Goal: Task Accomplishment & Management: Manage account settings

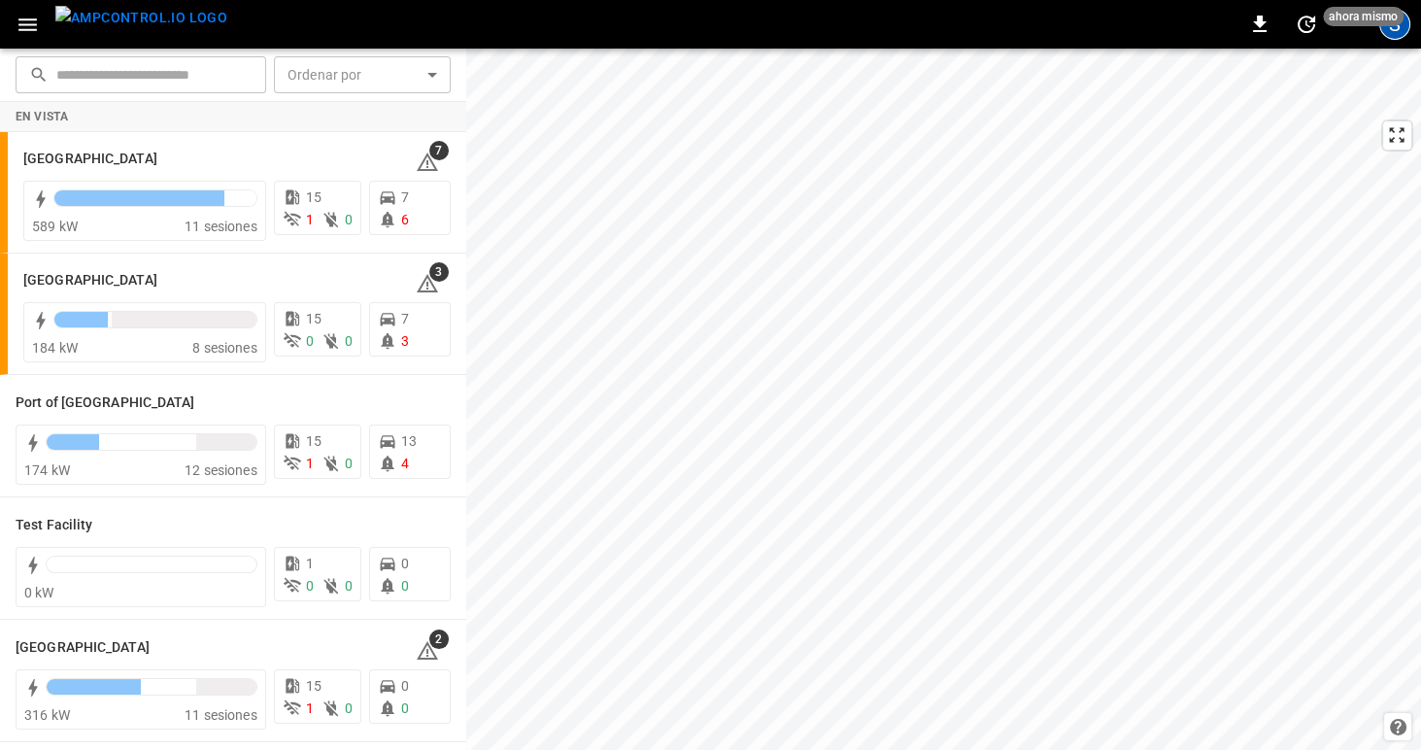
click at [1405, 29] on div "S" at bounding box center [1394, 24] width 31 height 31
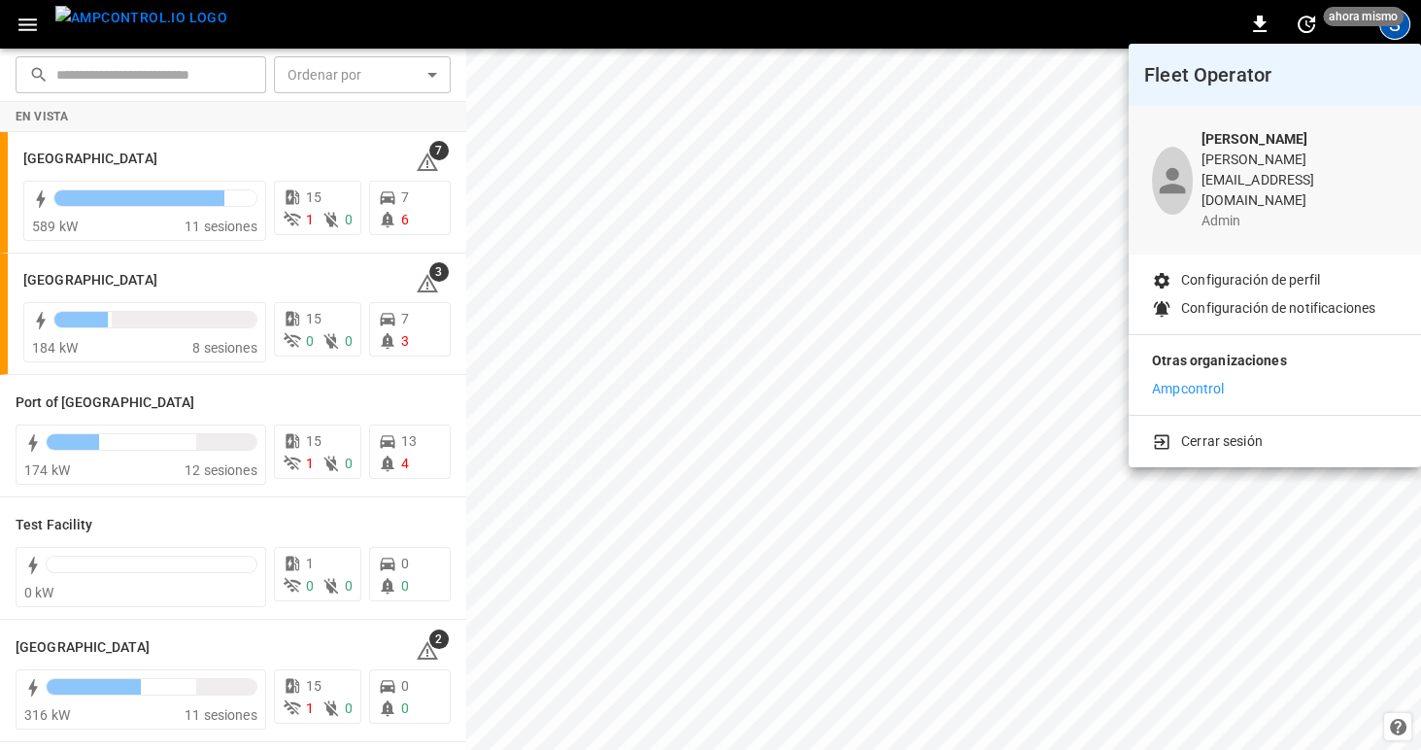
click at [1402, 27] on div at bounding box center [710, 375] width 1421 height 750
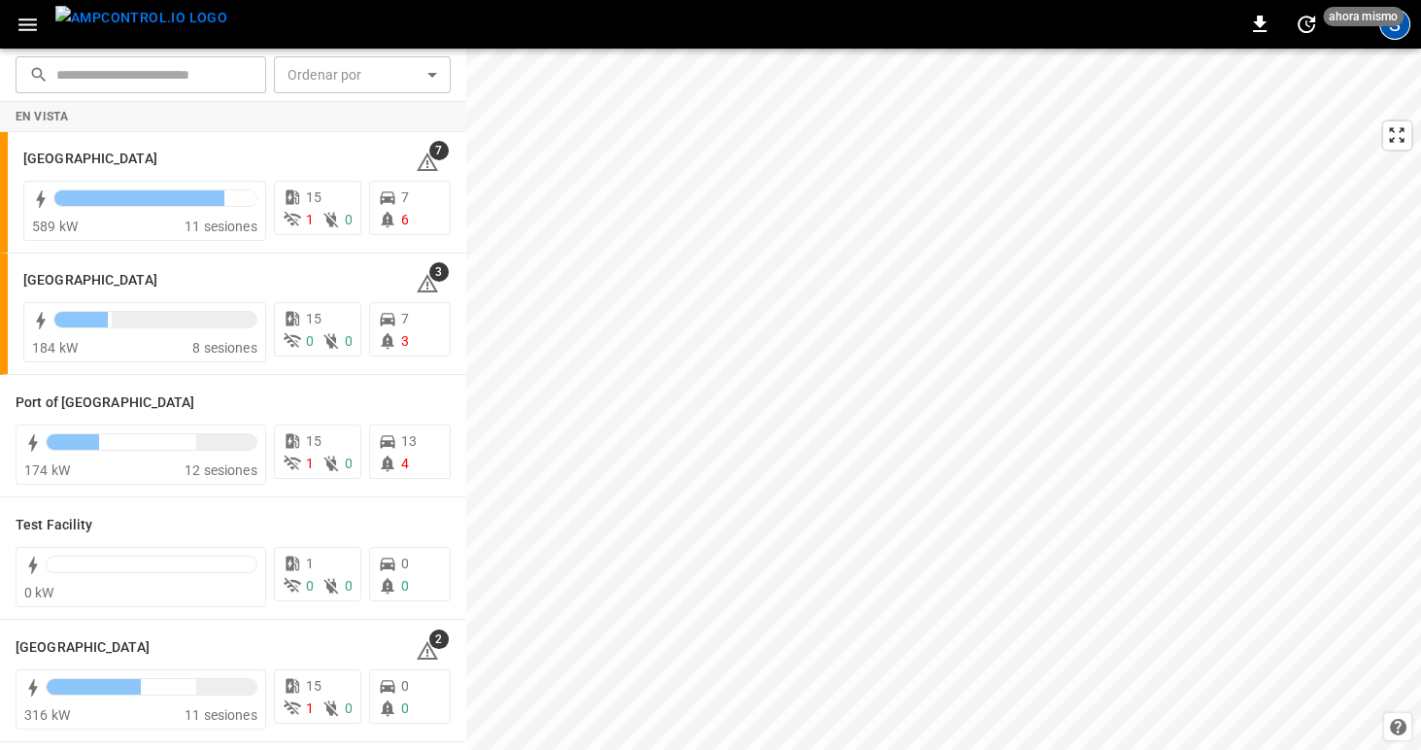
click at [1403, 25] on div "S" at bounding box center [1394, 24] width 31 height 31
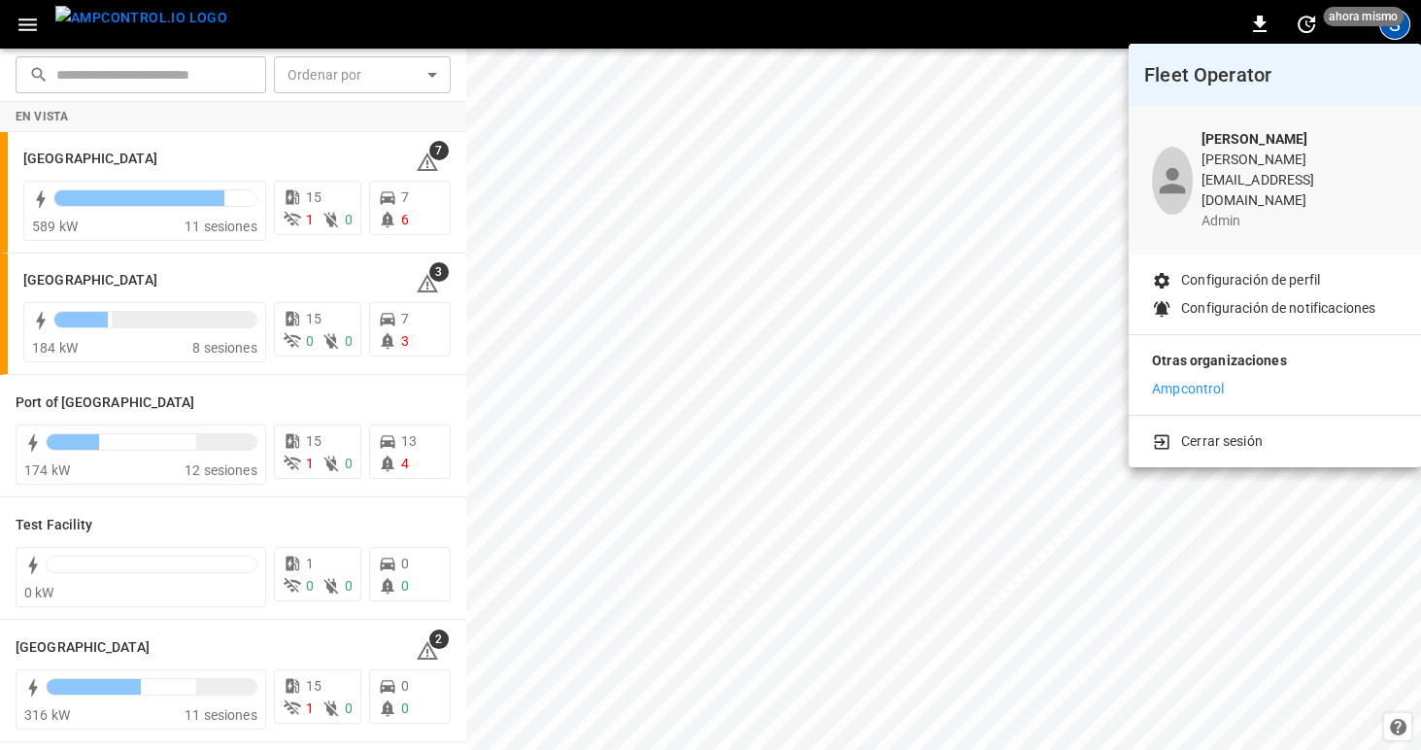
click at [30, 26] on div at bounding box center [710, 375] width 1421 height 750
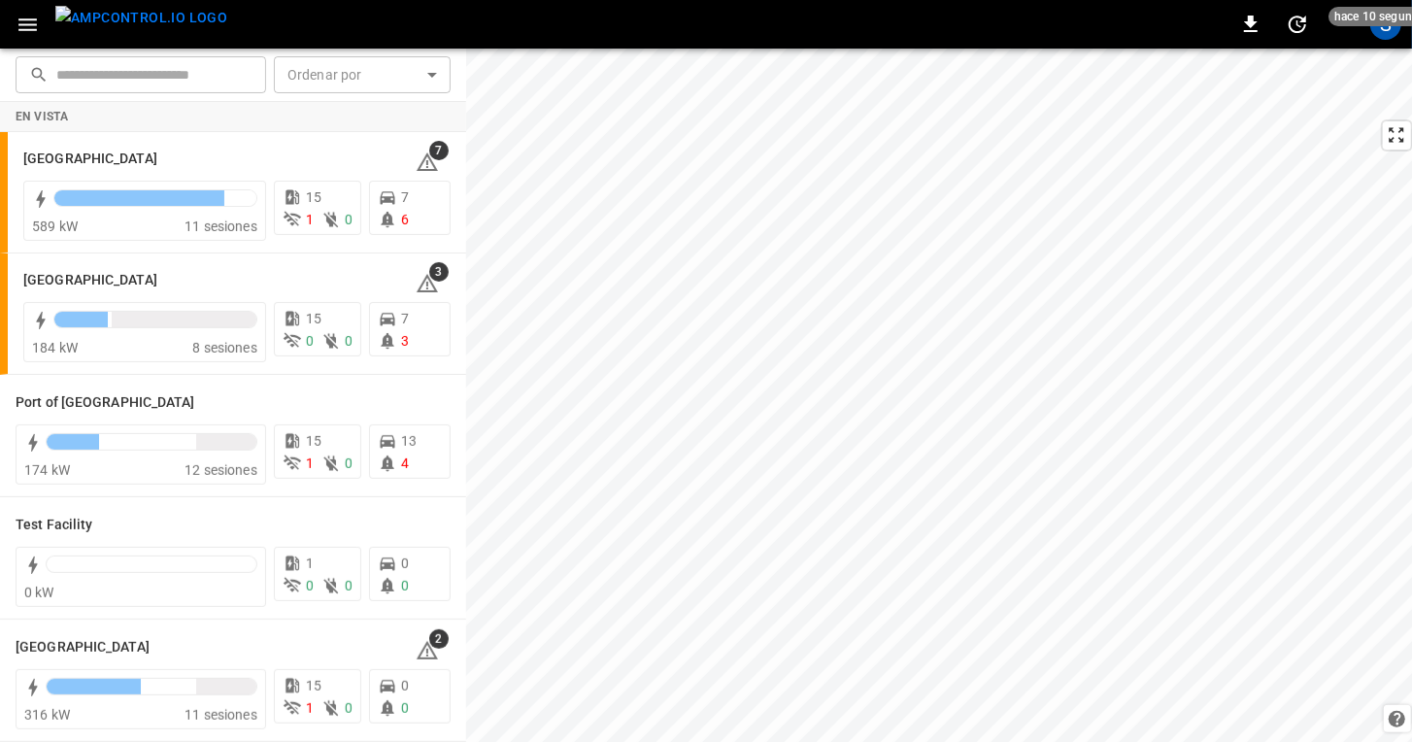
click at [34, 23] on icon "button" at bounding box center [27, 24] width 18 height 13
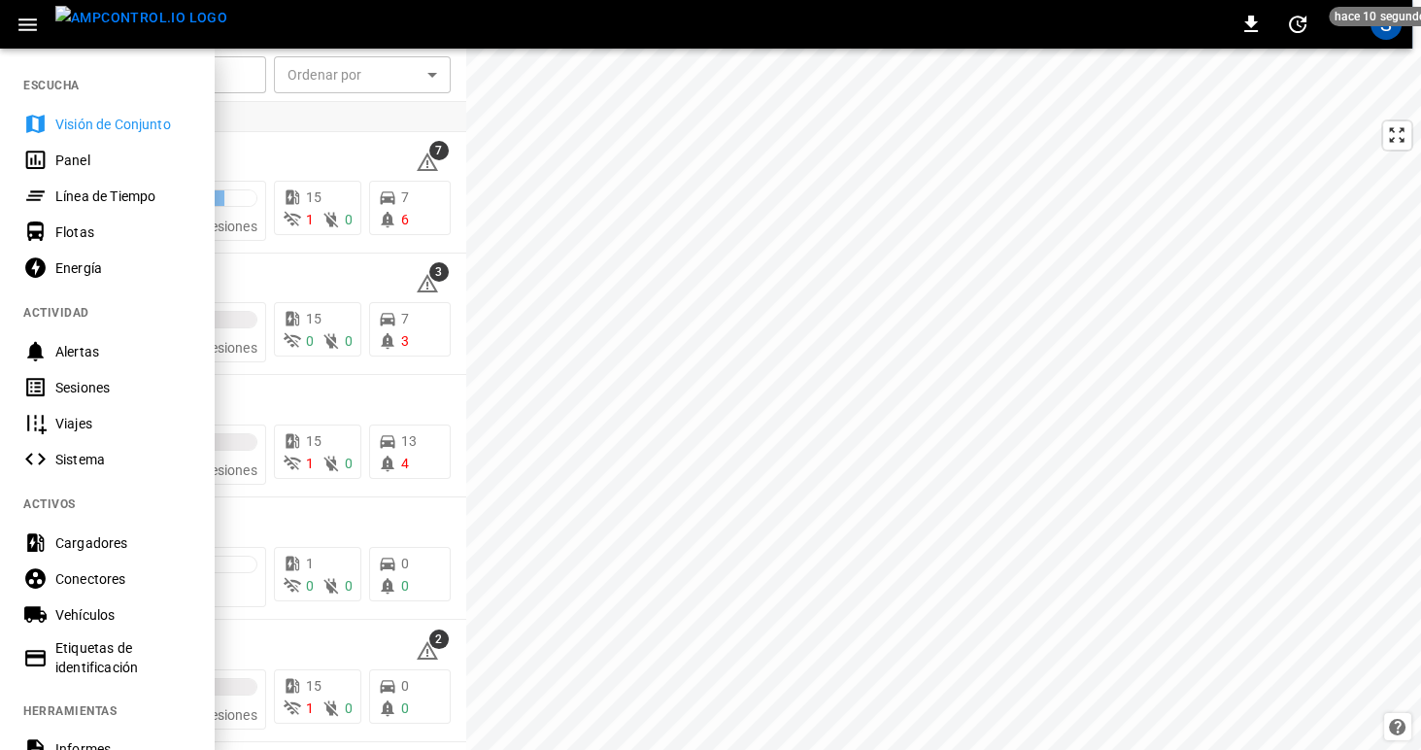
scroll to position [418, 0]
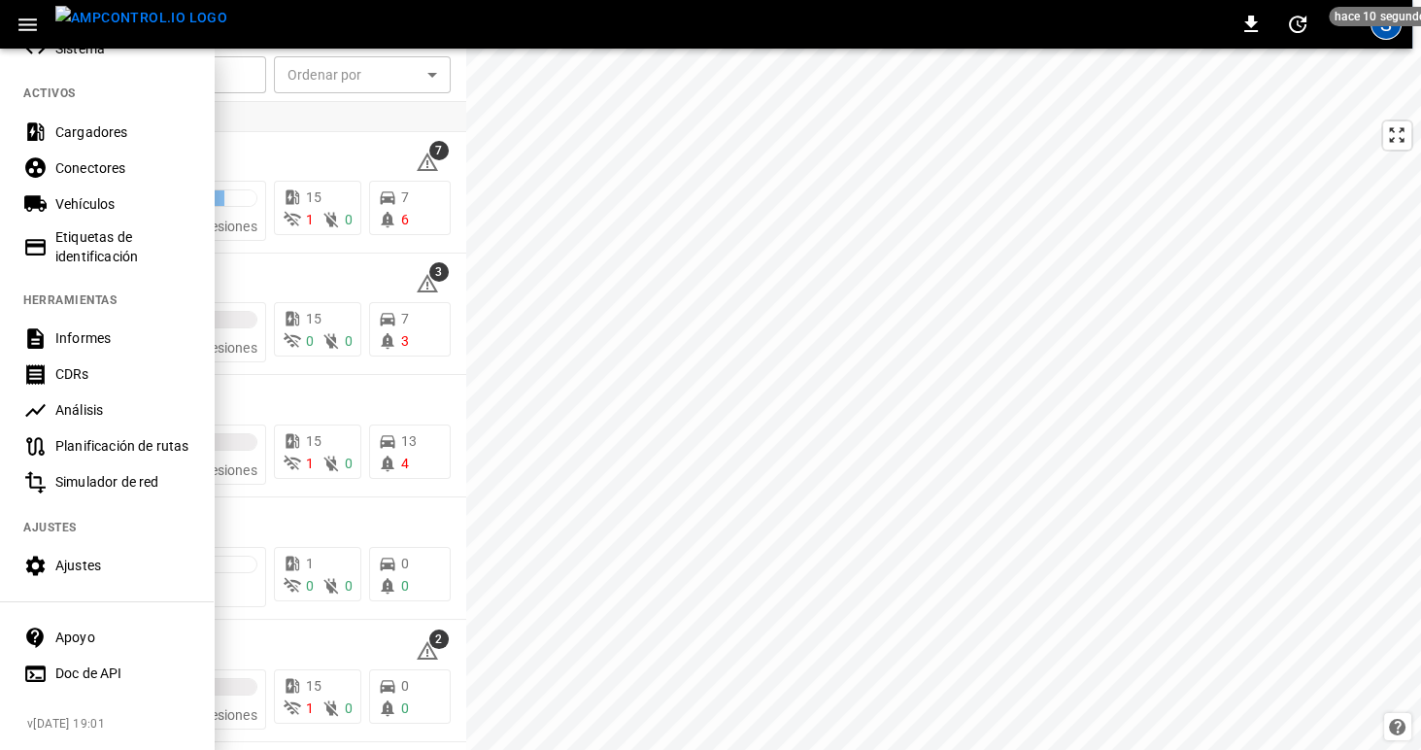
click at [1385, 32] on div "S" at bounding box center [1386, 24] width 31 height 31
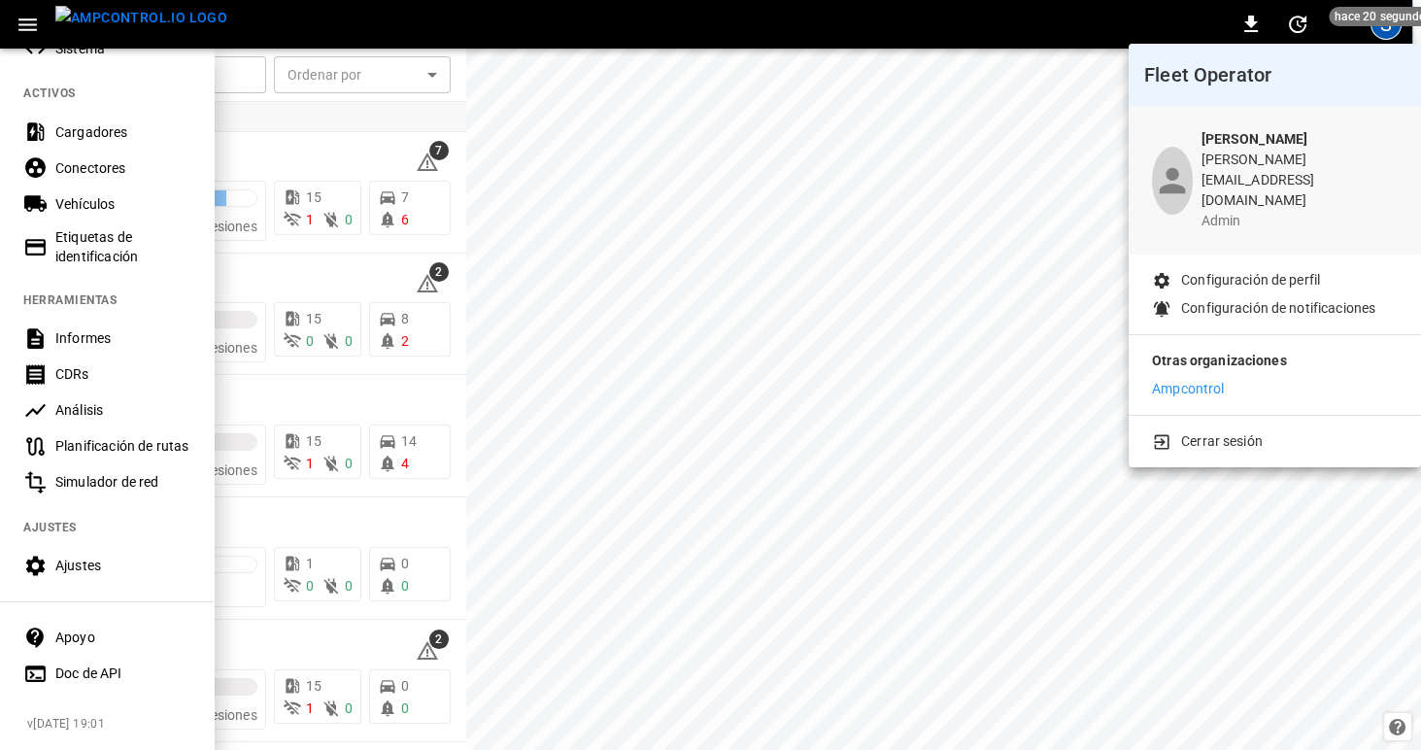
click at [101, 125] on div at bounding box center [710, 375] width 1421 height 750
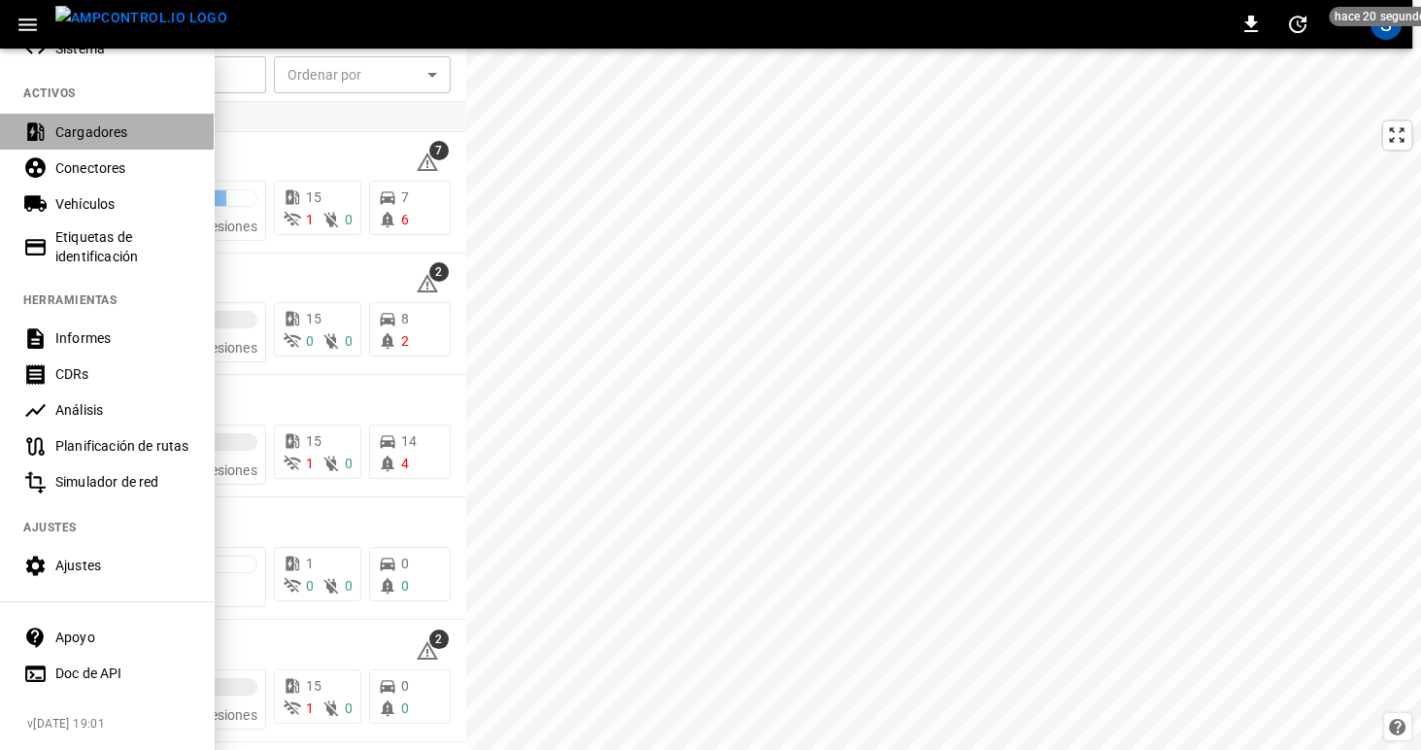
click at [76, 123] on div "Cargadores" at bounding box center [122, 131] width 135 height 19
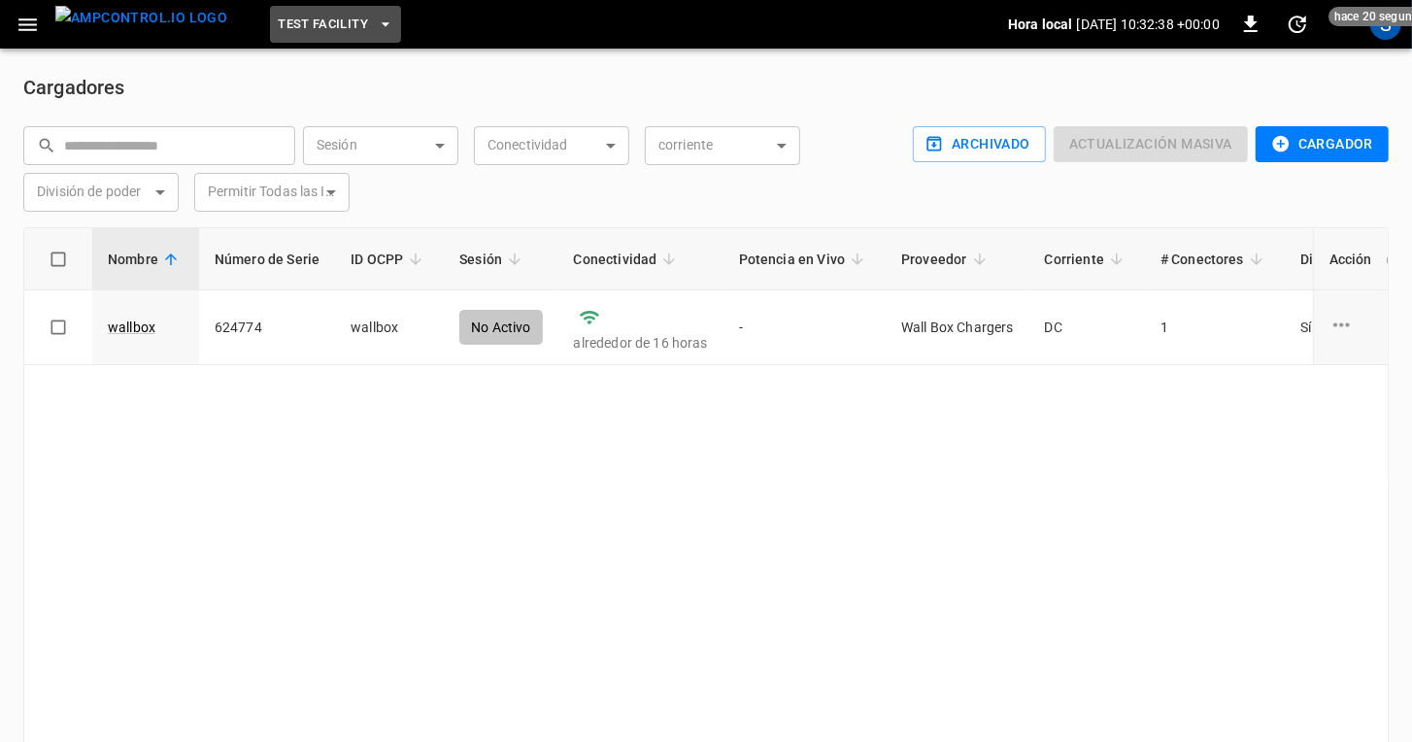
click at [376, 21] on icon "button" at bounding box center [385, 24] width 19 height 19
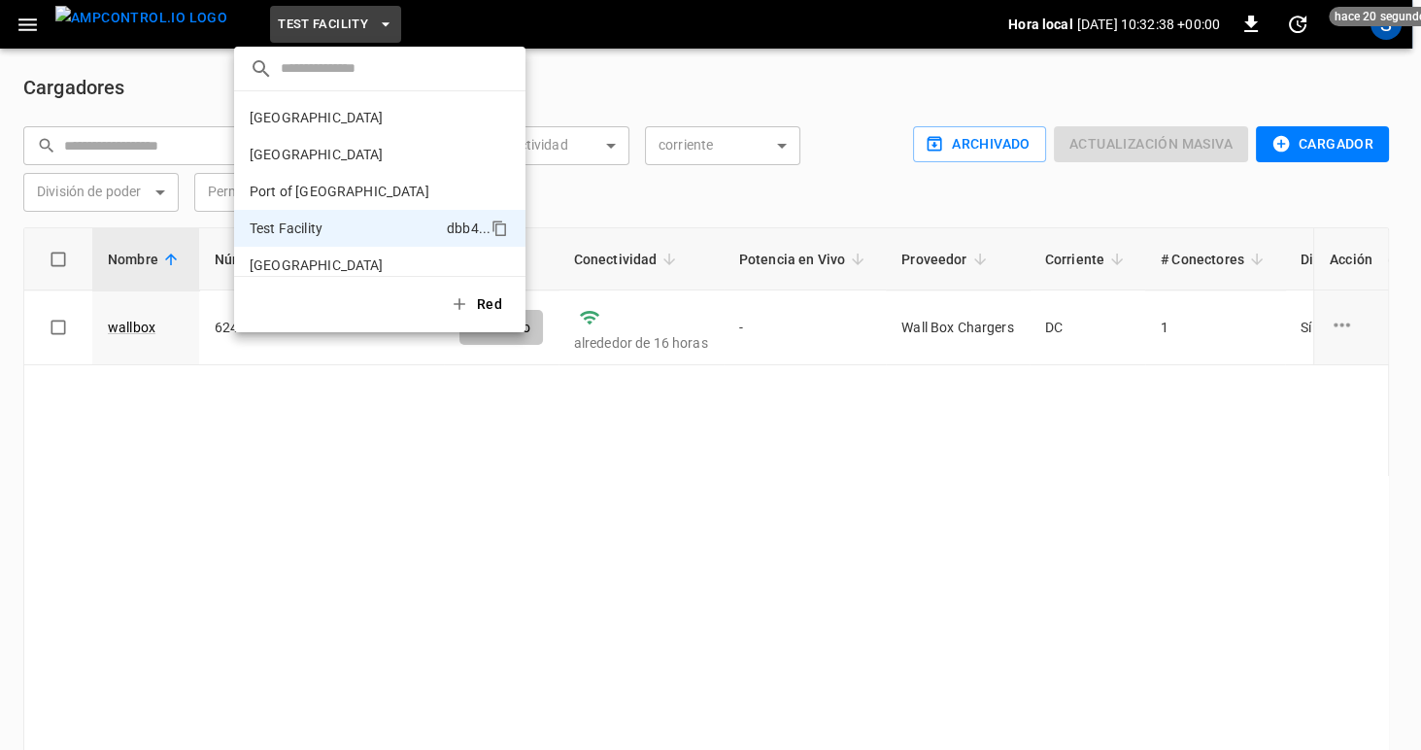
scroll to position [16, 0]
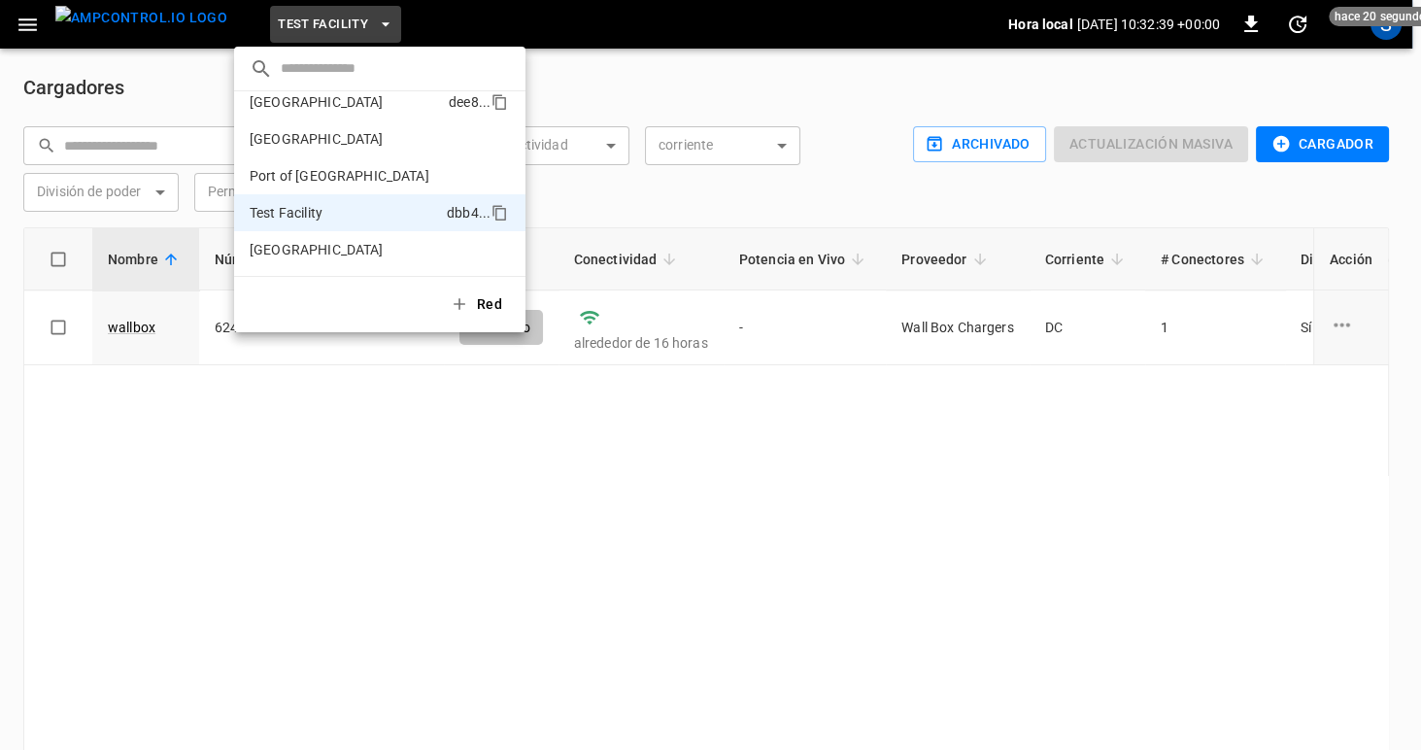
click at [323, 106] on p "Frankfurt Depot" at bounding box center [345, 101] width 191 height 19
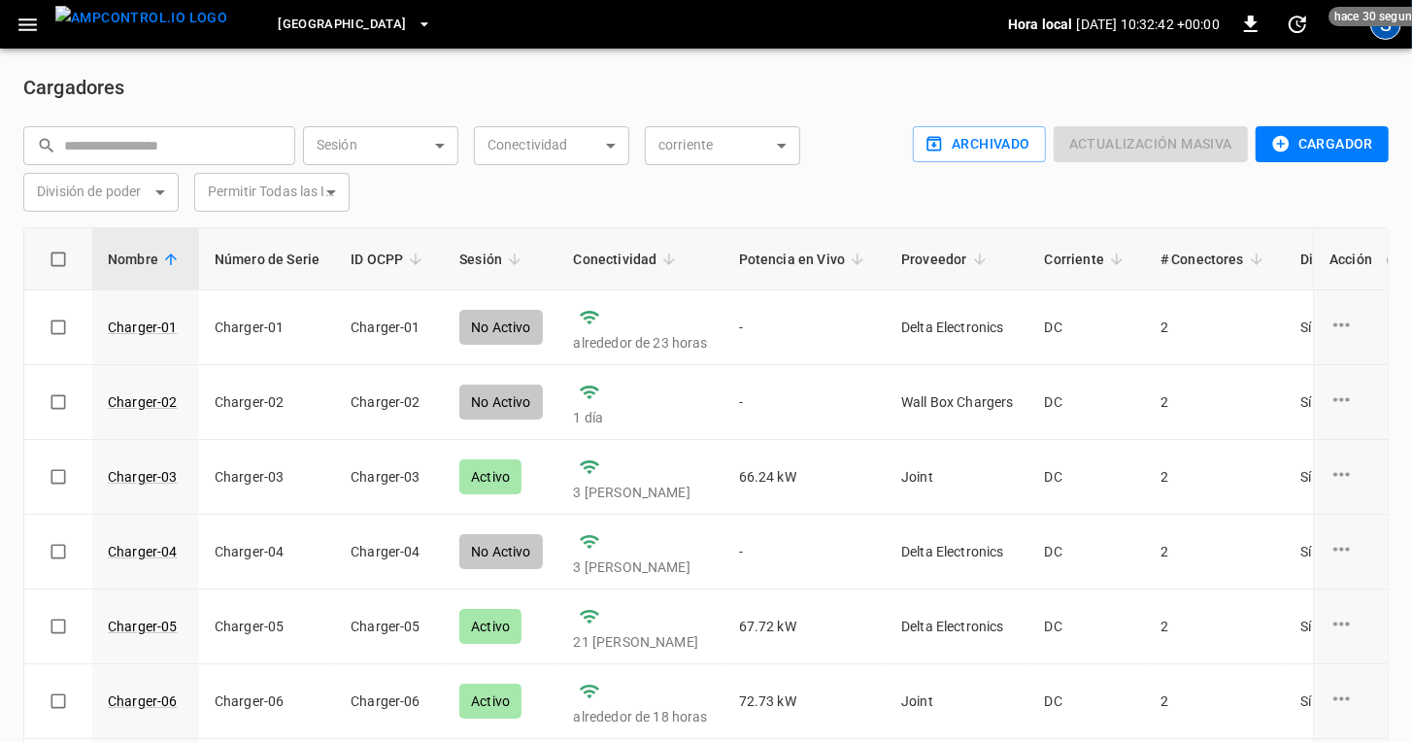
click at [1386, 30] on div "S" at bounding box center [1386, 24] width 31 height 31
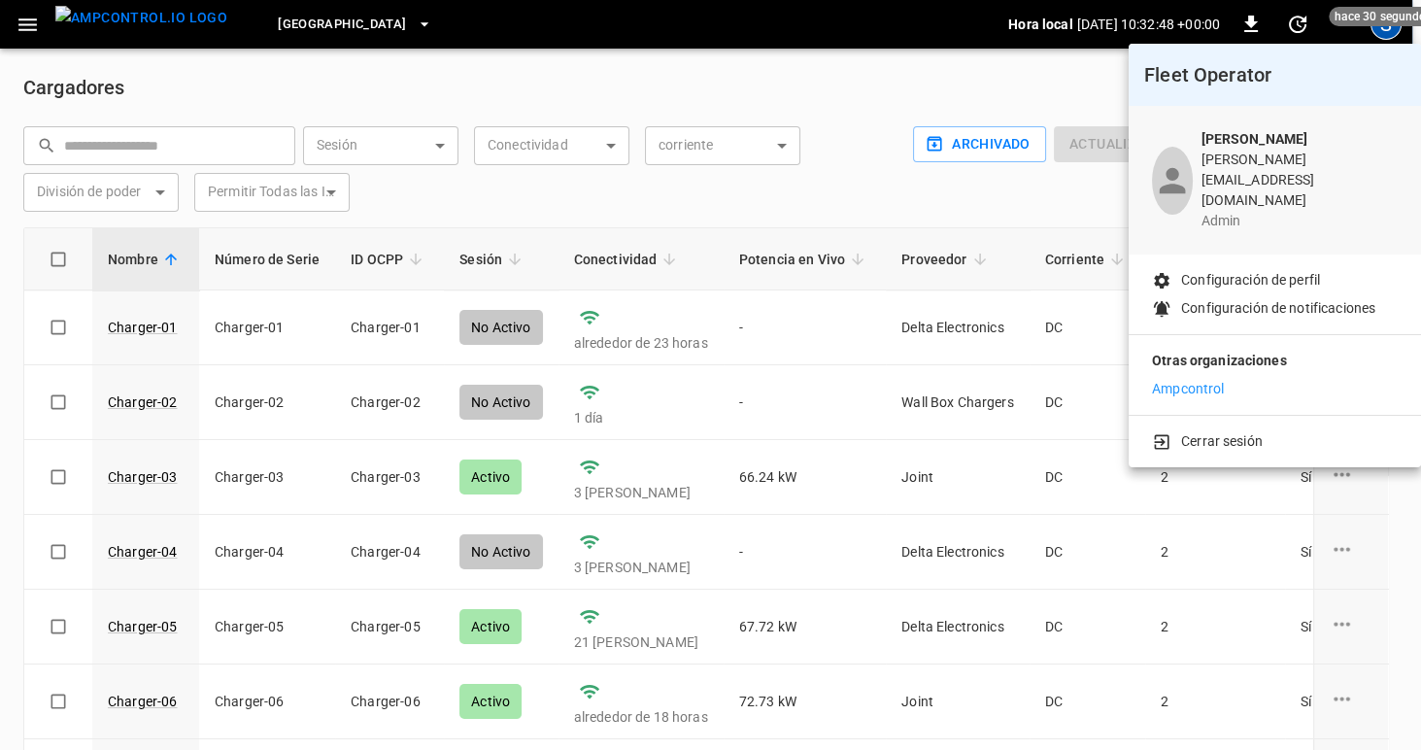
click at [33, 24] on div at bounding box center [710, 375] width 1421 height 750
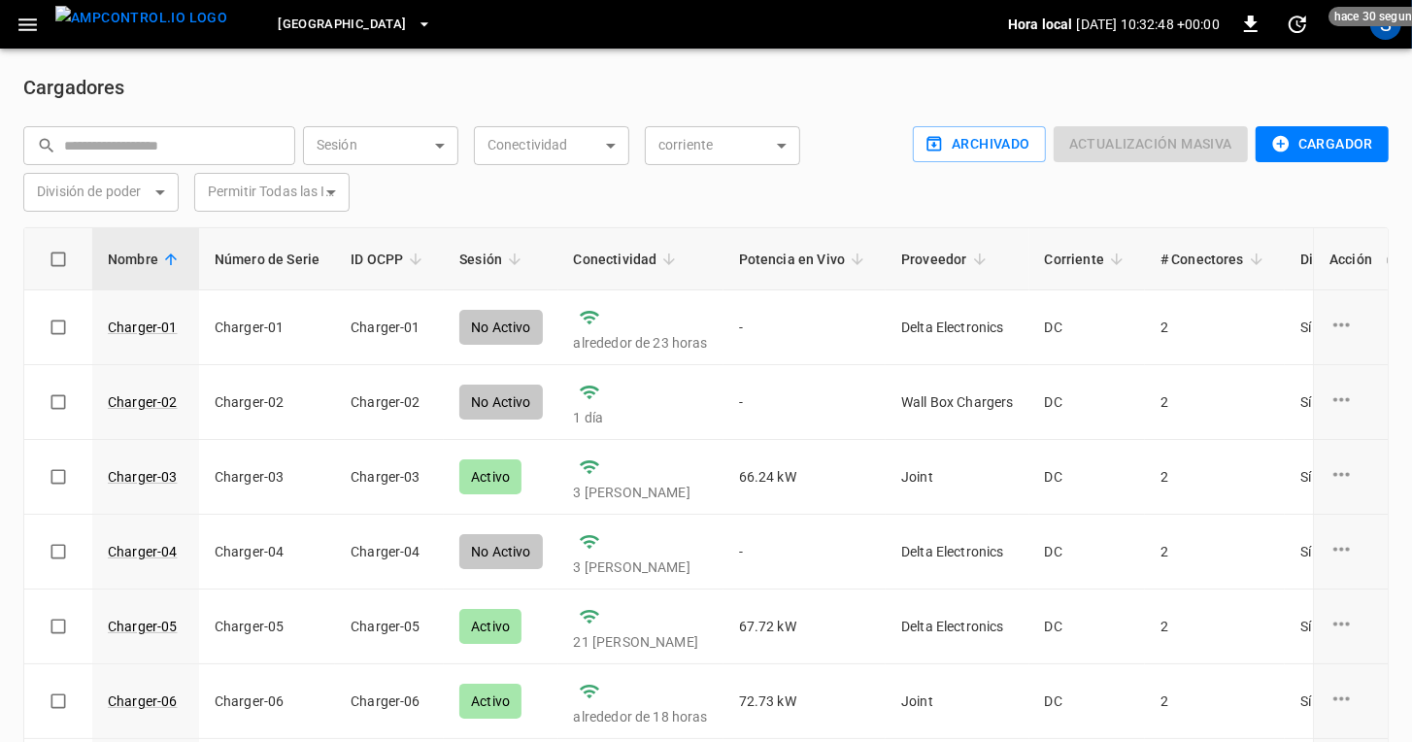
click at [28, 23] on body "Frankfurt Depot Hora local 2025-08-29 10:32:48 +00:00 0 hace 30 segundos S Carg…" at bounding box center [706, 411] width 1412 height 823
click at [20, 27] on icon "button" at bounding box center [28, 25] width 24 height 24
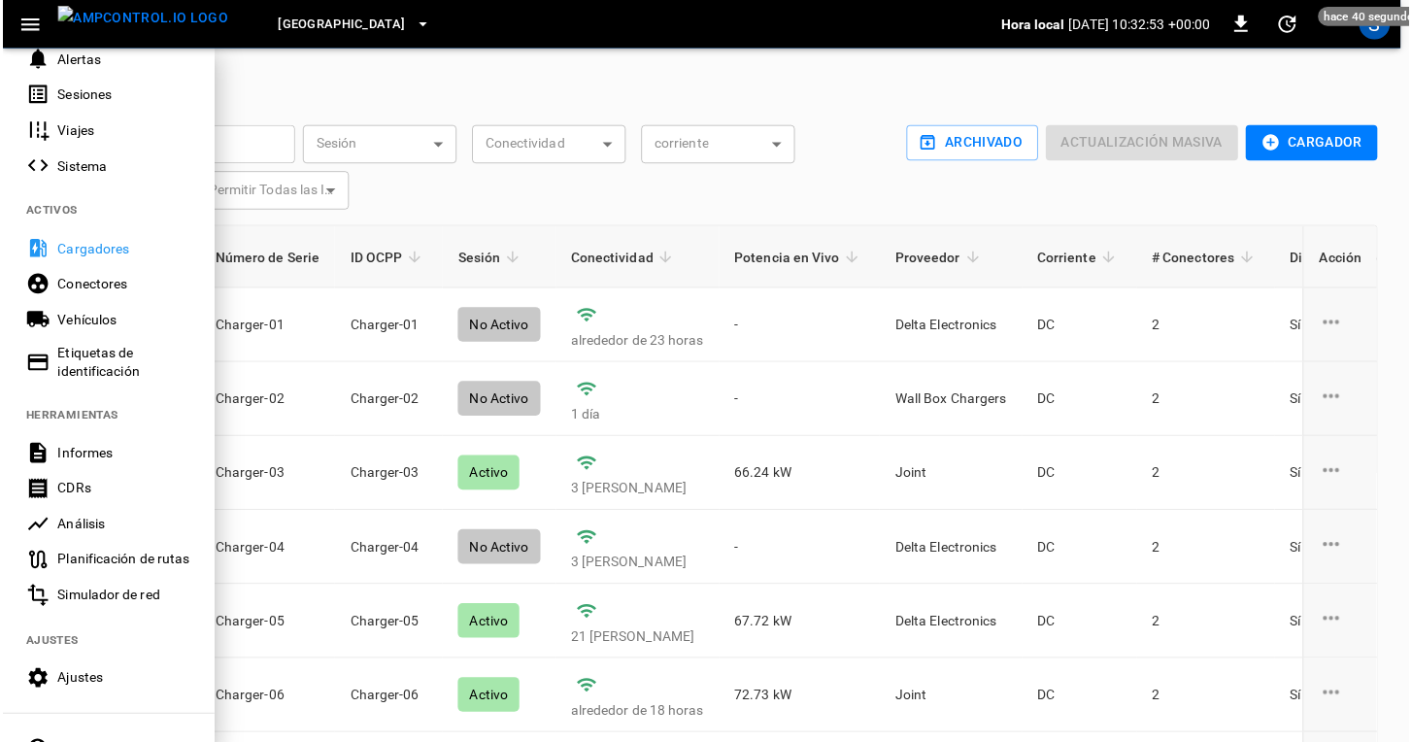
scroll to position [418, 0]
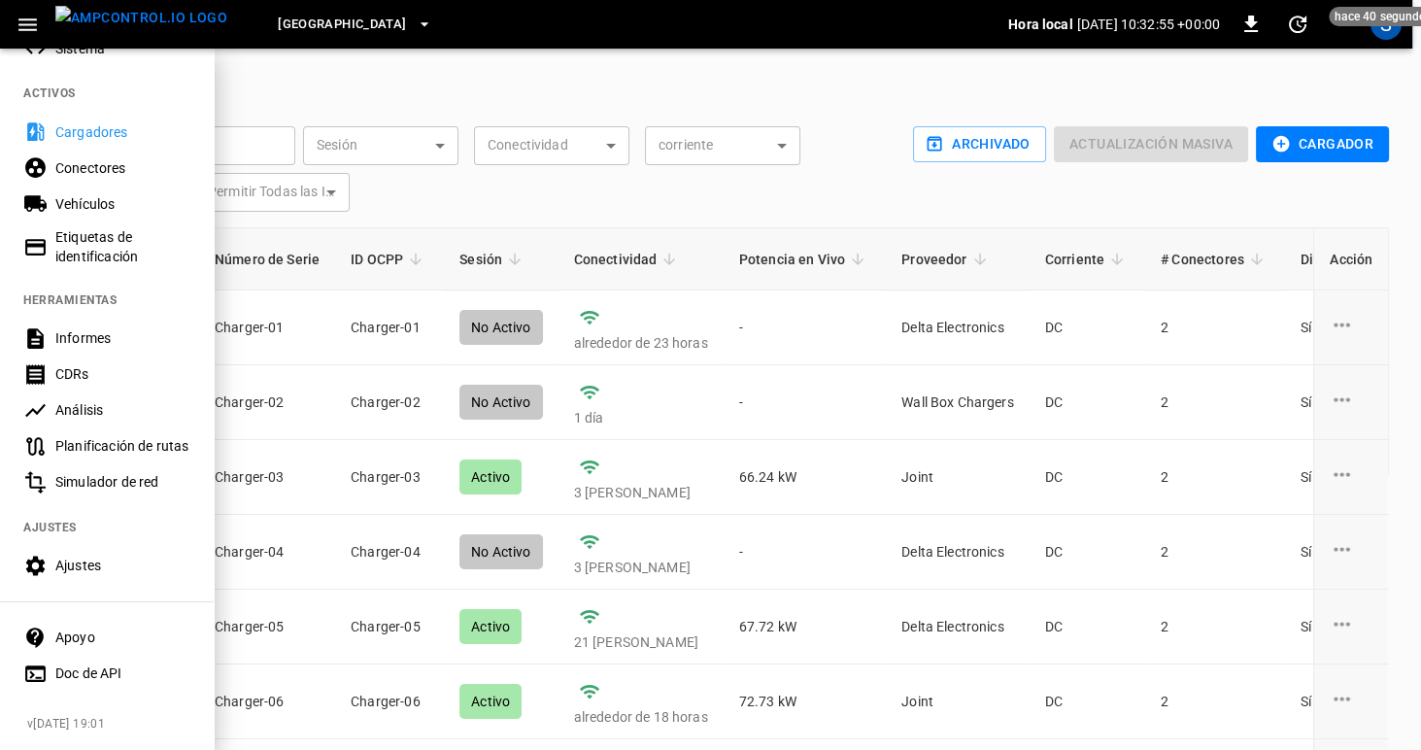
click at [73, 562] on div "Ajustes" at bounding box center [122, 565] width 135 height 19
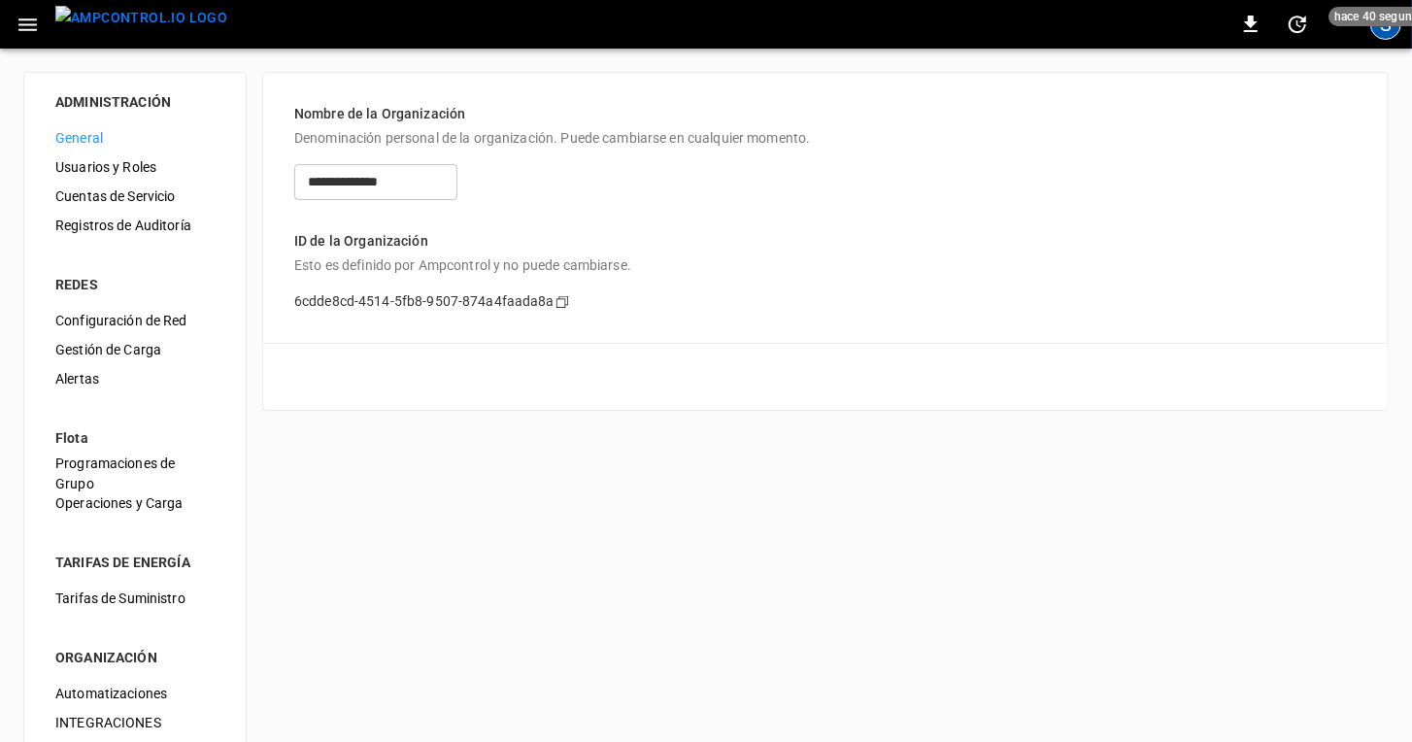
click at [1380, 33] on div "S" at bounding box center [1386, 24] width 31 height 31
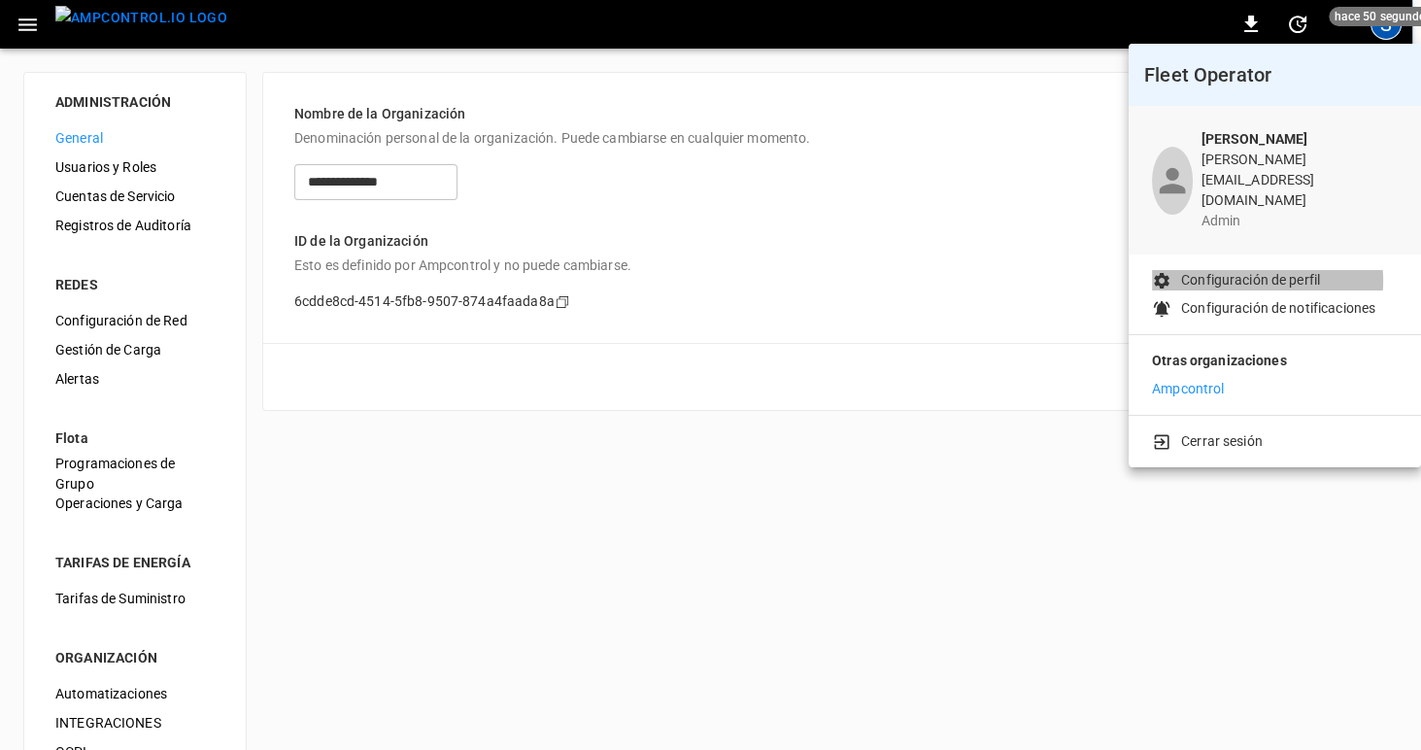
click at [1241, 270] on p "Configuración de perfil" at bounding box center [1250, 280] width 139 height 20
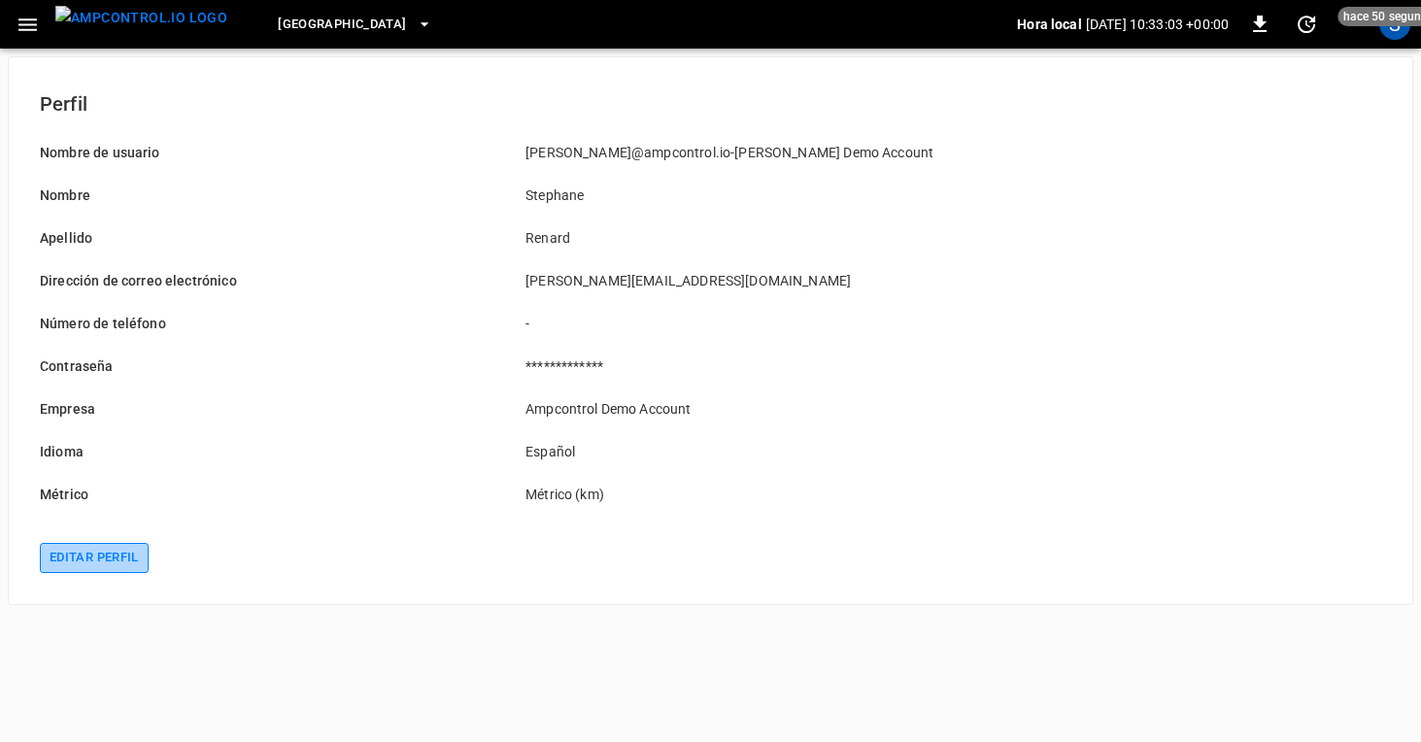
click at [120, 562] on button "Editar perfil" at bounding box center [94, 558] width 109 height 30
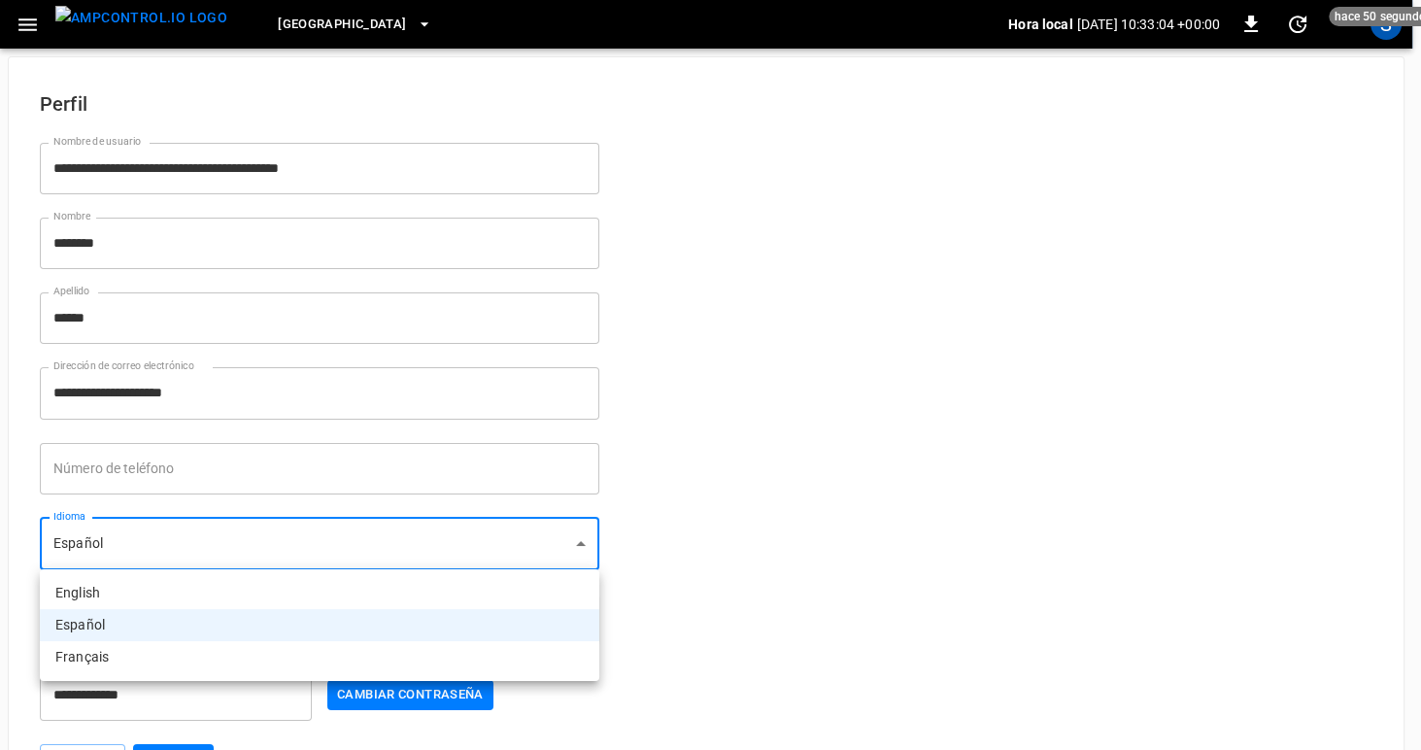
click at [145, 543] on body "**********" at bounding box center [710, 403] width 1421 height 806
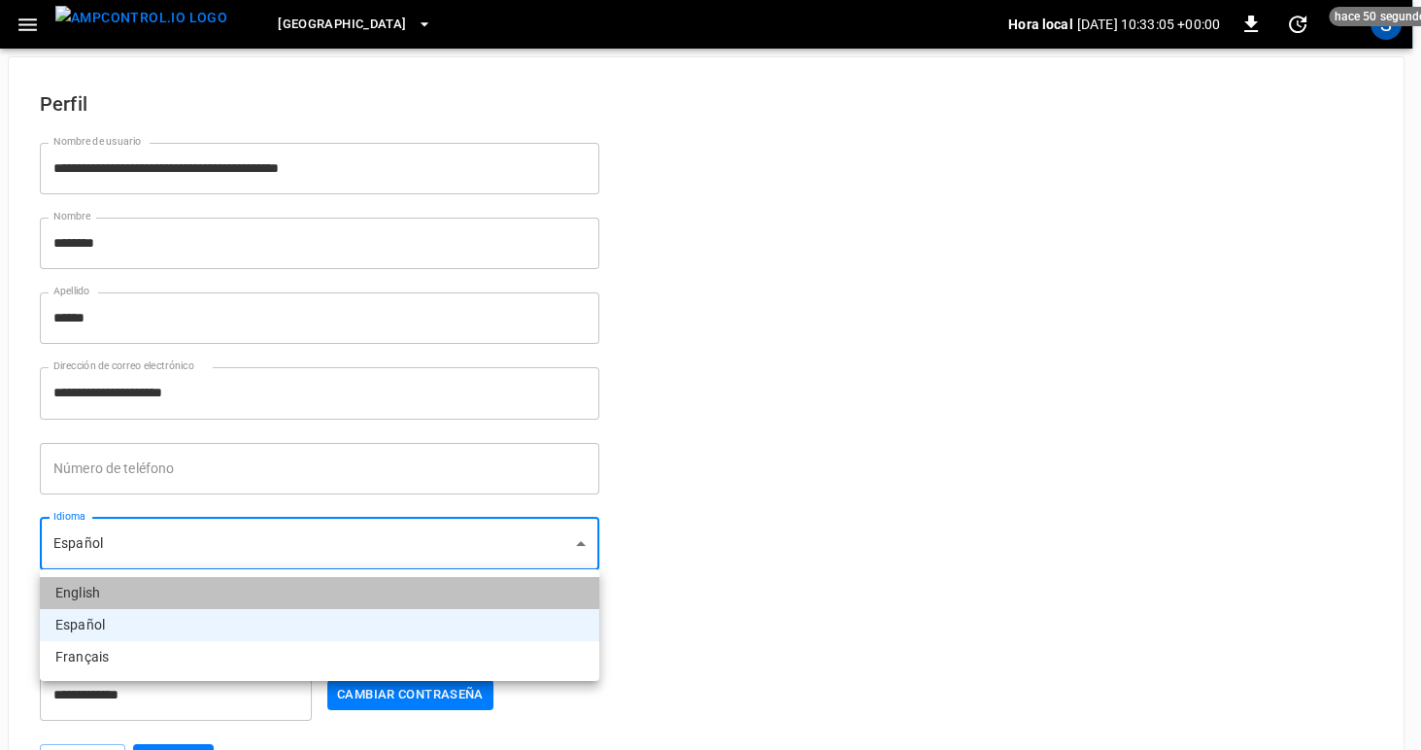
click at [146, 590] on li "English" at bounding box center [320, 593] width 560 height 32
type input "**"
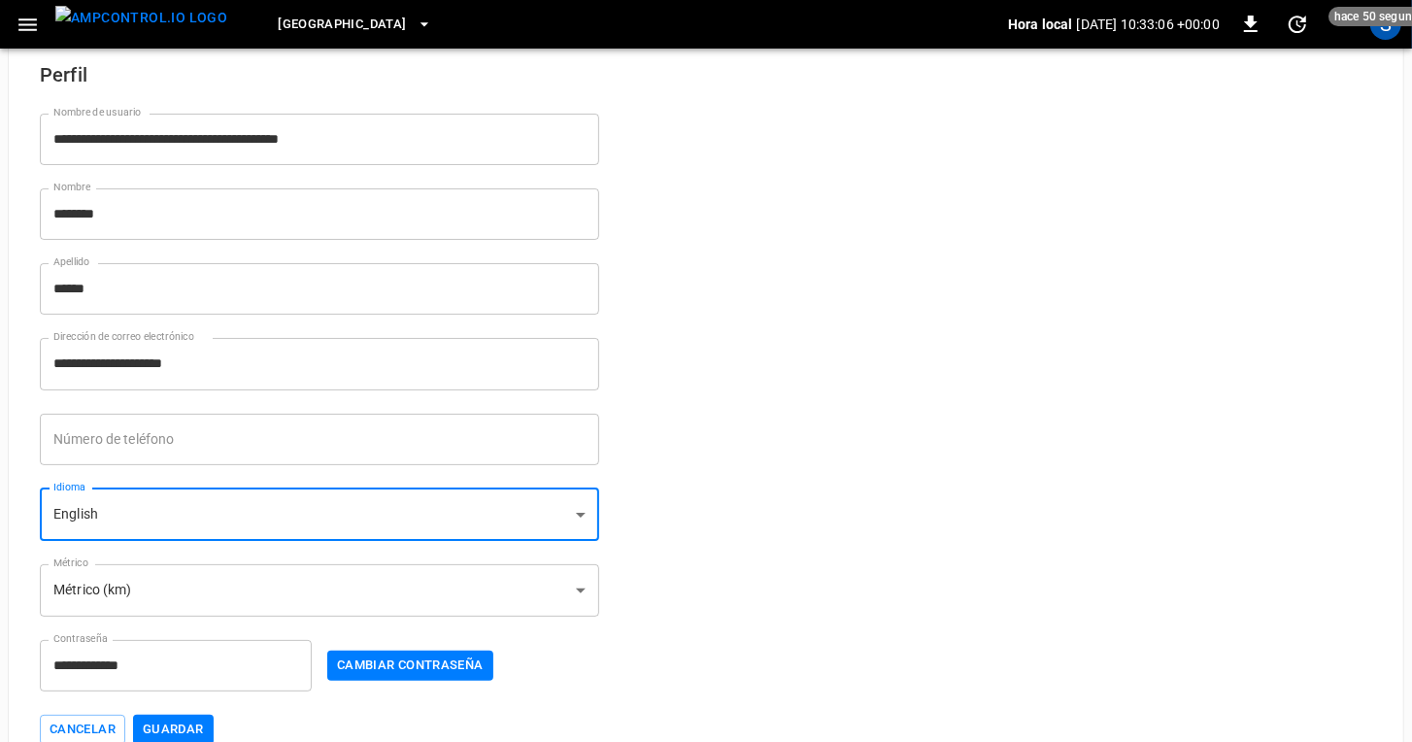
scroll to position [70, 0]
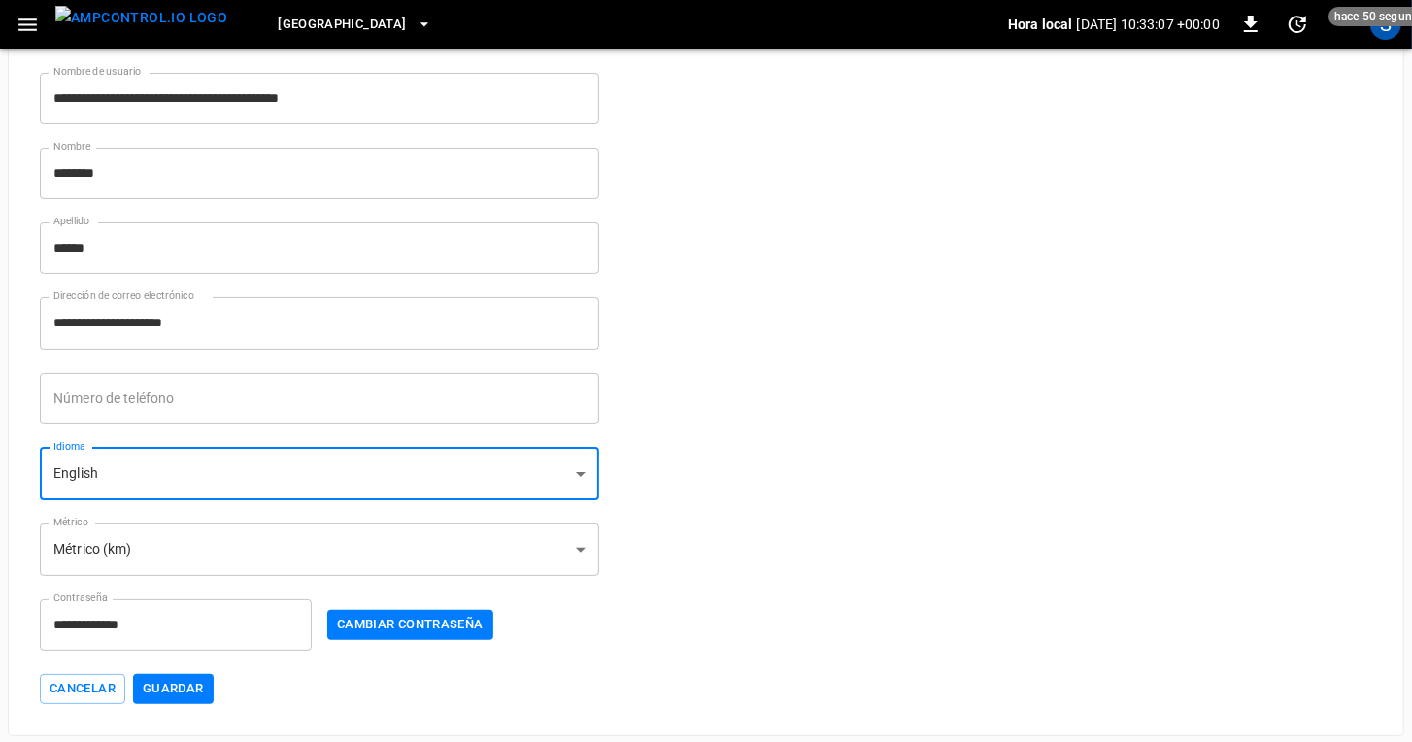
click at [157, 694] on button "Guardar" at bounding box center [173, 689] width 81 height 30
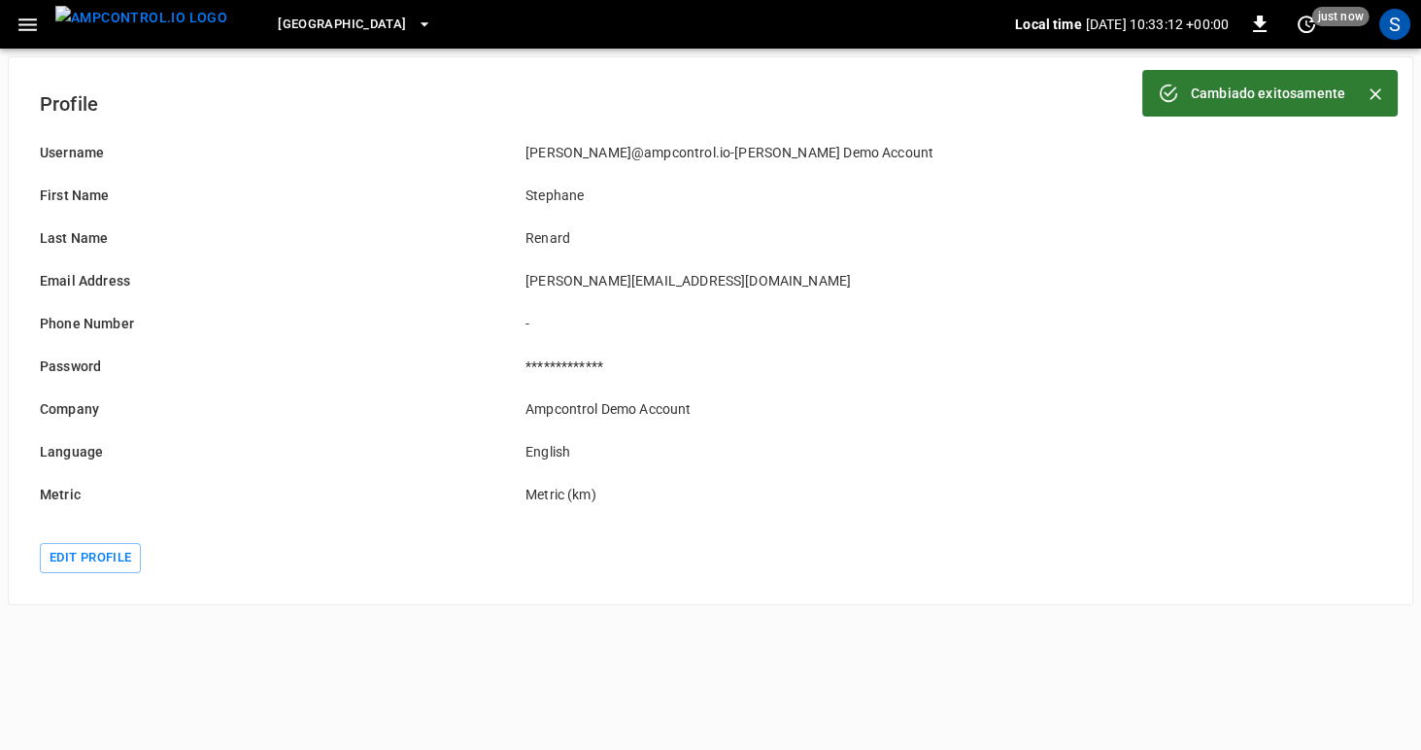
click at [25, 28] on icon "button" at bounding box center [27, 24] width 18 height 13
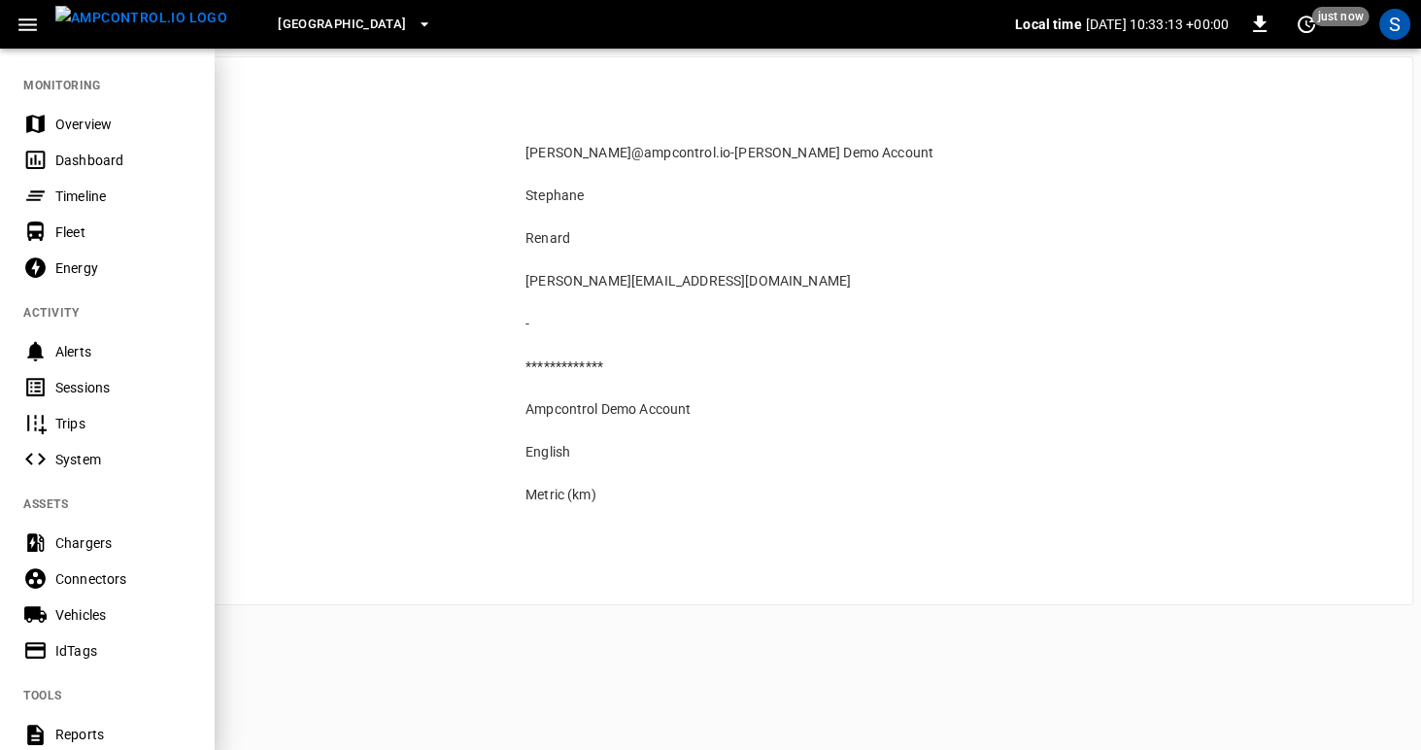
click at [66, 130] on div "Overview" at bounding box center [122, 124] width 135 height 19
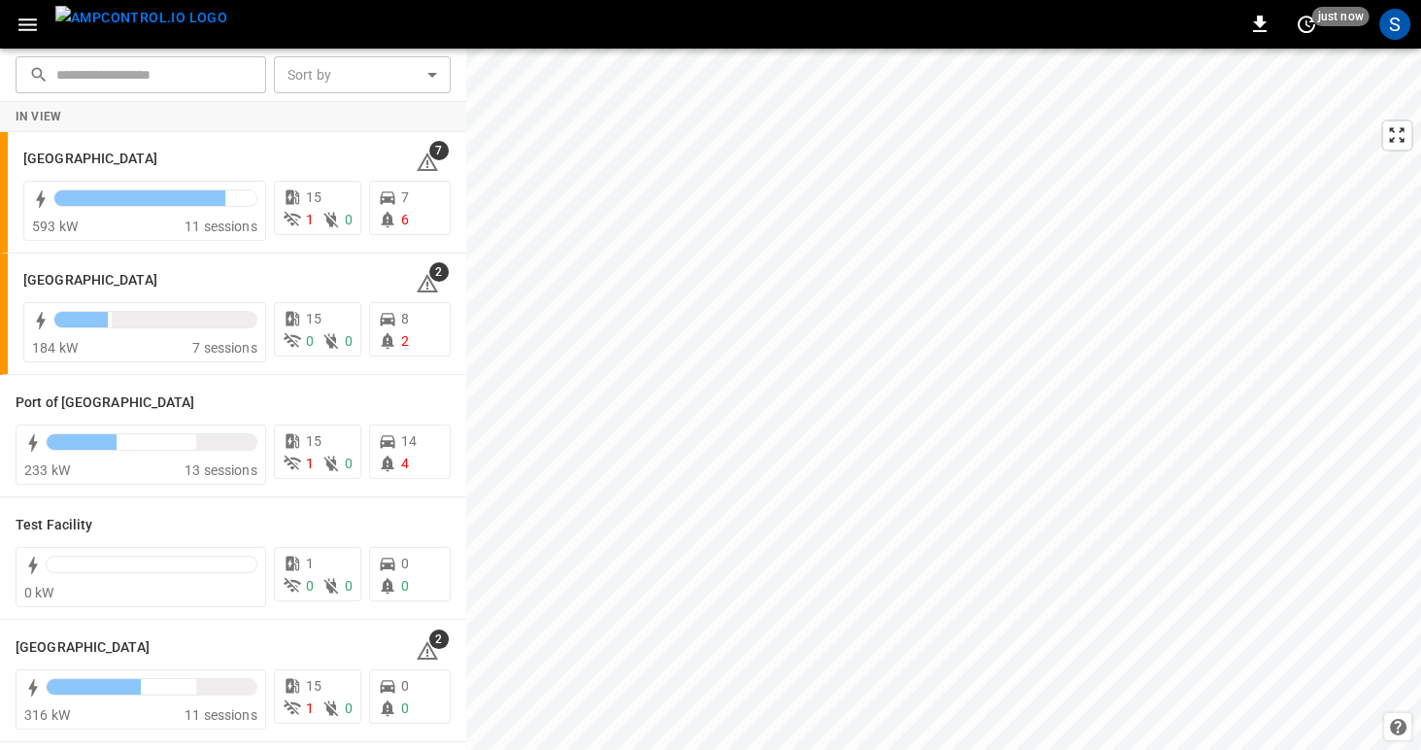
click at [10, 31] on button "button" at bounding box center [28, 25] width 40 height 36
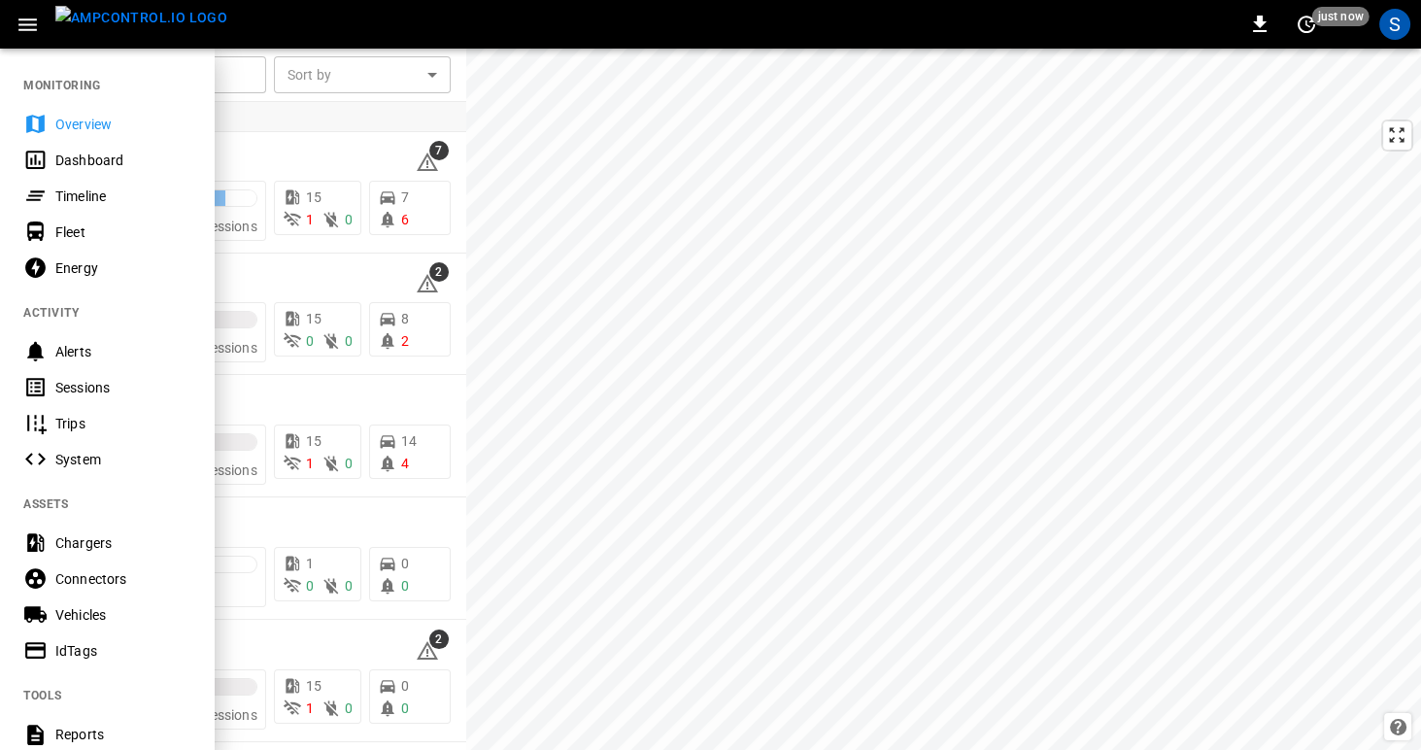
click at [42, 159] on icon at bounding box center [35, 160] width 24 height 24
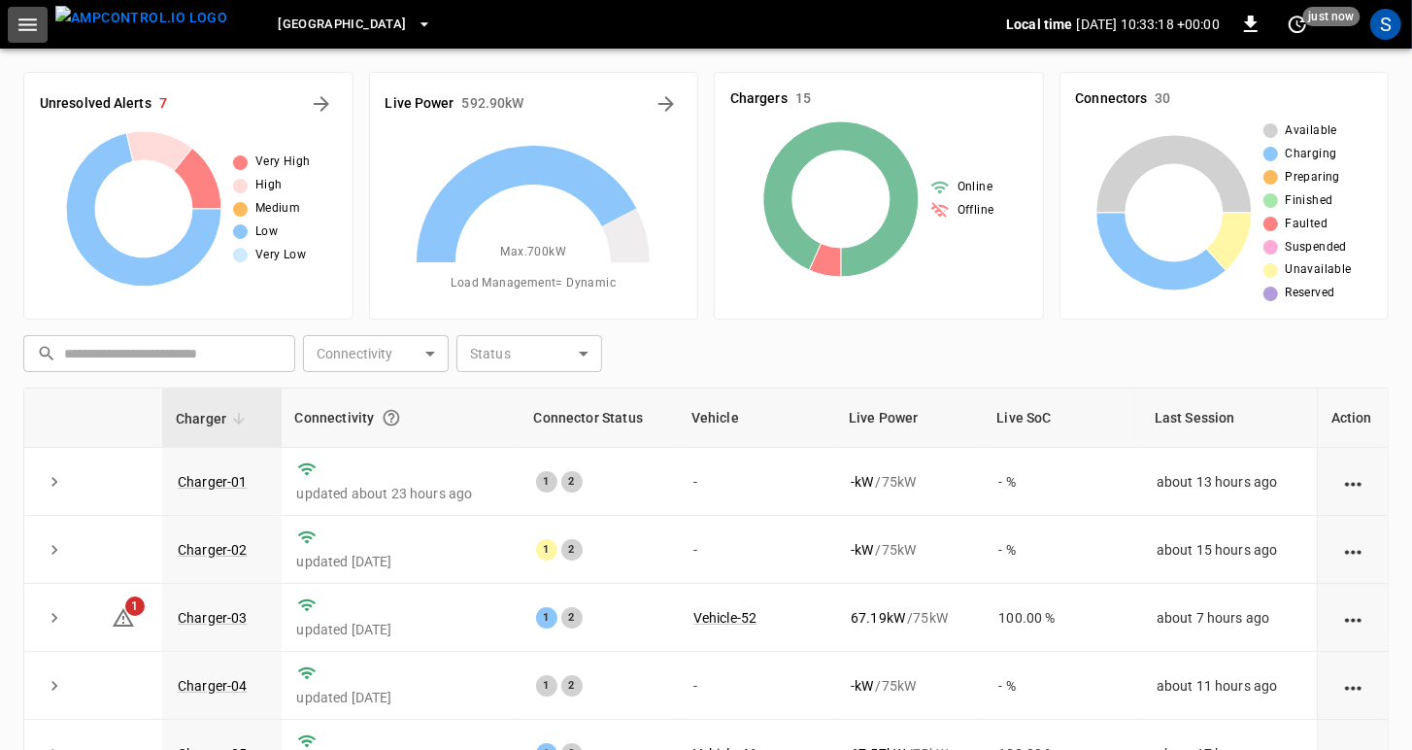
click at [21, 28] on icon "button" at bounding box center [27, 24] width 18 height 13
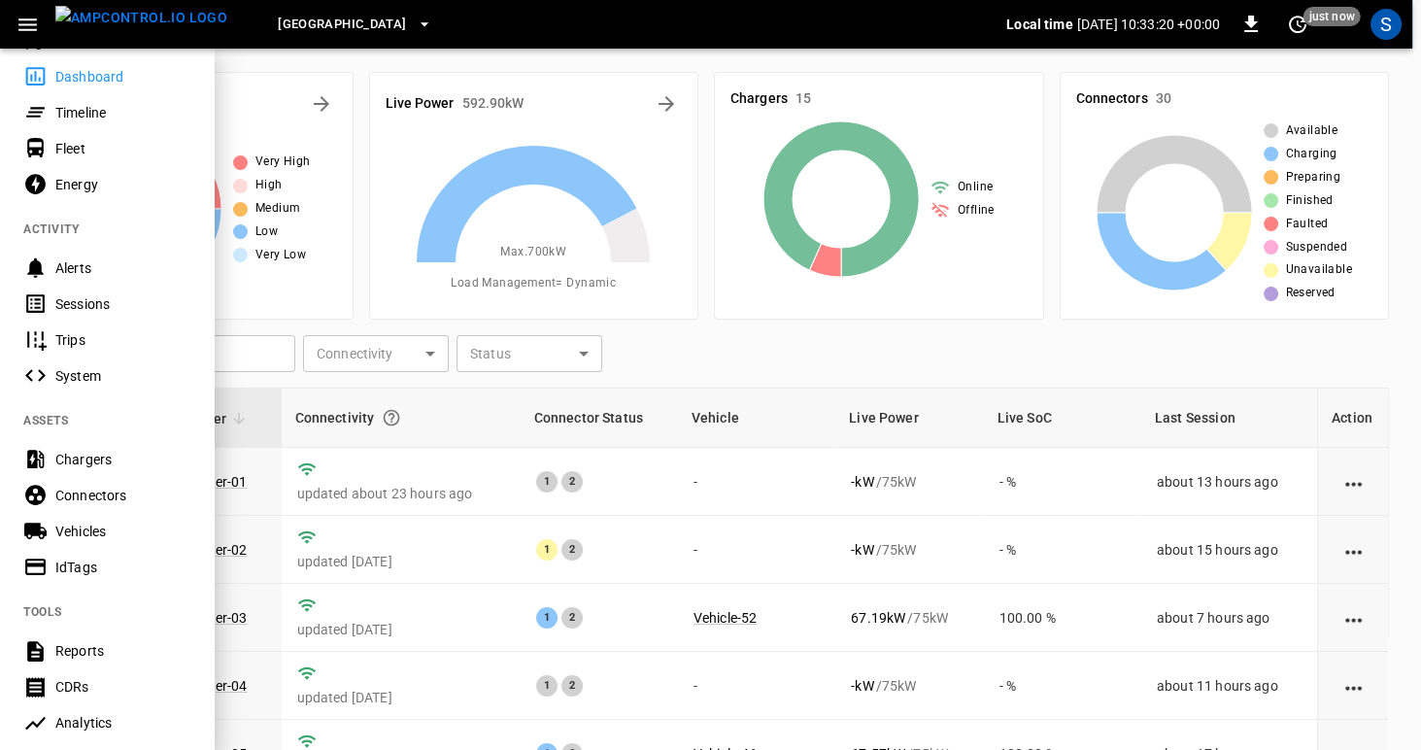
scroll to position [84, 0]
click at [58, 272] on div "Alerts" at bounding box center [122, 267] width 135 height 19
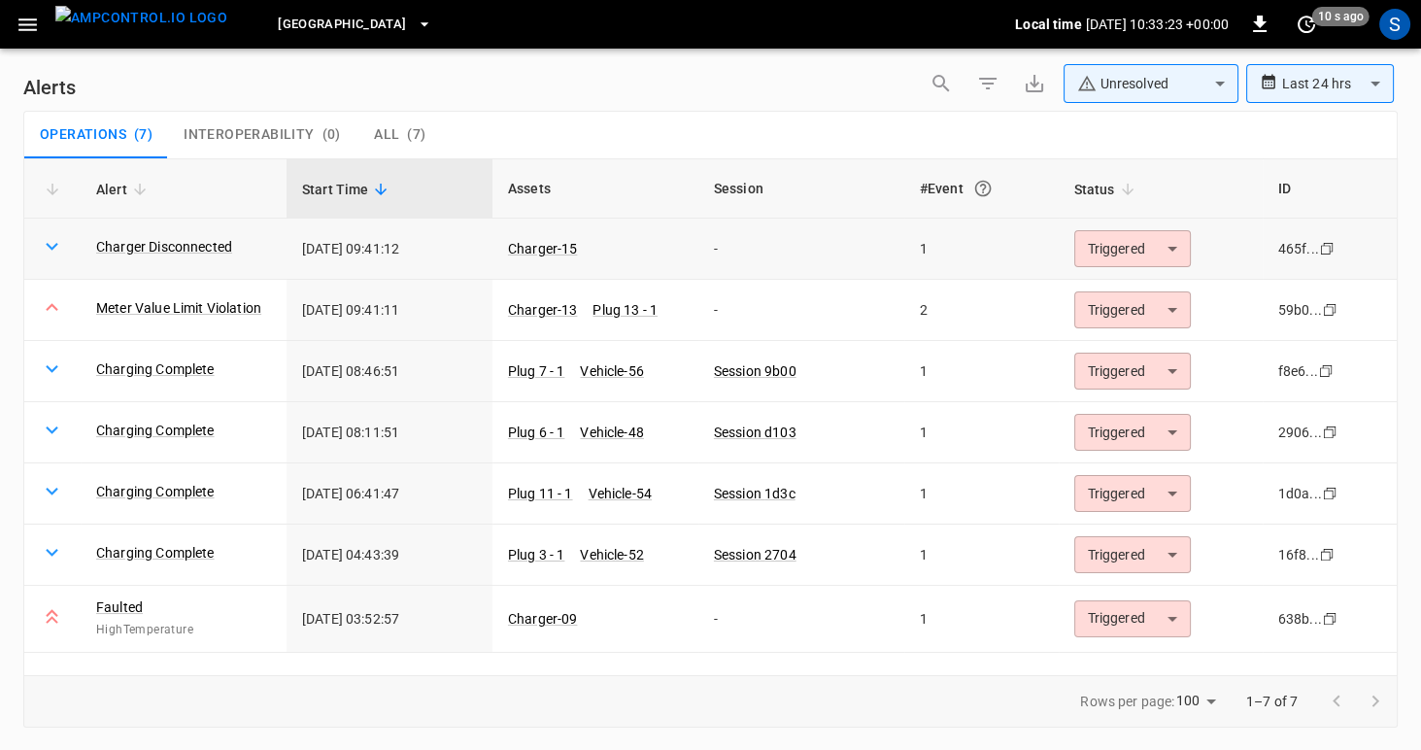
click at [51, 244] on icon at bounding box center [52, 246] width 24 height 24
click at [147, 241] on link "Charger Disconnected" at bounding box center [164, 246] width 144 height 27
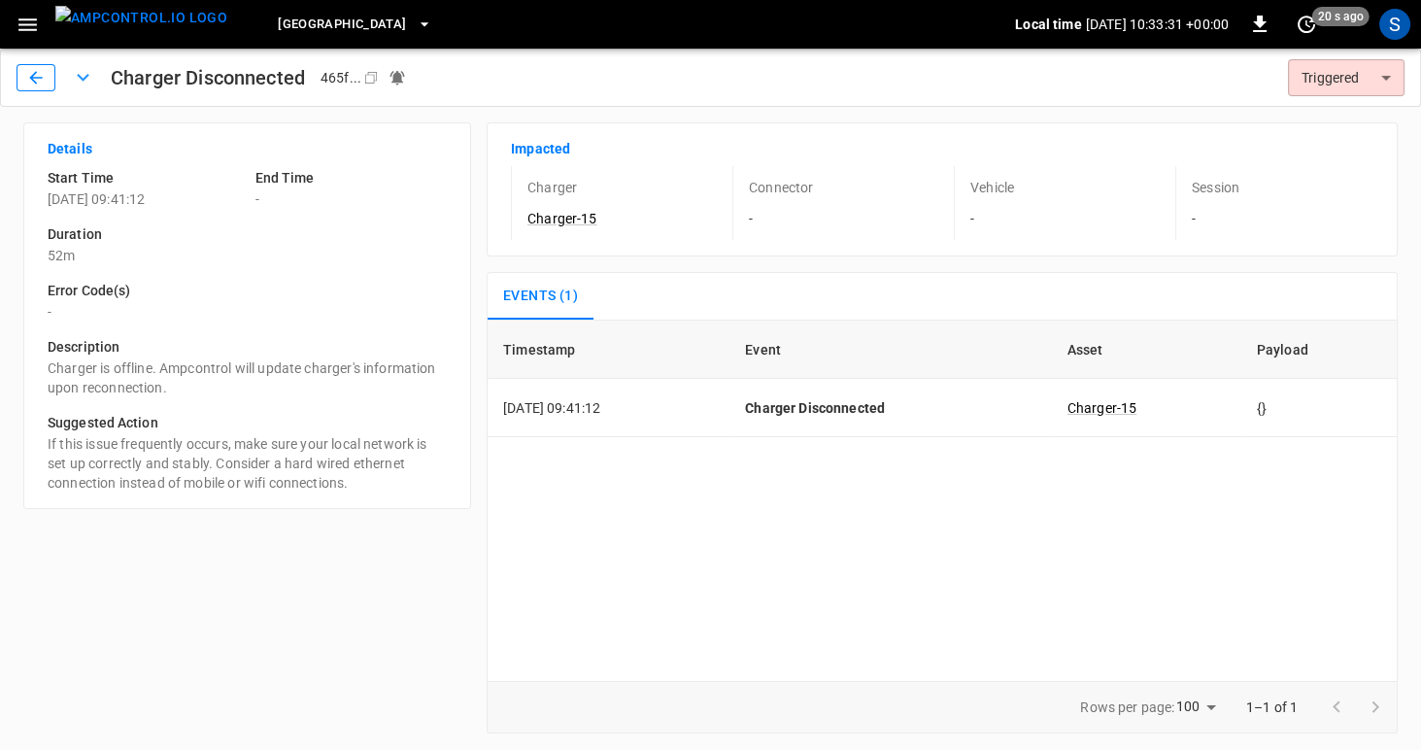
click at [36, 78] on icon "button" at bounding box center [35, 77] width 13 height 13
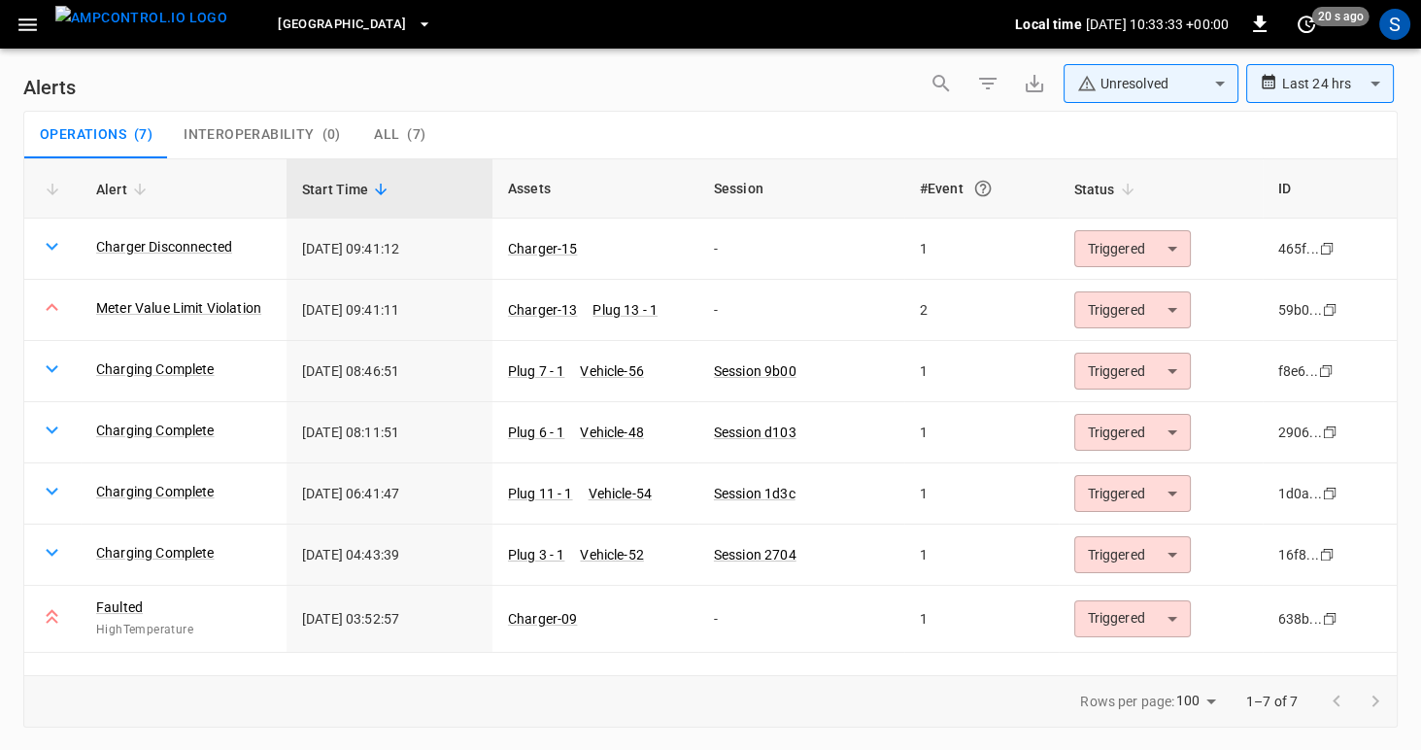
click at [18, 17] on icon "button" at bounding box center [28, 25] width 24 height 24
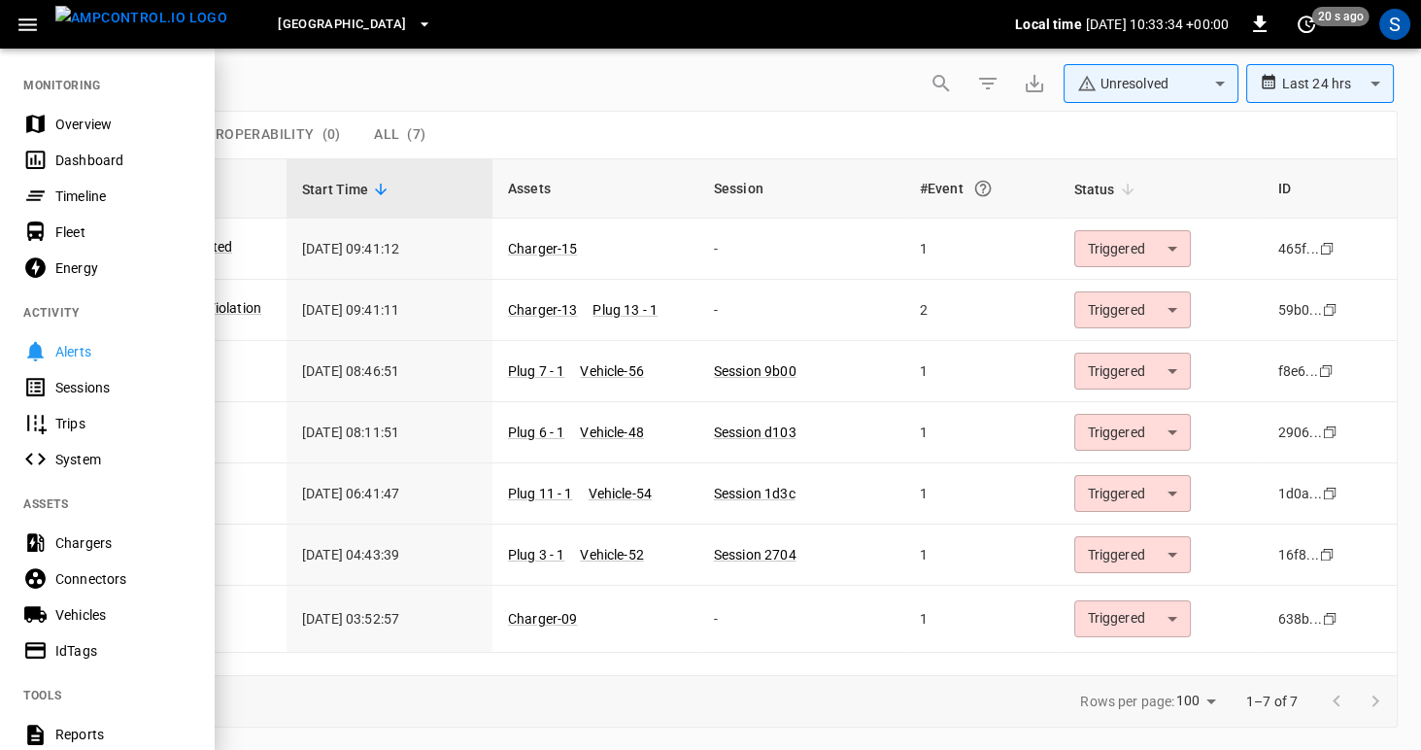
click at [48, 393] on div "Sessions" at bounding box center [107, 387] width 214 height 36
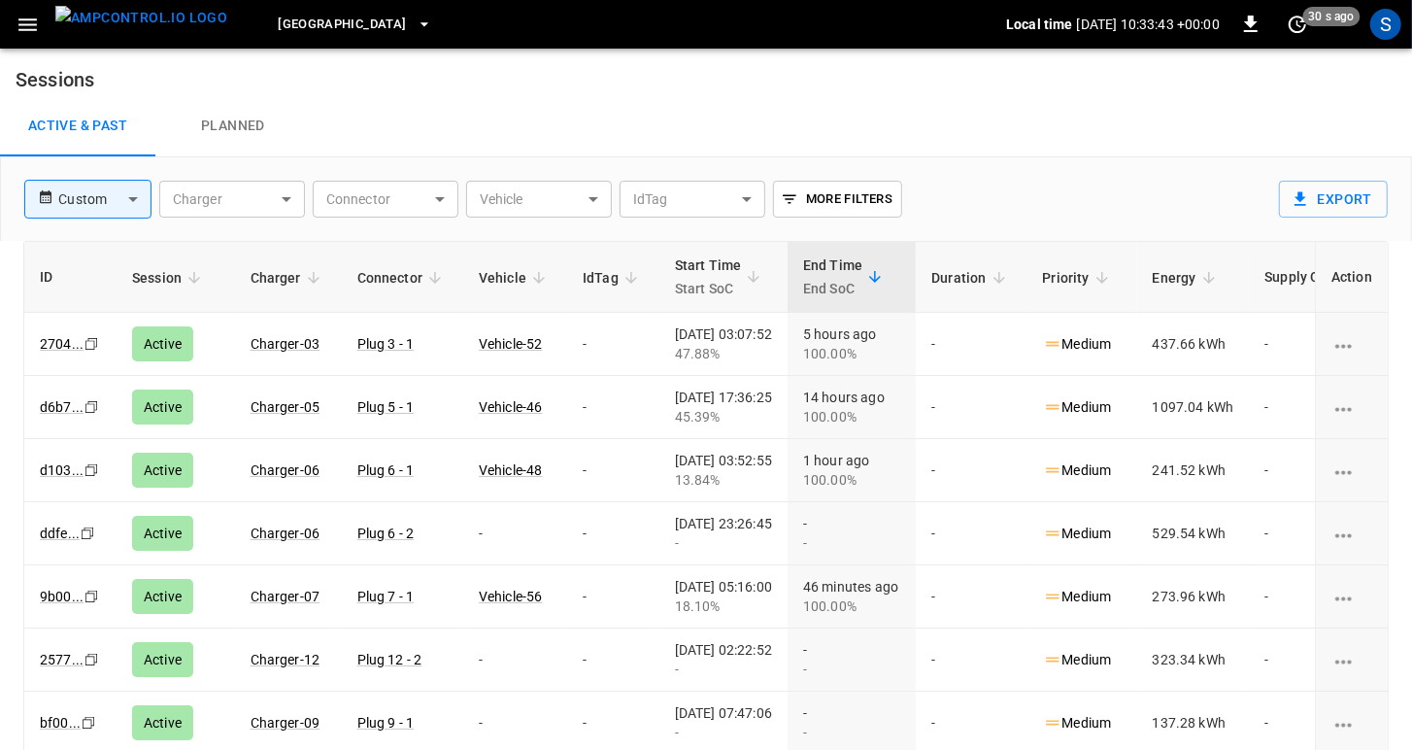
click at [30, 23] on icon "button" at bounding box center [27, 24] width 18 height 13
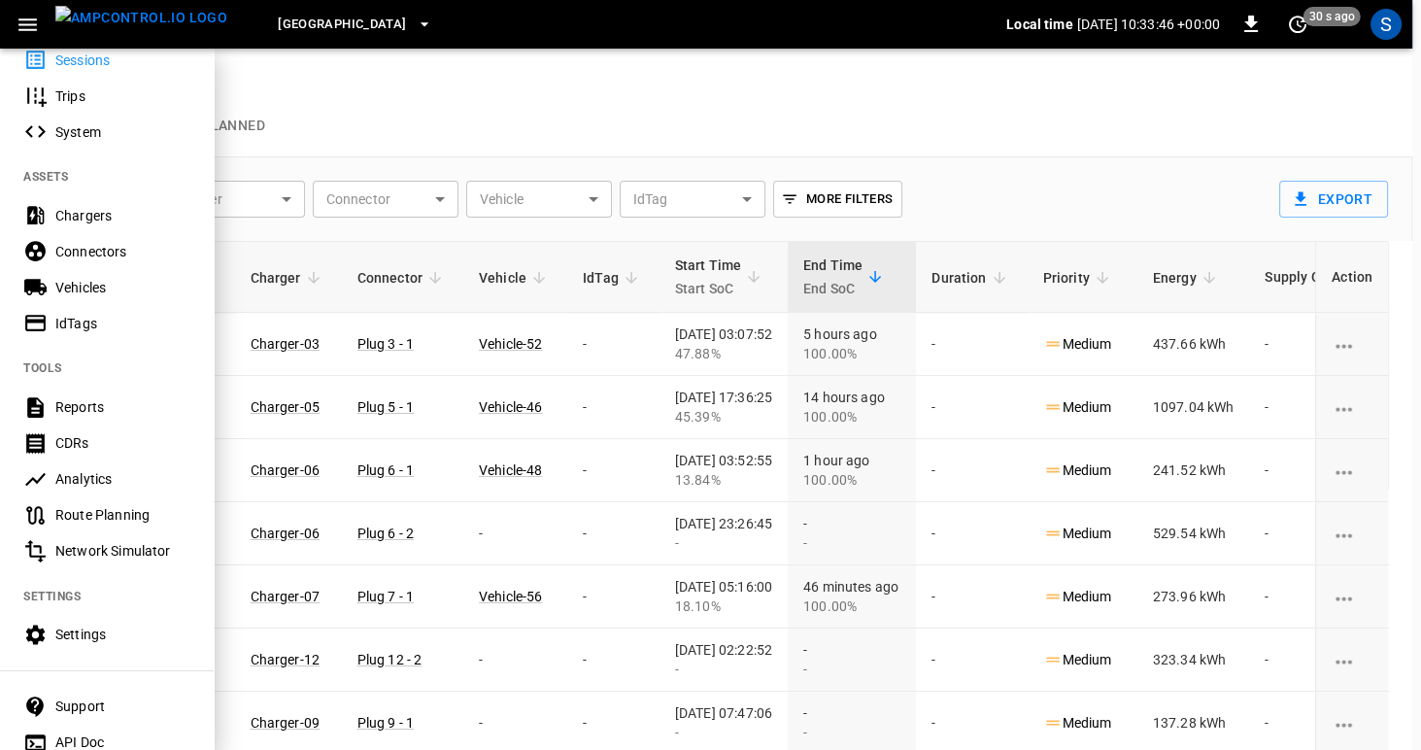
scroll to position [375, 0]
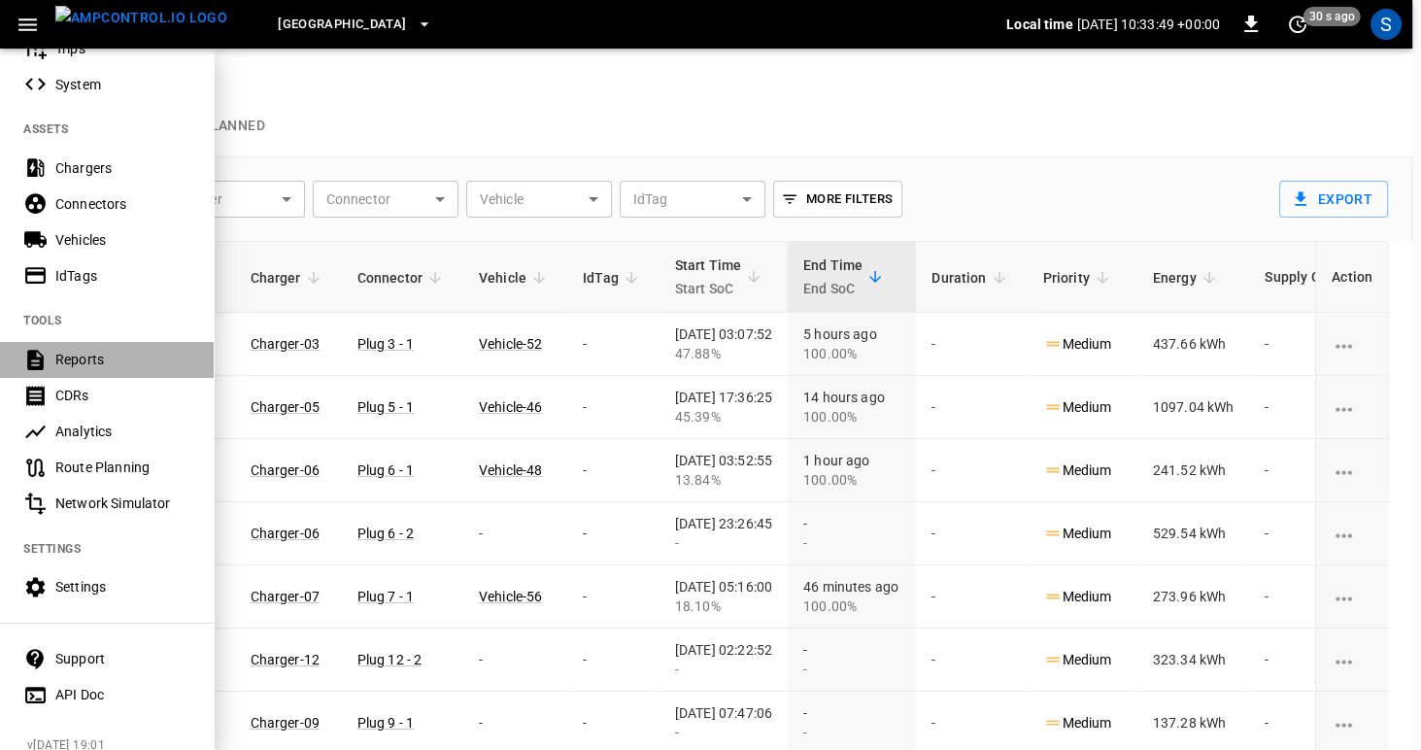
click at [62, 358] on div "Reports" at bounding box center [122, 359] width 135 height 19
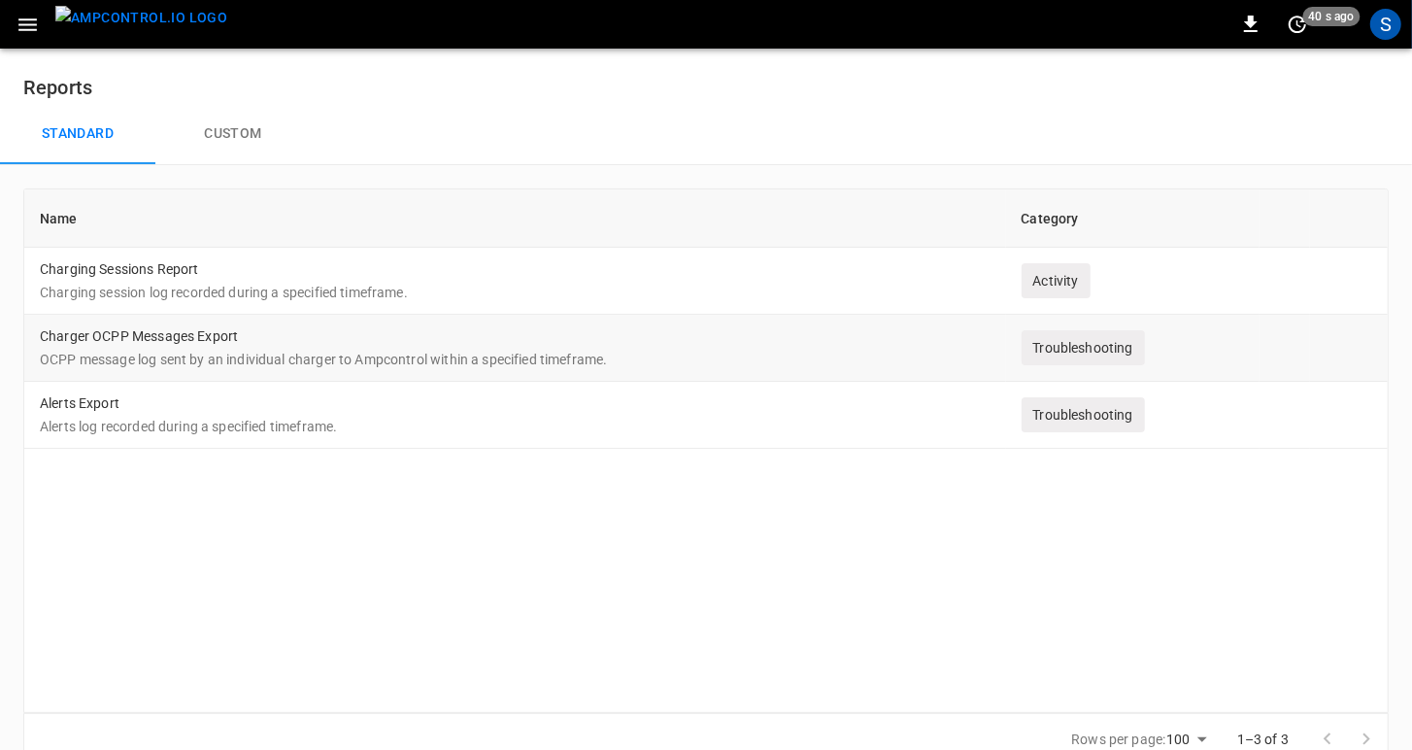
click at [68, 341] on td "Charger OCPP Messages Export OCPP message log sent by an individual charger to …" at bounding box center [515, 348] width 982 height 67
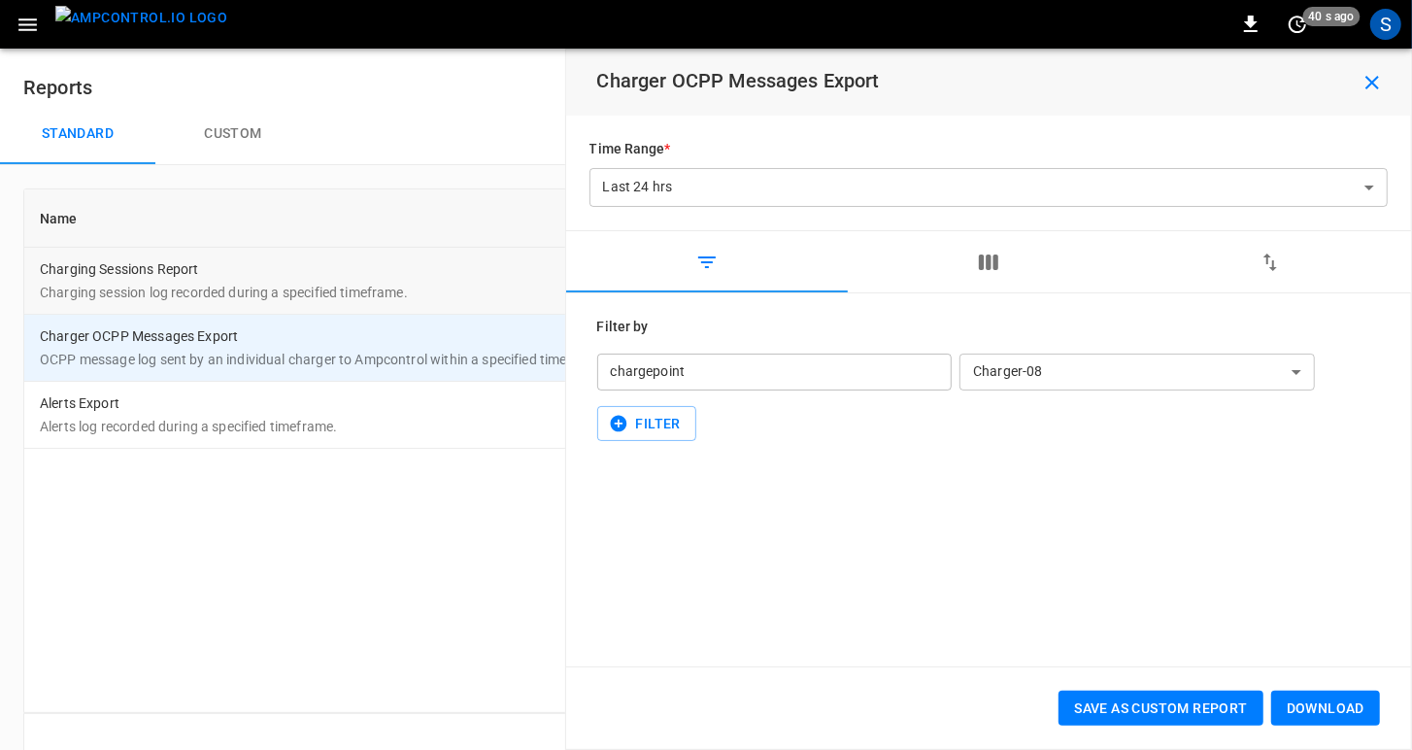
click at [73, 284] on p "Charging session log recorded during a specified timeframe." at bounding box center [515, 292] width 951 height 19
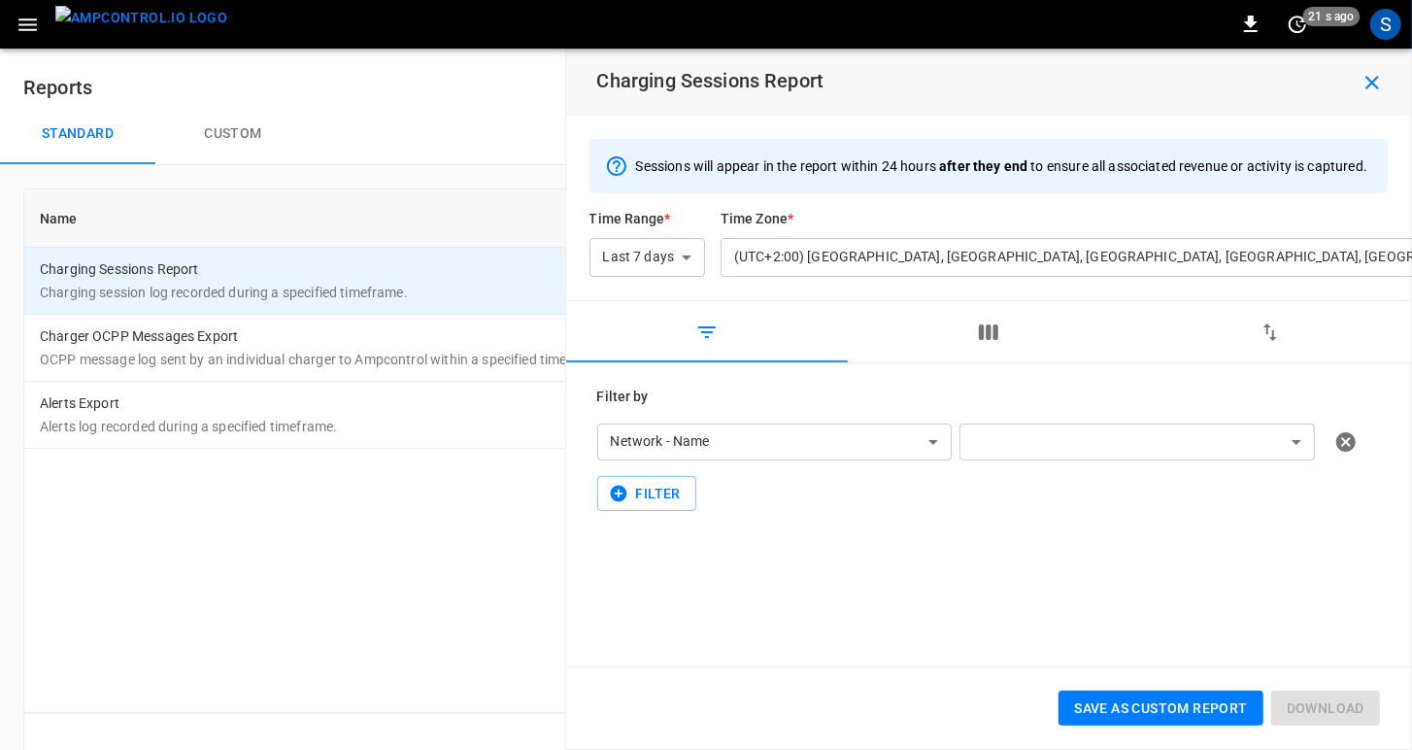
click at [20, 19] on icon "button" at bounding box center [27, 24] width 18 height 13
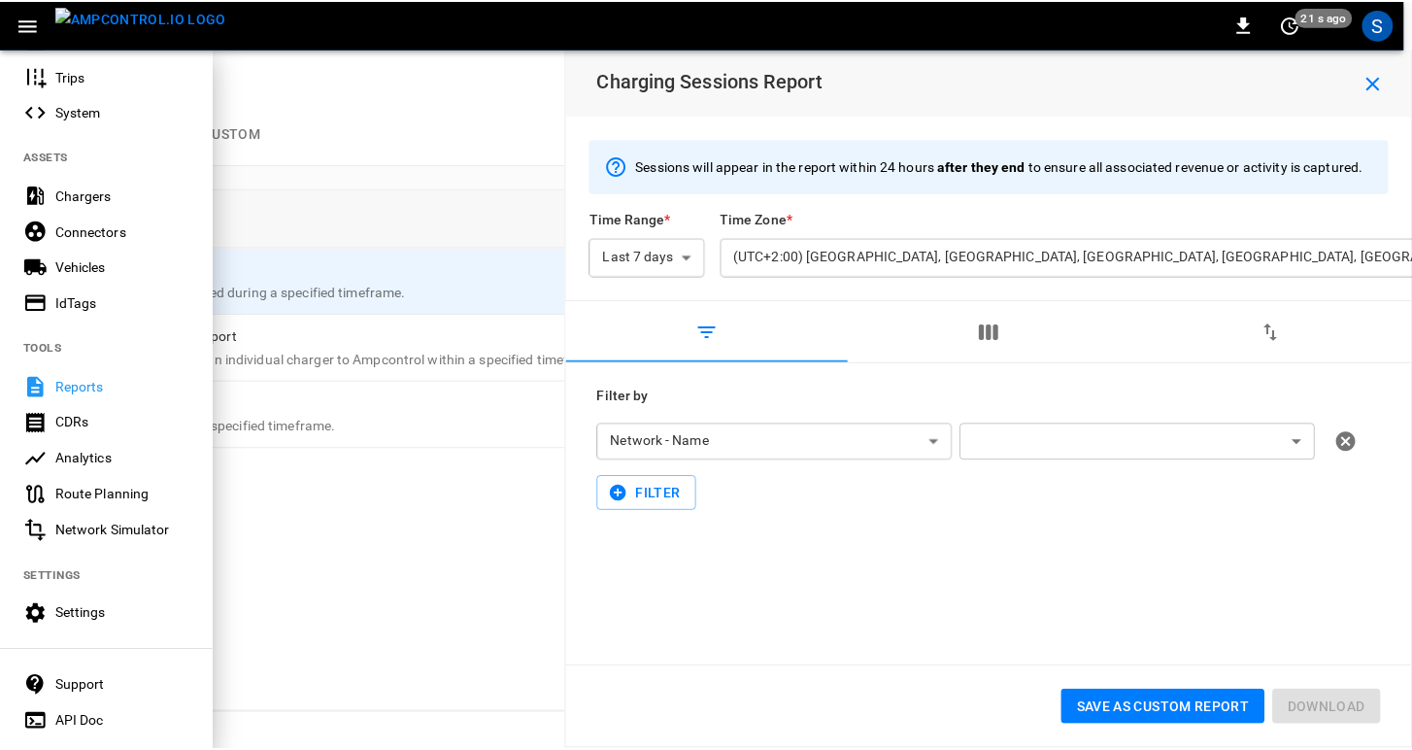
scroll to position [403, 0]
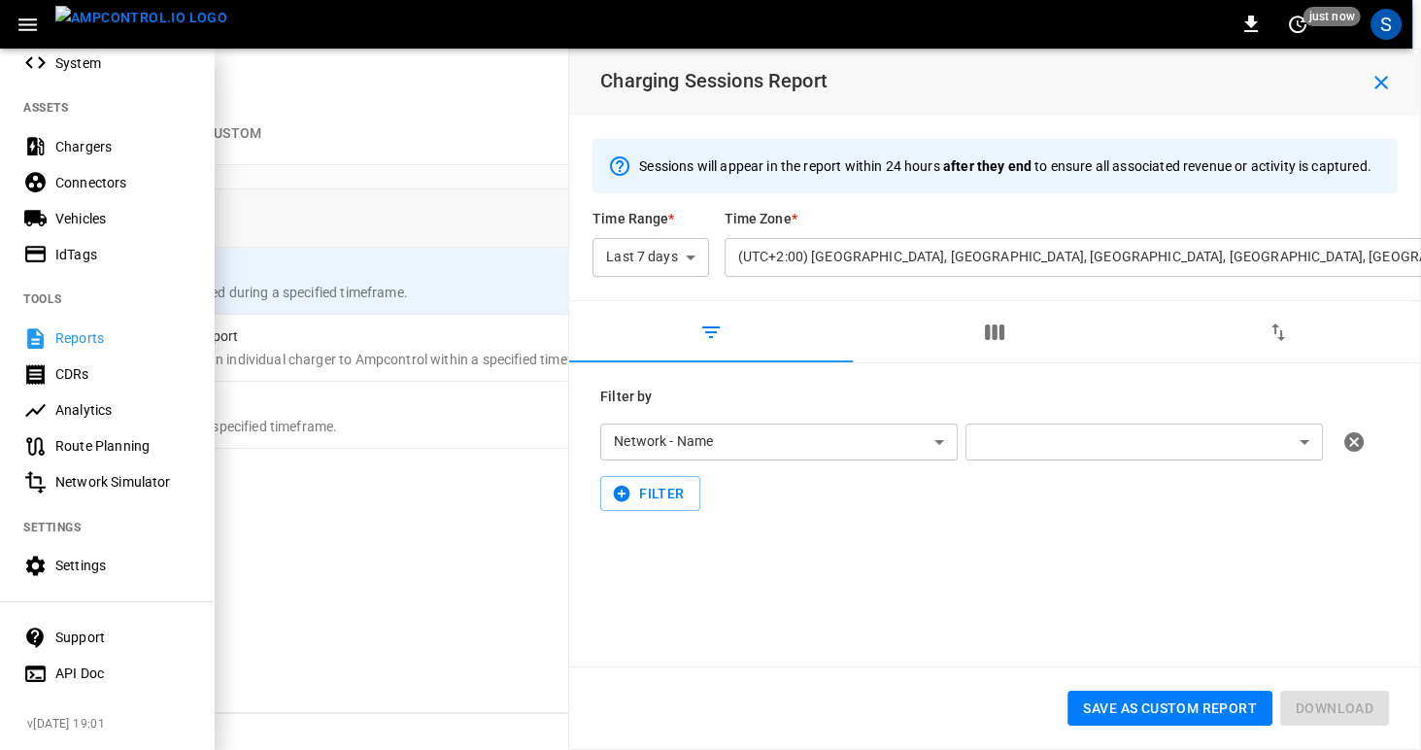
click at [61, 365] on div "CDRs" at bounding box center [122, 373] width 135 height 19
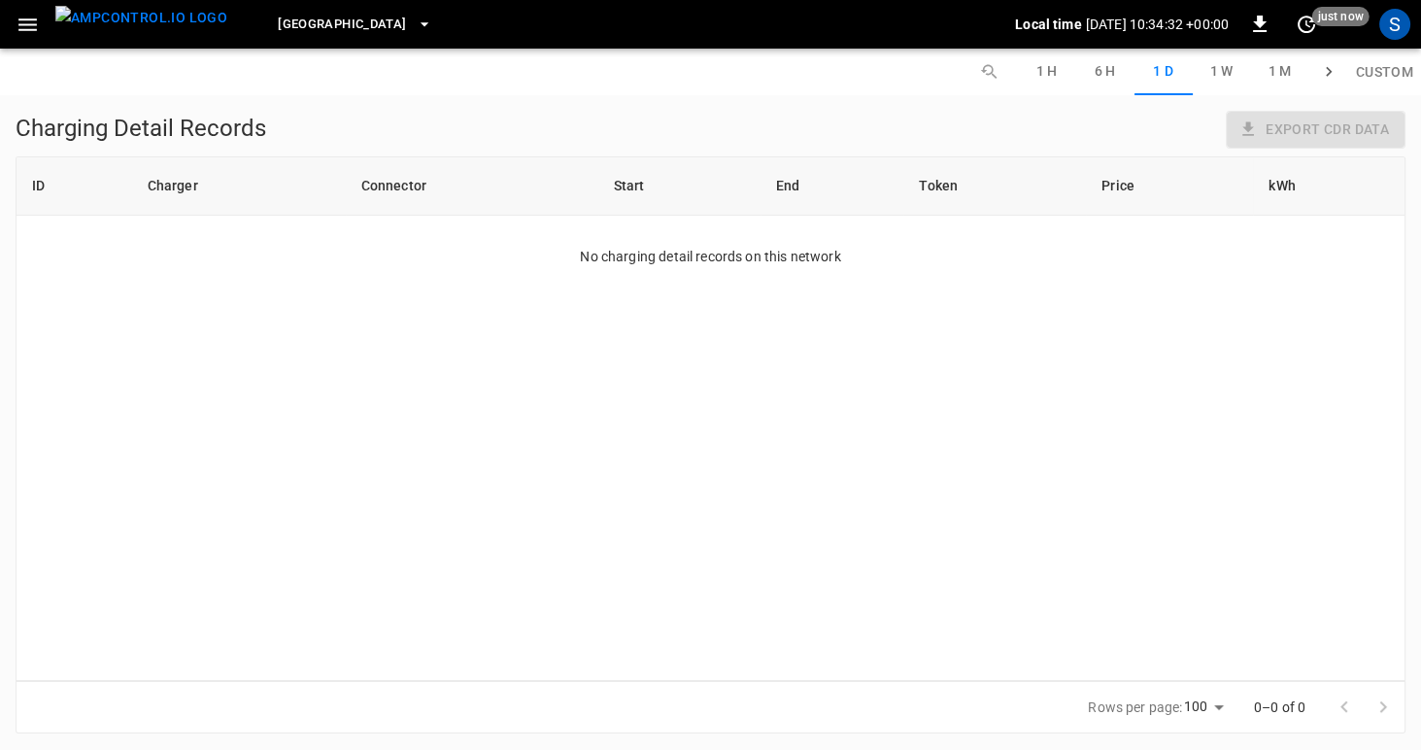
click at [33, 26] on icon "button" at bounding box center [28, 25] width 24 height 24
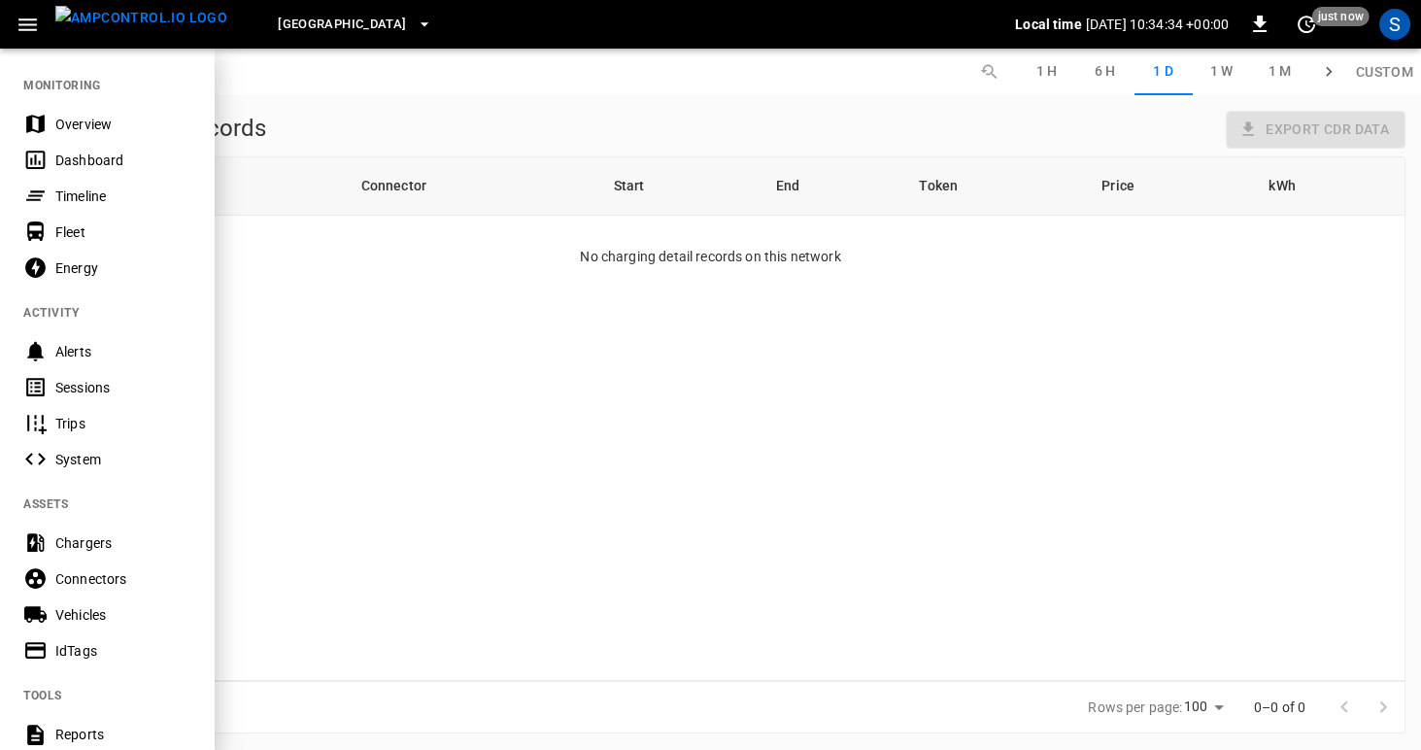
click at [65, 274] on div "Energy" at bounding box center [122, 267] width 135 height 19
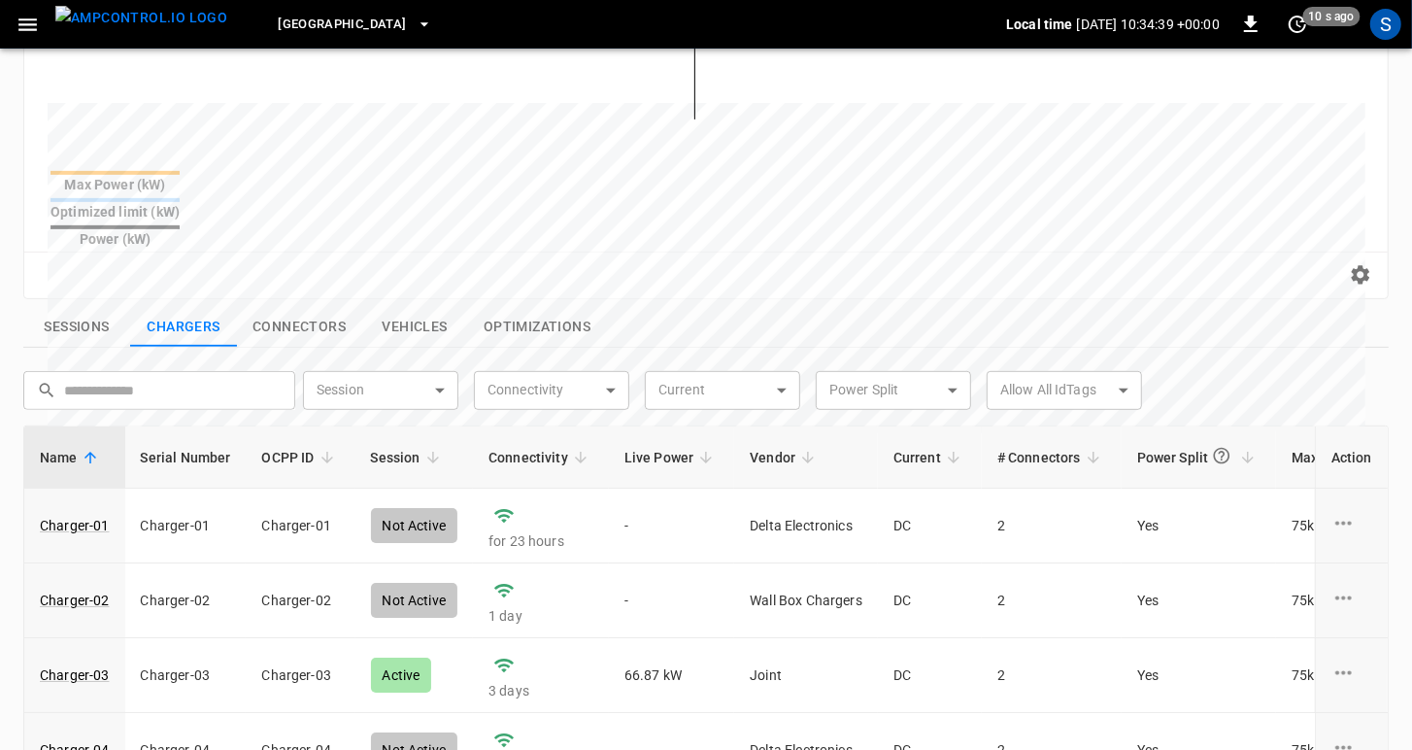
scroll to position [502, 0]
click at [68, 305] on button "Sessions" at bounding box center [76, 325] width 107 height 41
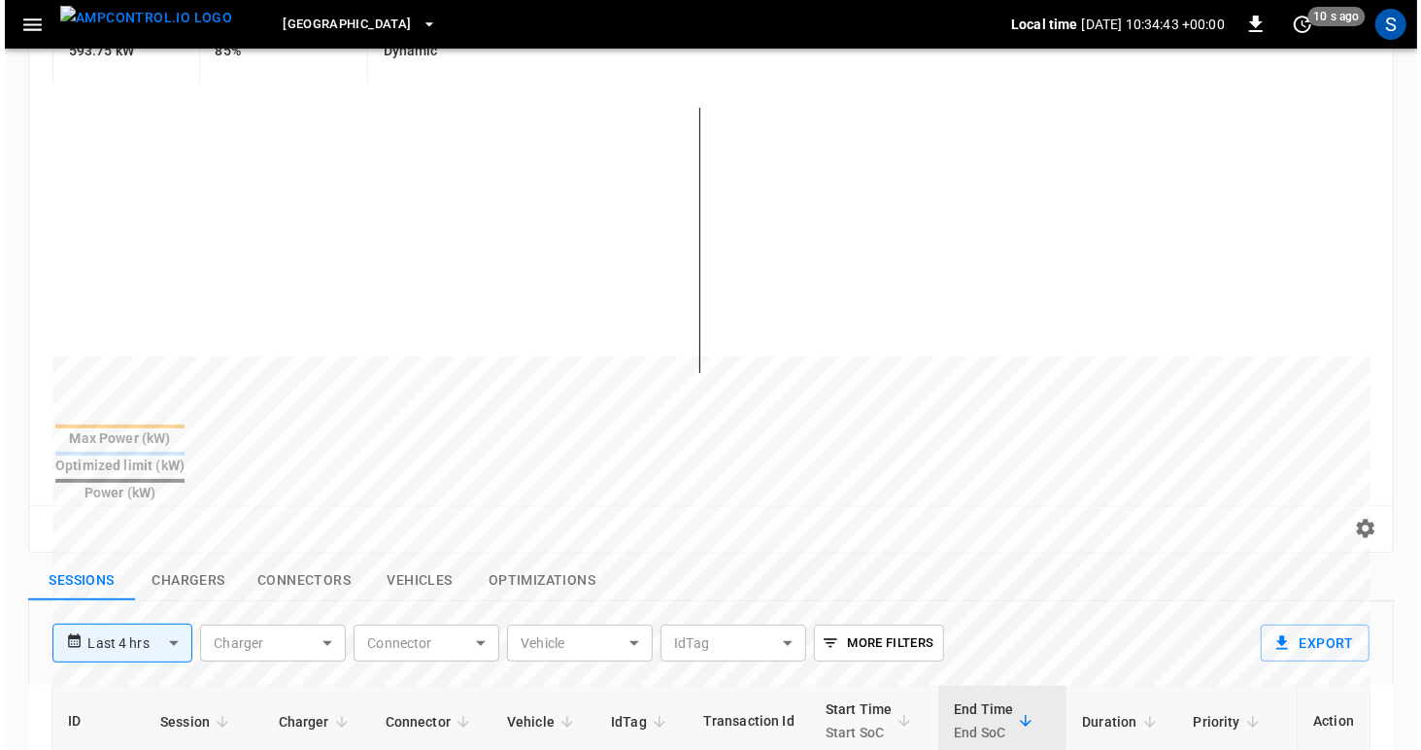
scroll to position [26, 0]
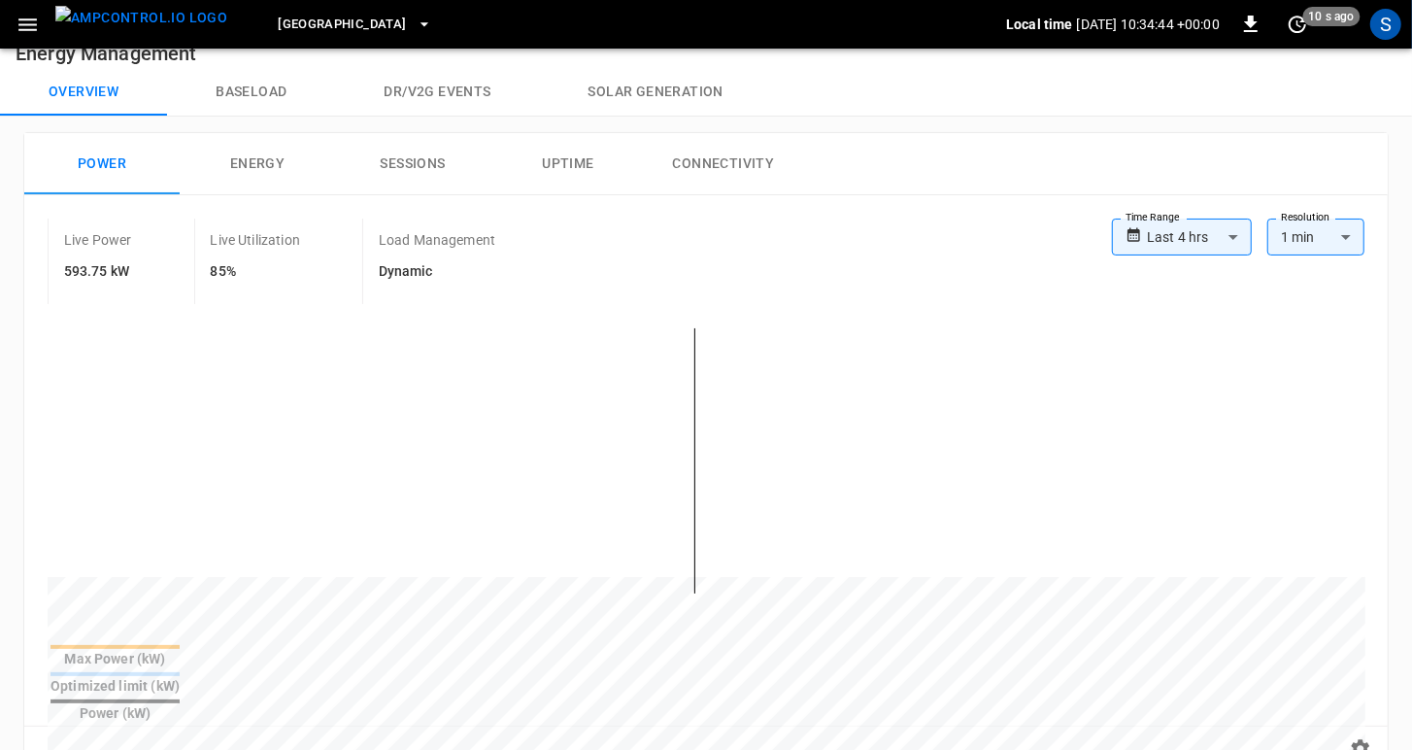
click at [19, 25] on icon "button" at bounding box center [28, 25] width 24 height 24
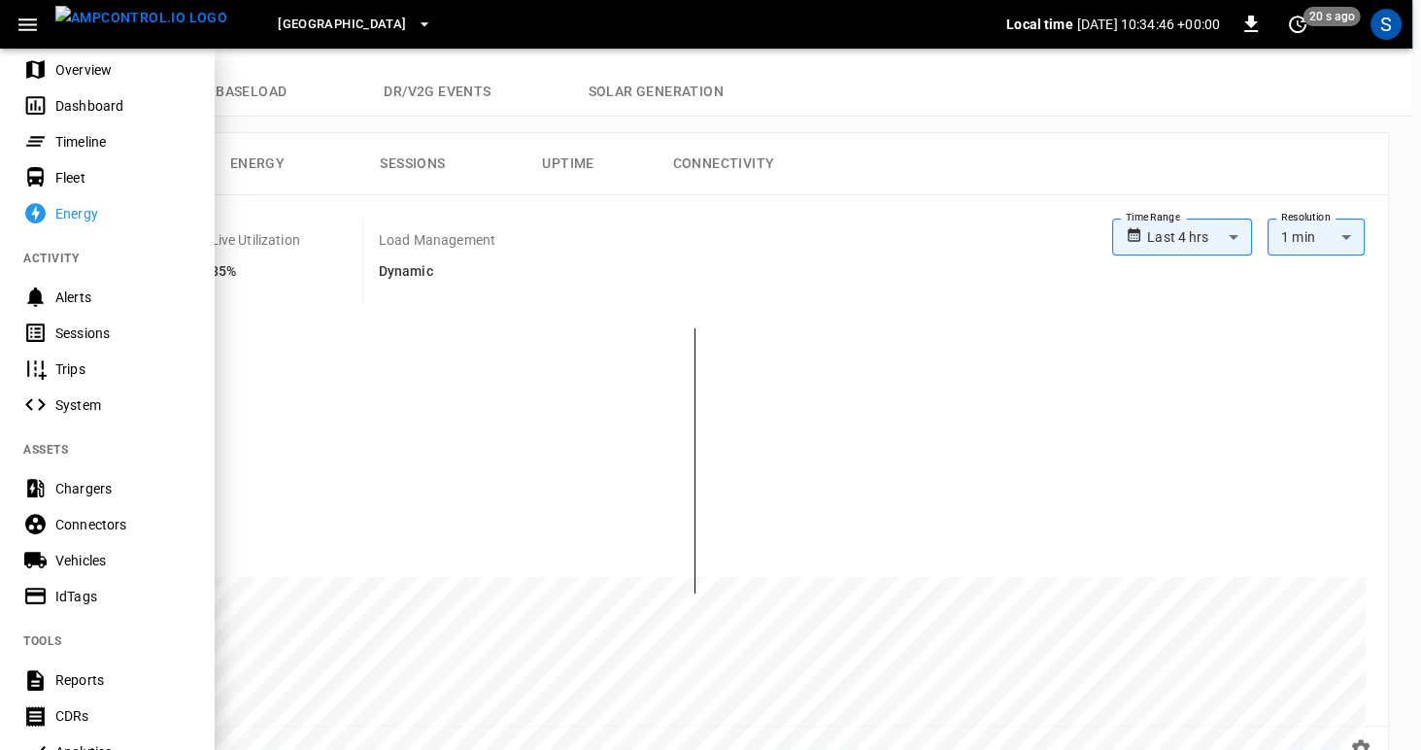
scroll to position [89, 0]
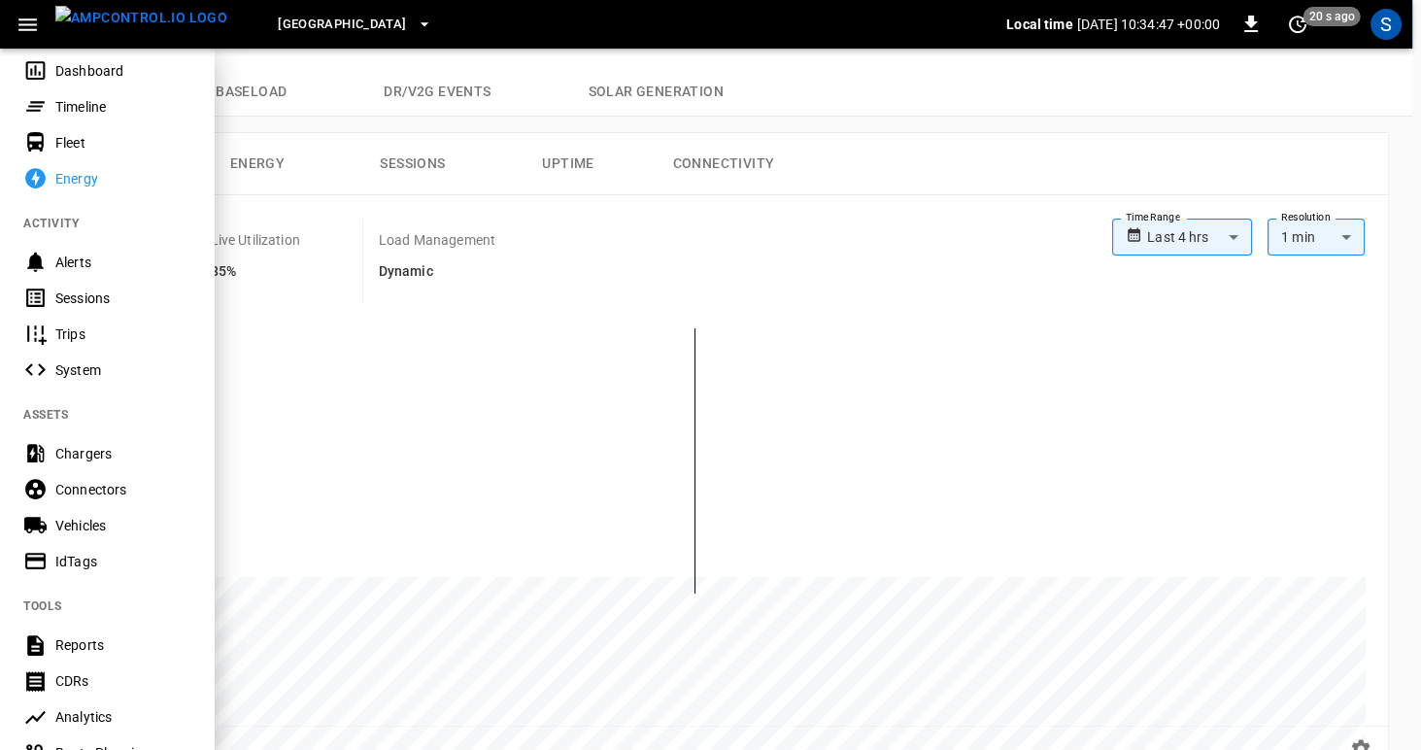
click at [67, 357] on div "System" at bounding box center [107, 370] width 214 height 36
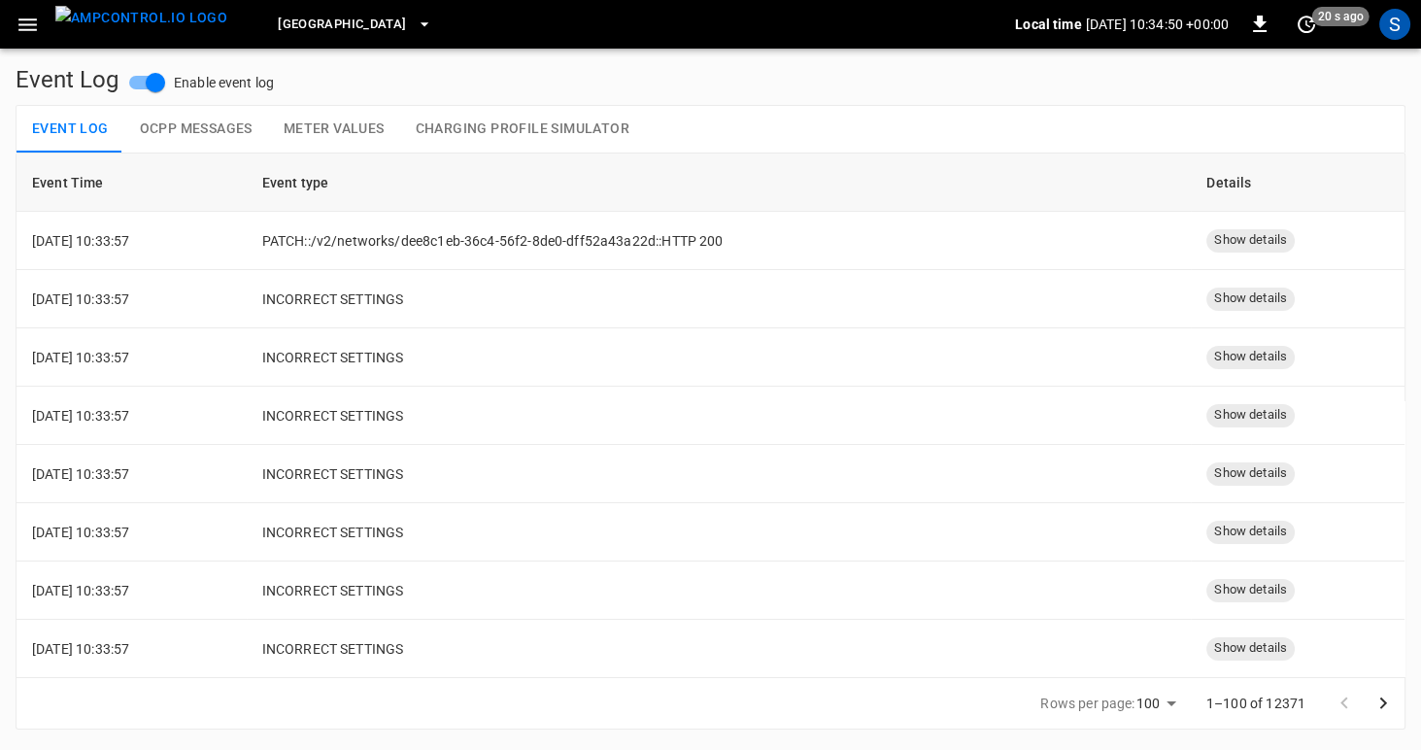
click at [27, 26] on icon "button" at bounding box center [28, 25] width 24 height 24
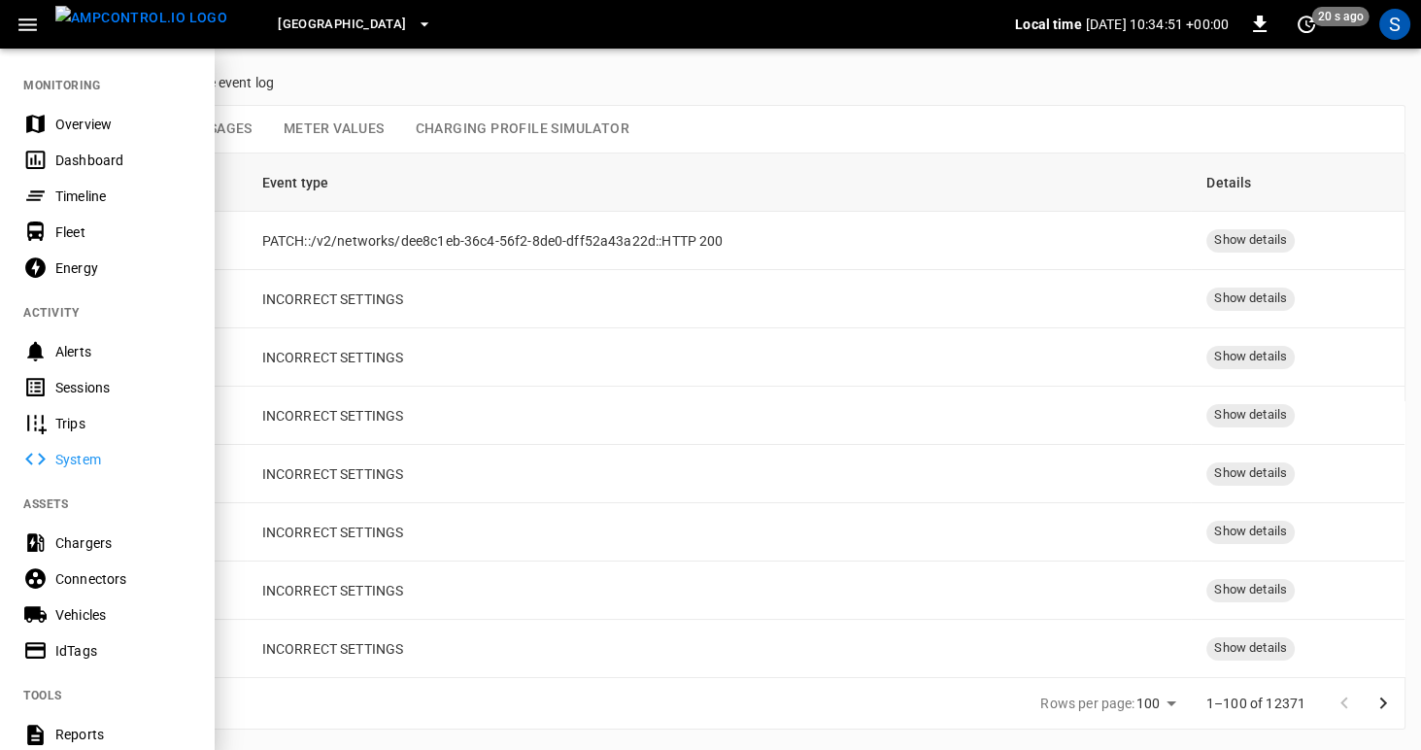
click at [60, 547] on div "Chargers" at bounding box center [122, 542] width 135 height 19
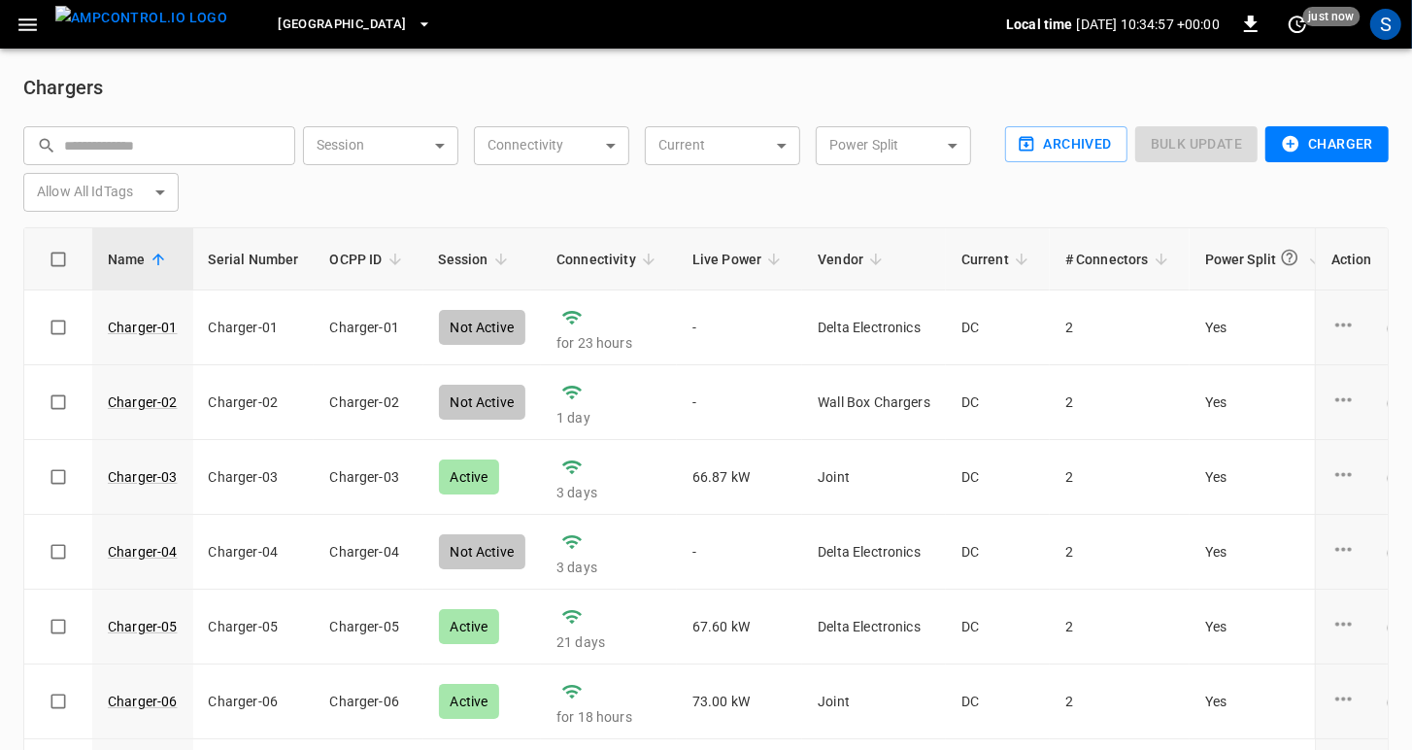
click at [28, 29] on icon "button" at bounding box center [27, 24] width 18 height 13
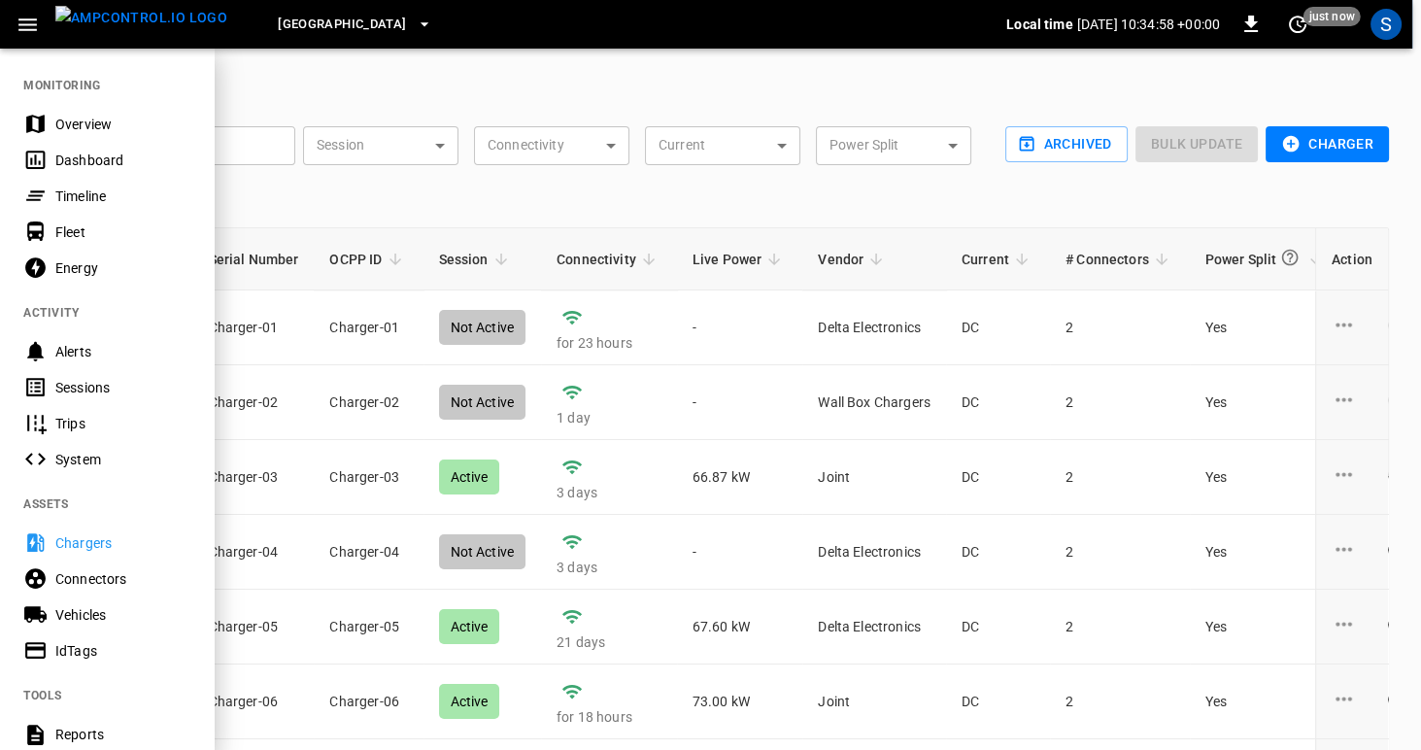
click at [28, 29] on icon "button" at bounding box center [27, 24] width 18 height 13
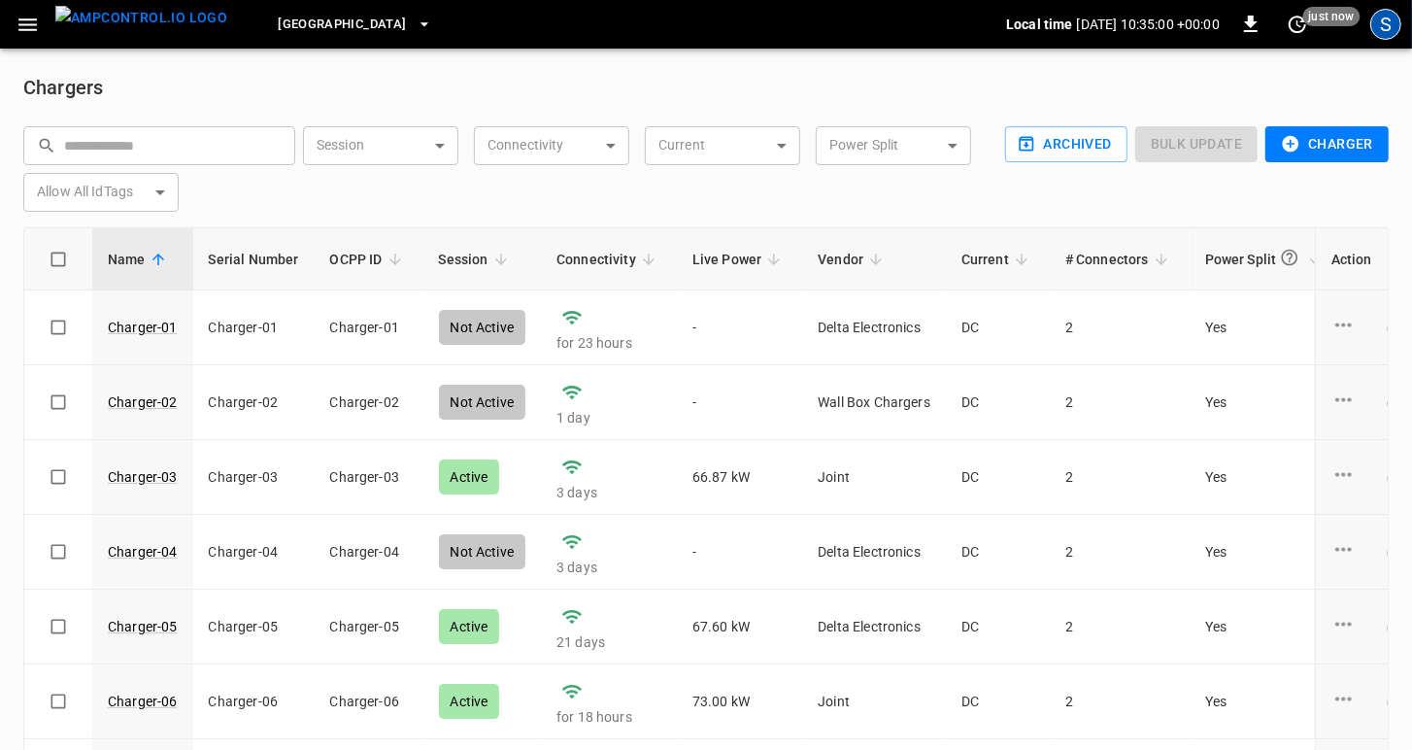
click at [1378, 28] on div "S" at bounding box center [1386, 24] width 31 height 31
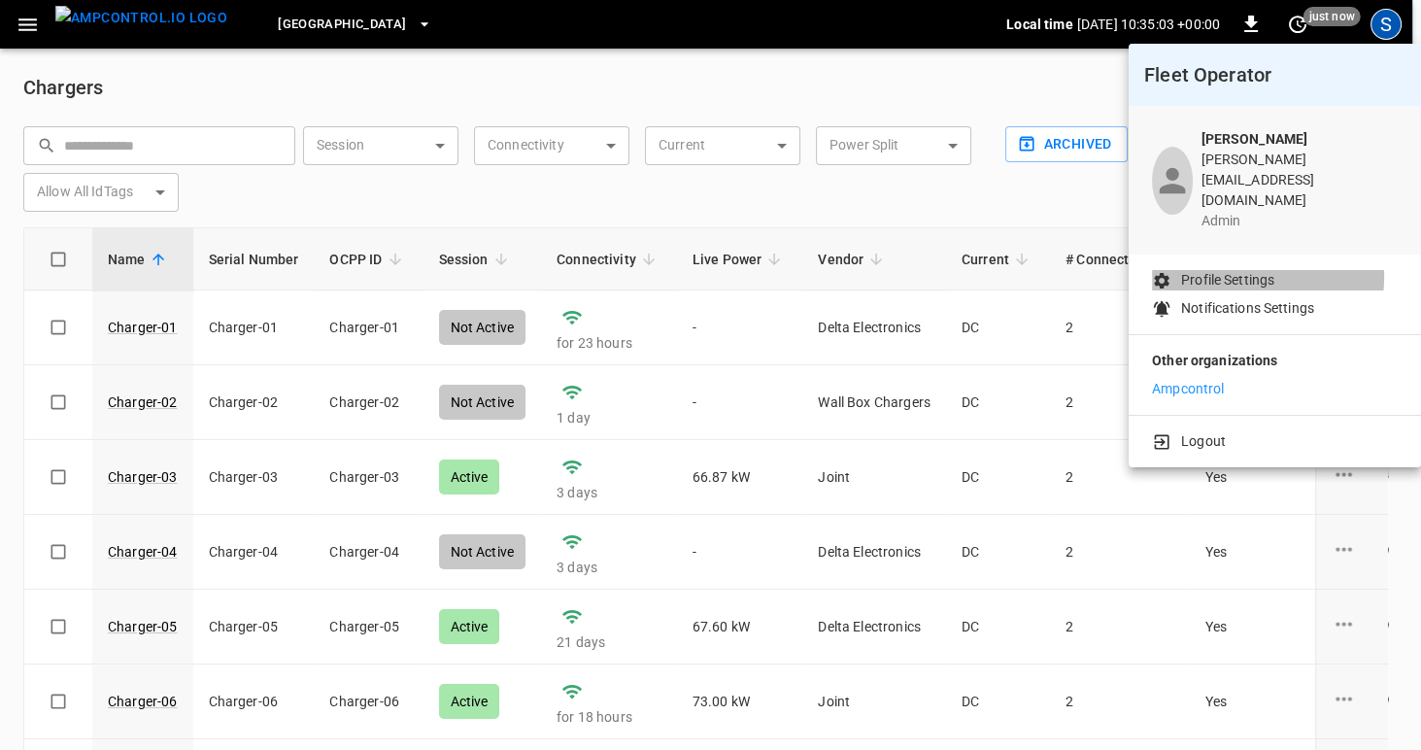
click at [1240, 270] on p "Profile Settings" at bounding box center [1227, 280] width 93 height 20
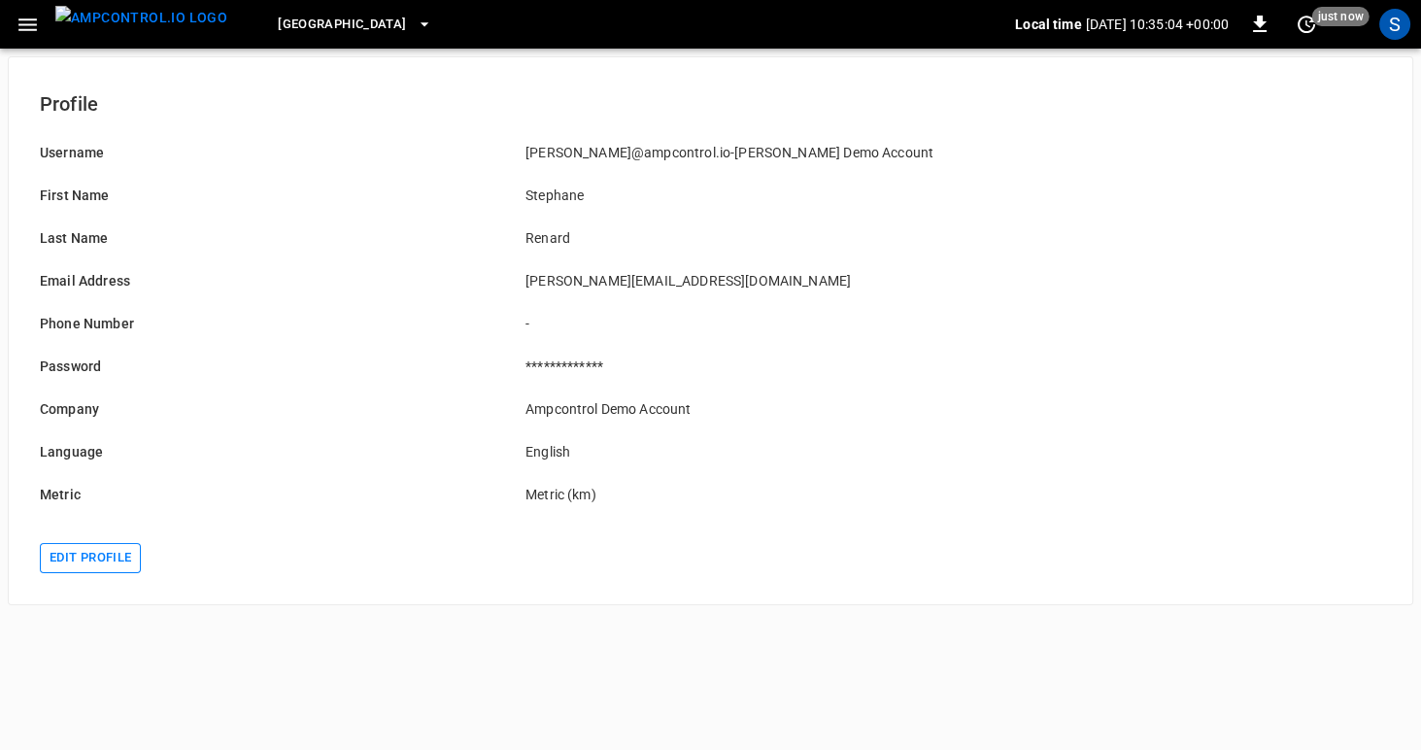
click at [55, 556] on button "Edit profile" at bounding box center [90, 558] width 101 height 30
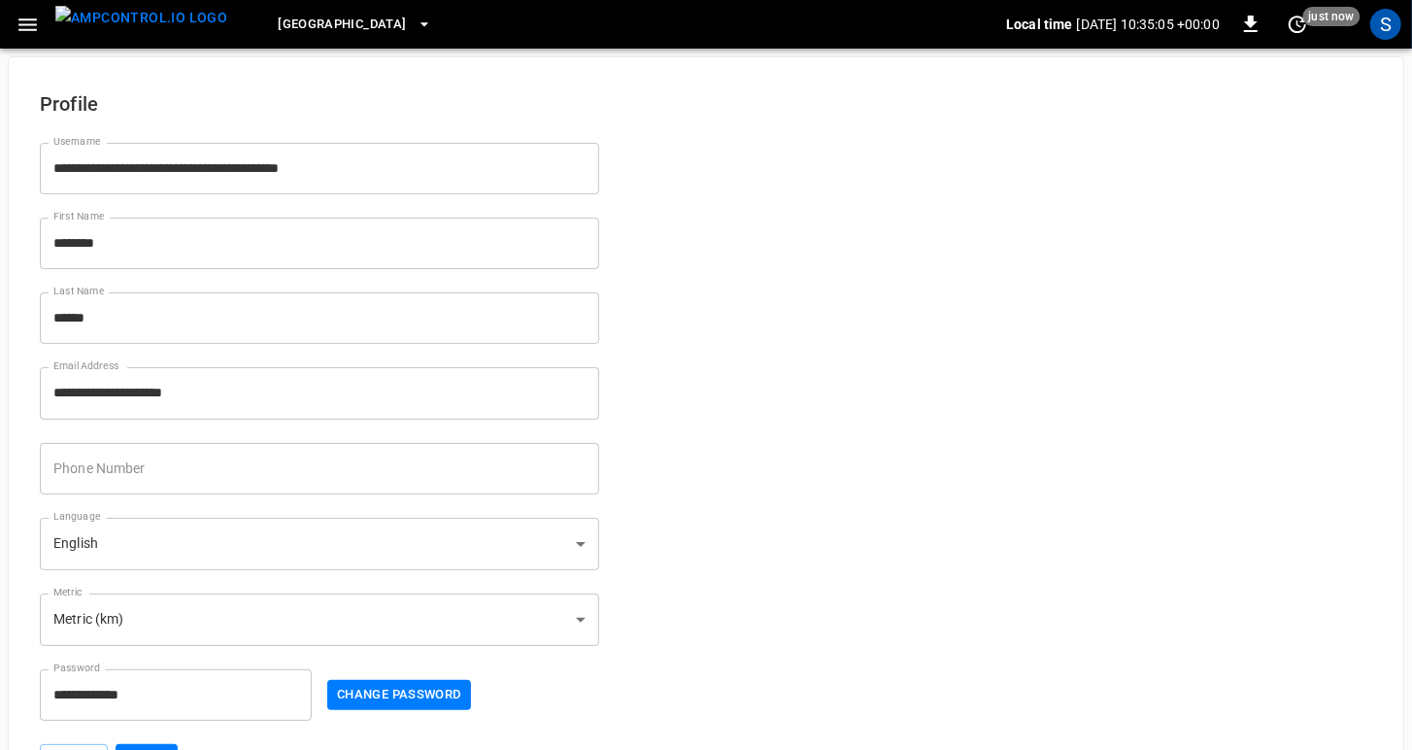
scroll to position [2, 0]
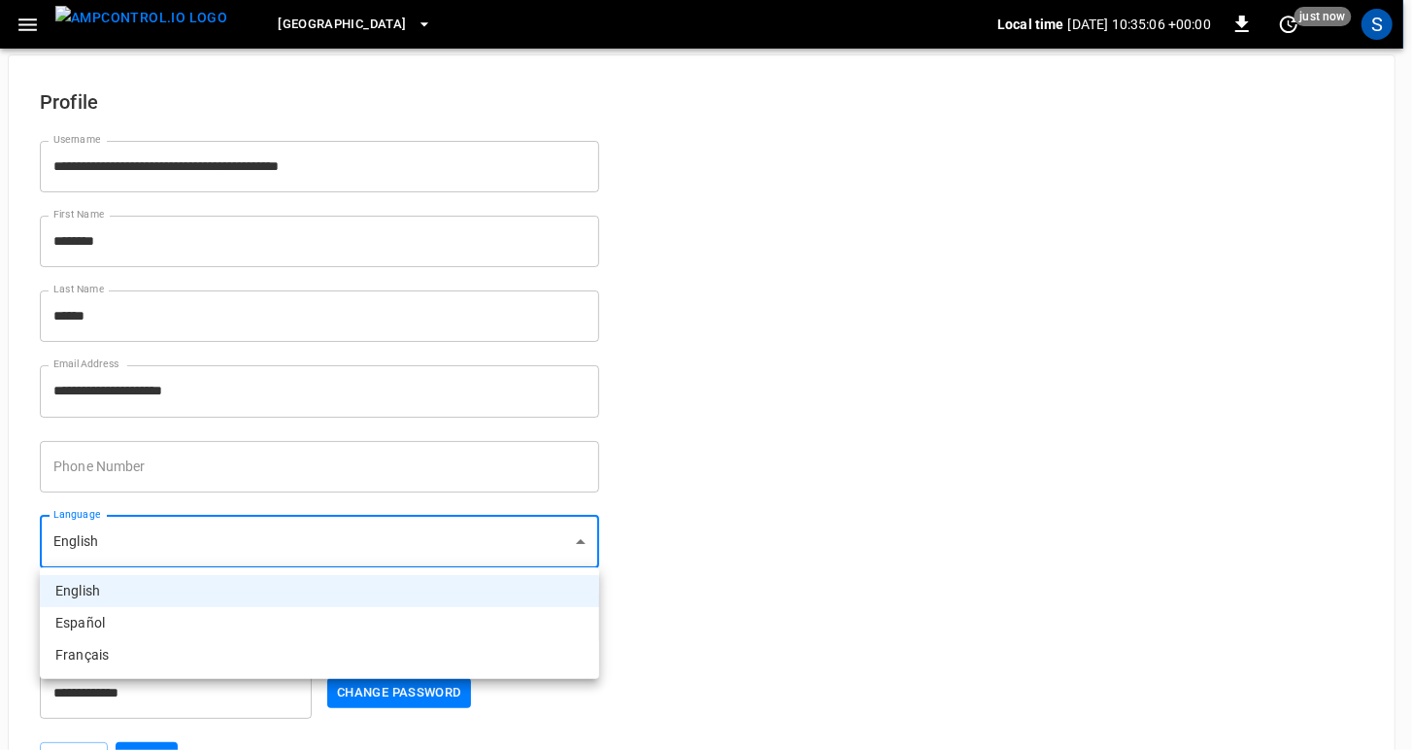
click at [215, 543] on body "**********" at bounding box center [706, 401] width 1412 height 806
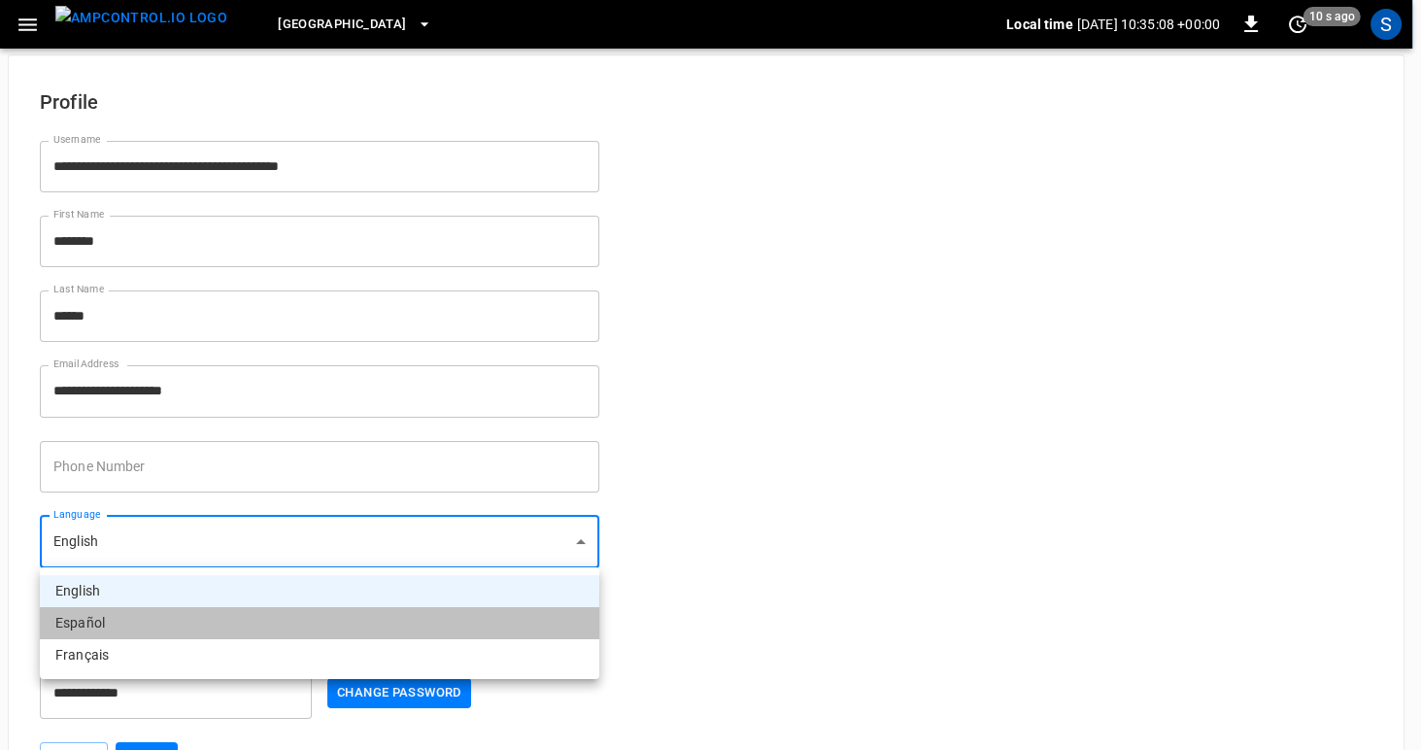
click at [153, 619] on li "Español" at bounding box center [320, 623] width 560 height 32
type input "**"
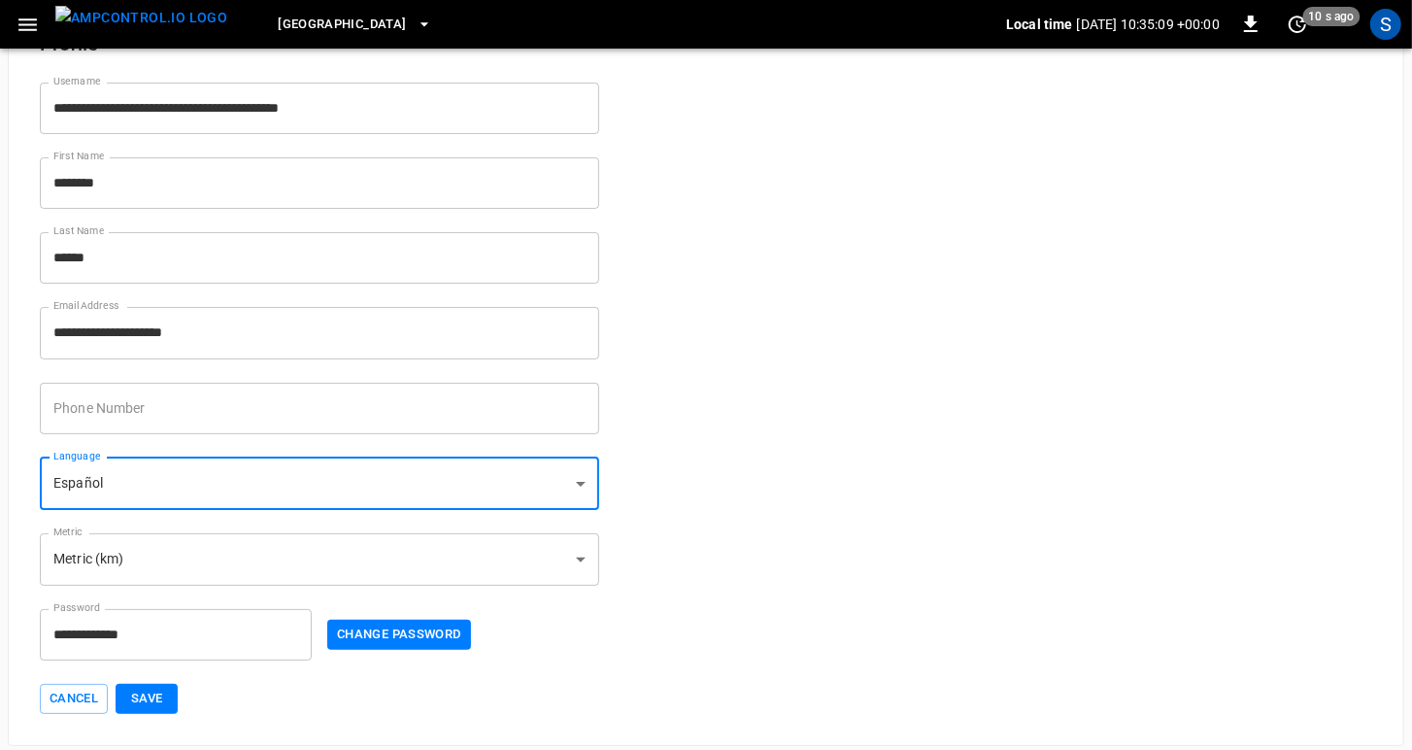
scroll to position [62, 0]
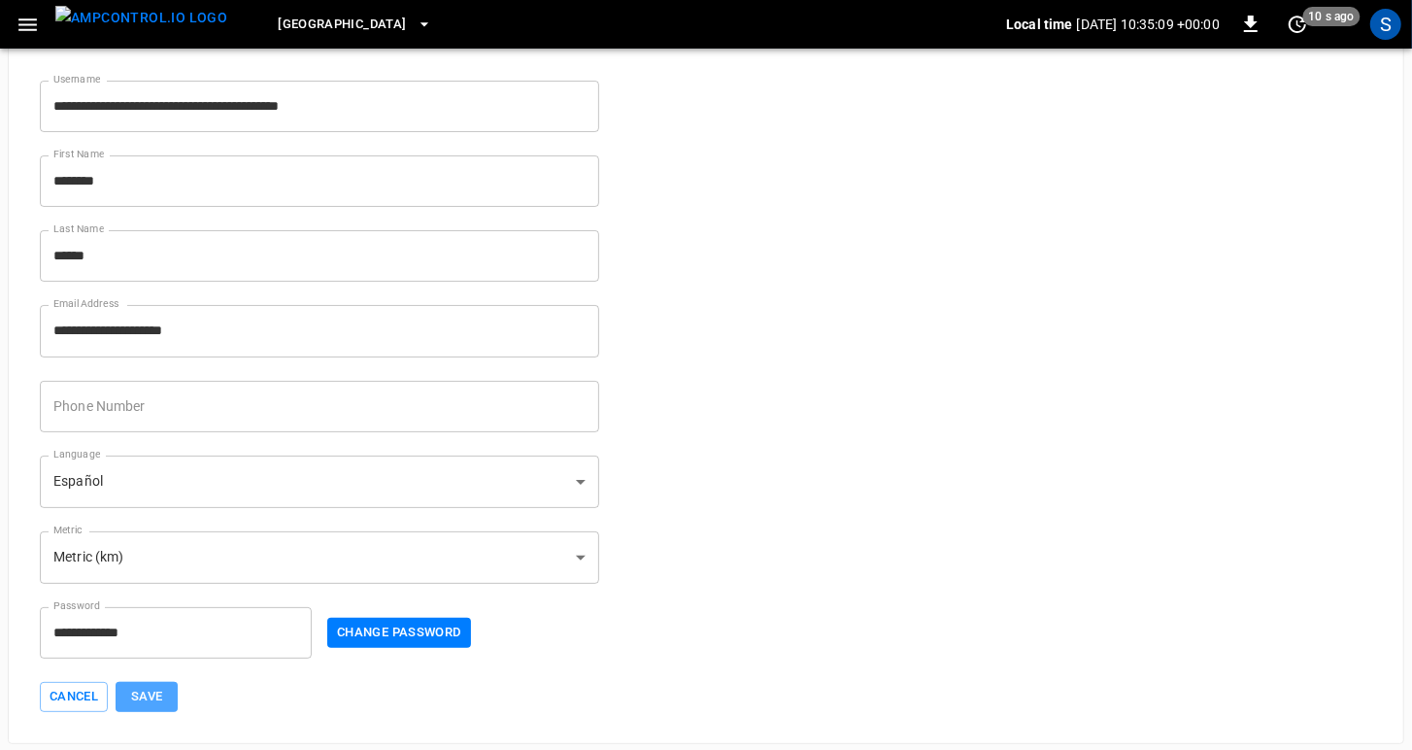
click at [156, 704] on button "Save" at bounding box center [147, 697] width 62 height 30
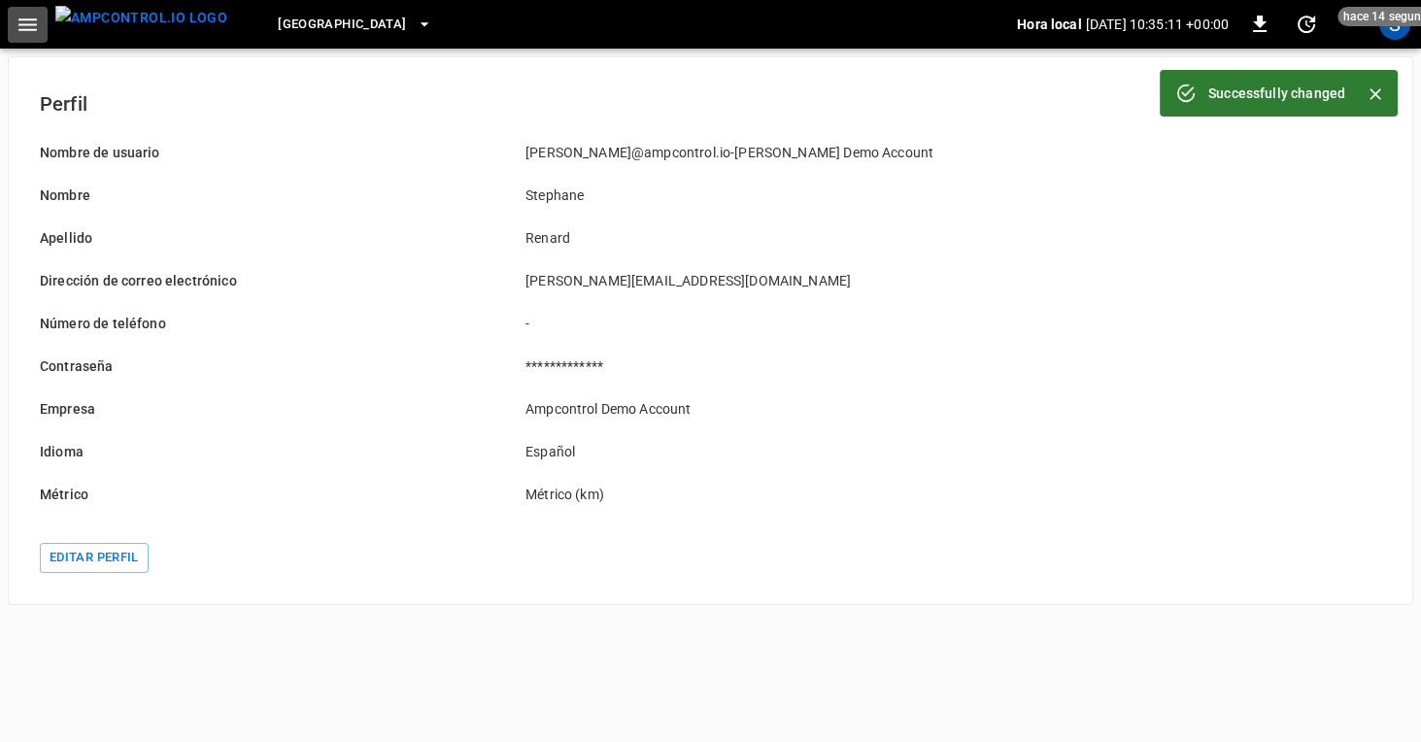
click at [24, 27] on icon "button" at bounding box center [28, 25] width 24 height 24
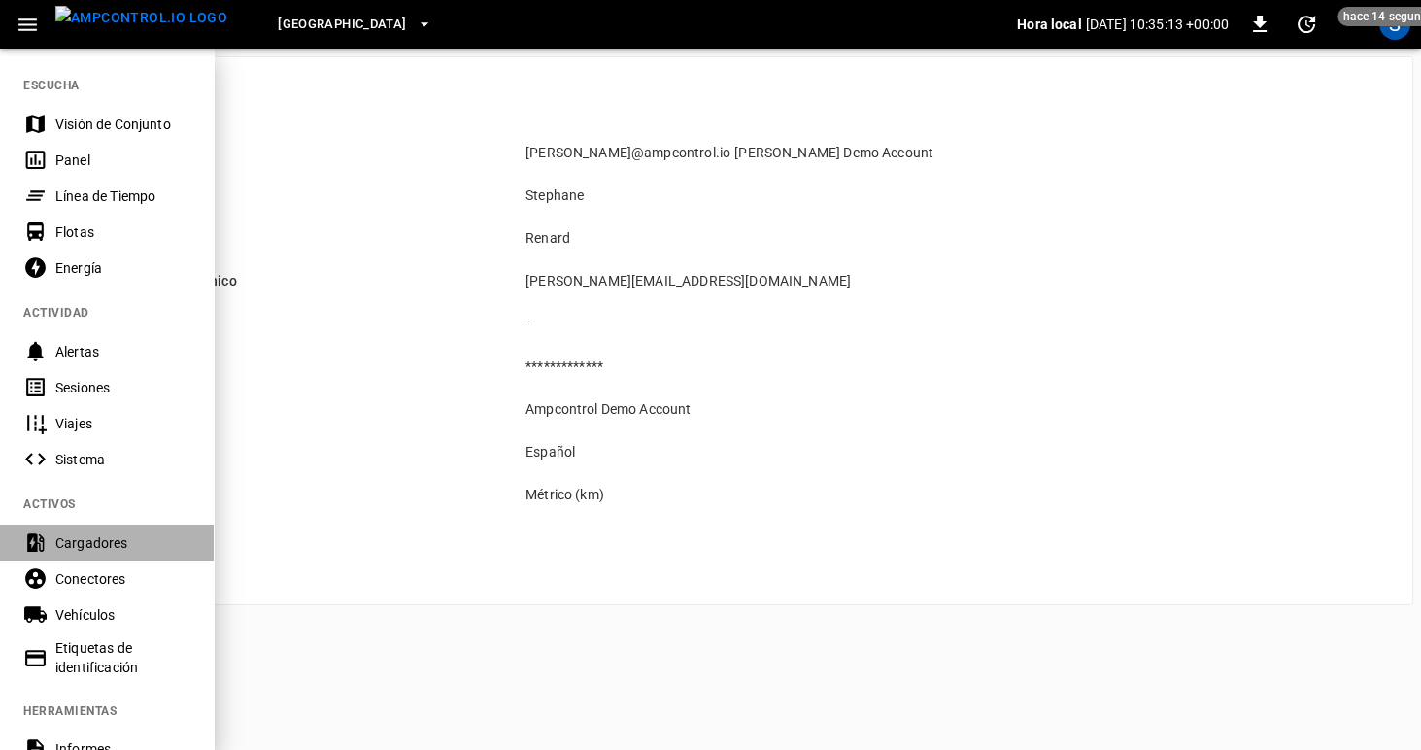
click at [89, 542] on div "Cargadores" at bounding box center [122, 542] width 135 height 19
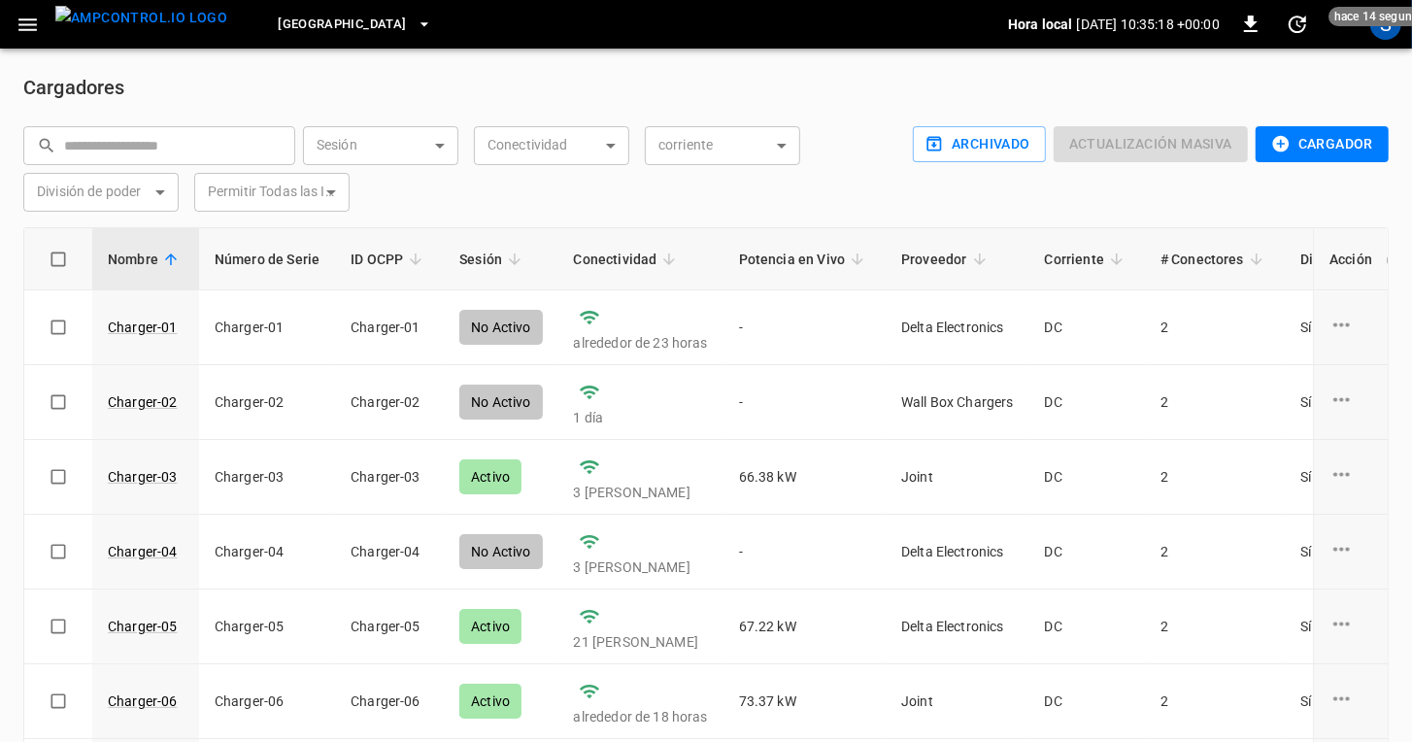
click at [27, 27] on icon "button" at bounding box center [28, 25] width 24 height 24
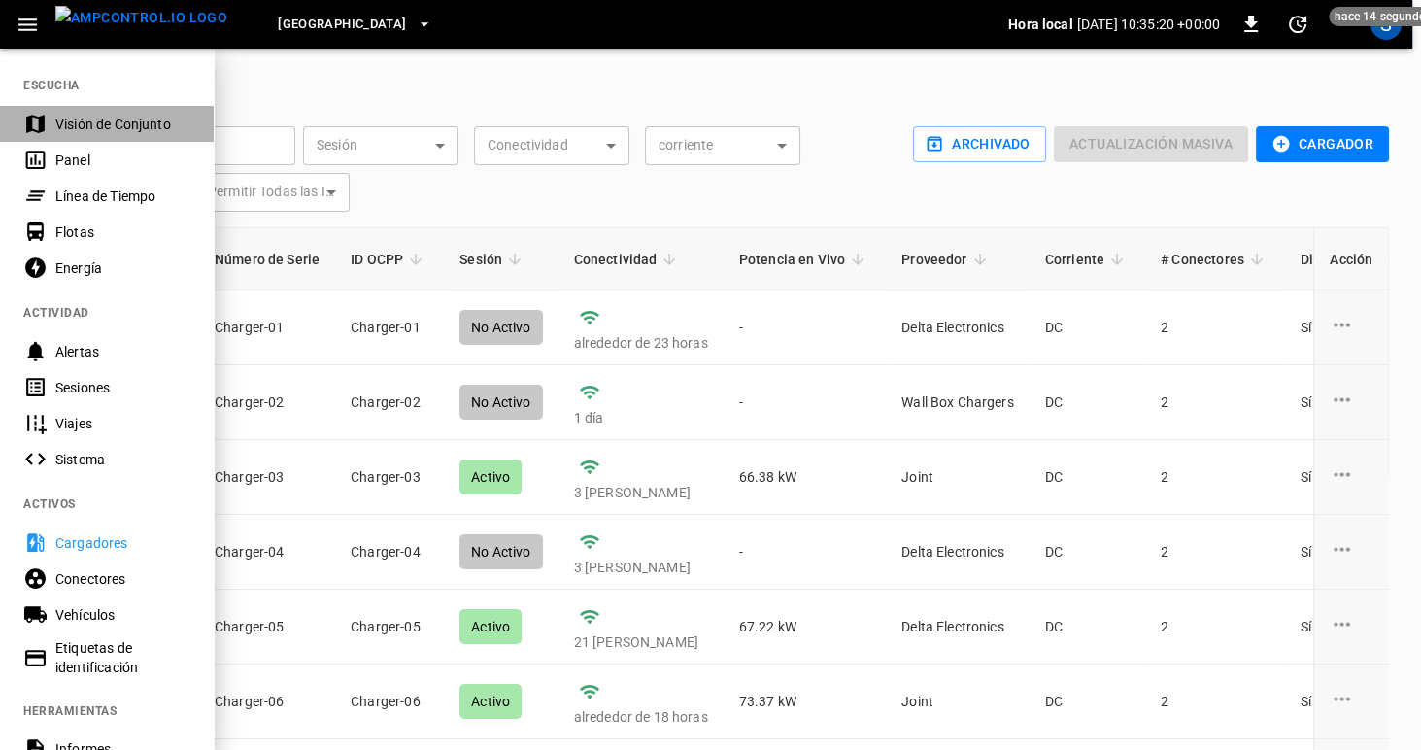
click at [64, 131] on div "Visión de Conjunto" at bounding box center [122, 124] width 135 height 19
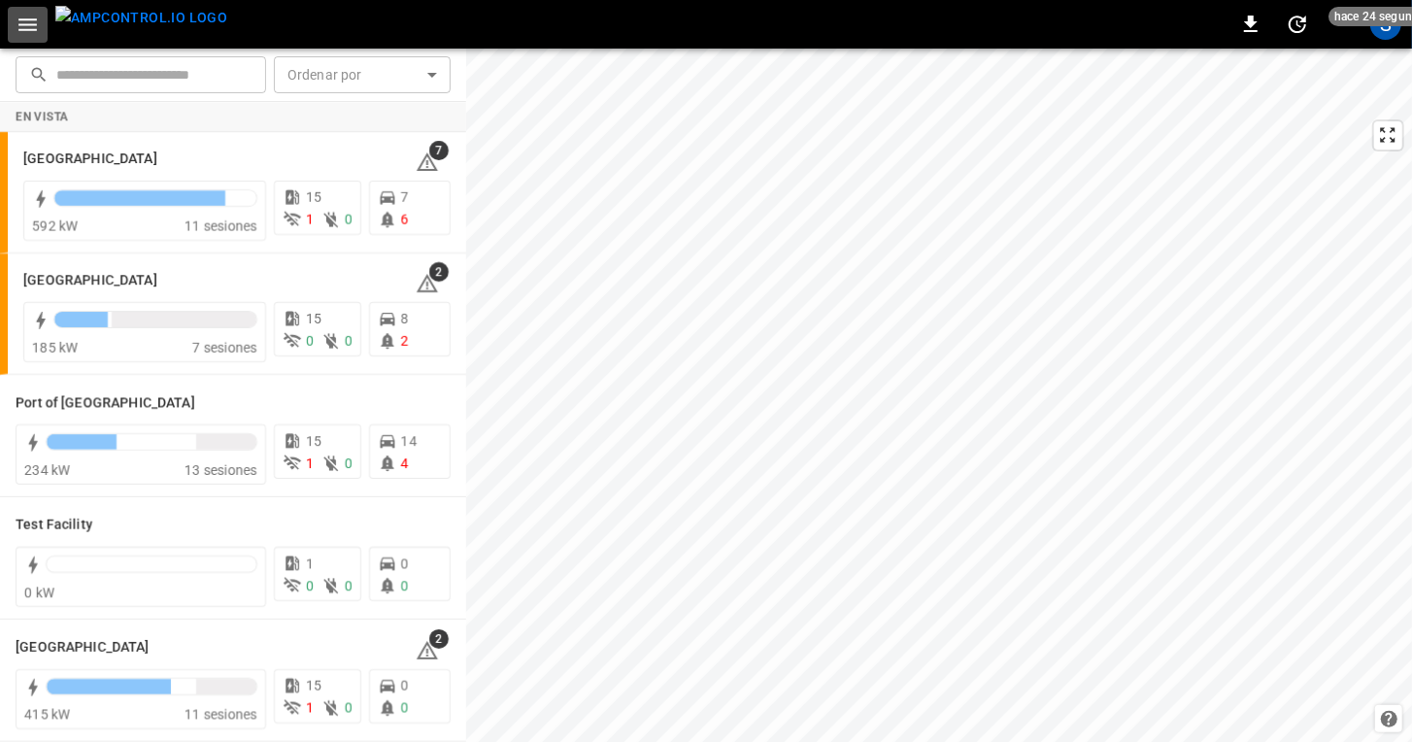
click at [23, 25] on icon "button" at bounding box center [28, 25] width 24 height 24
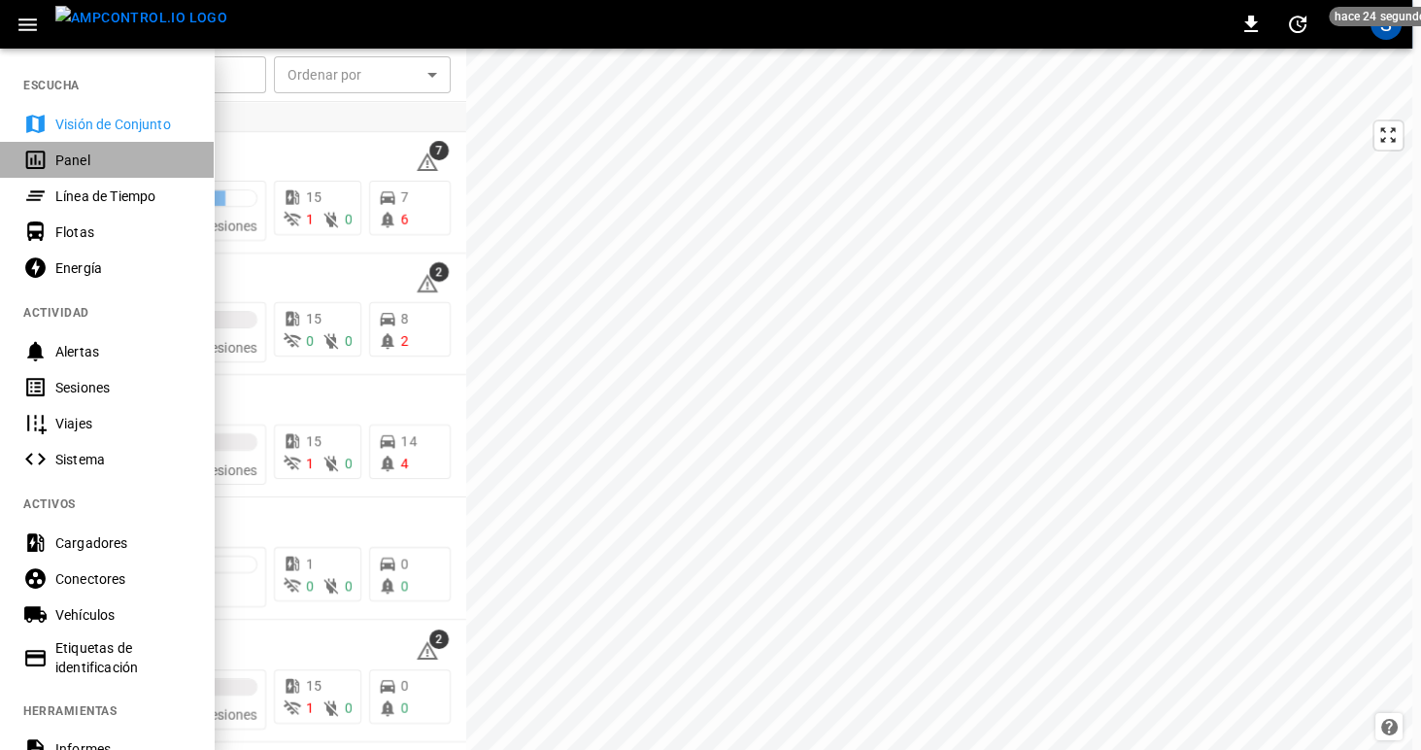
click at [62, 159] on div "Panel" at bounding box center [122, 160] width 135 height 19
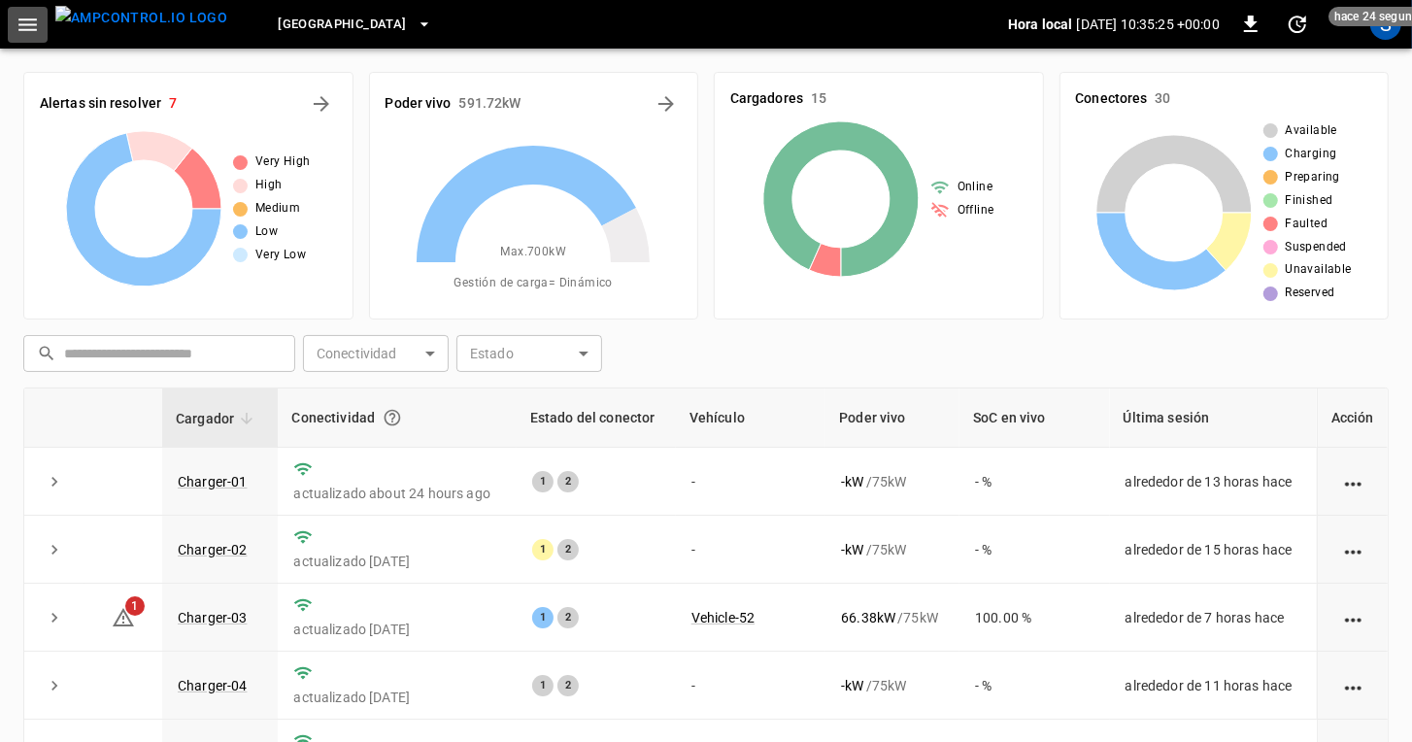
click at [26, 31] on icon "button" at bounding box center [28, 25] width 24 height 24
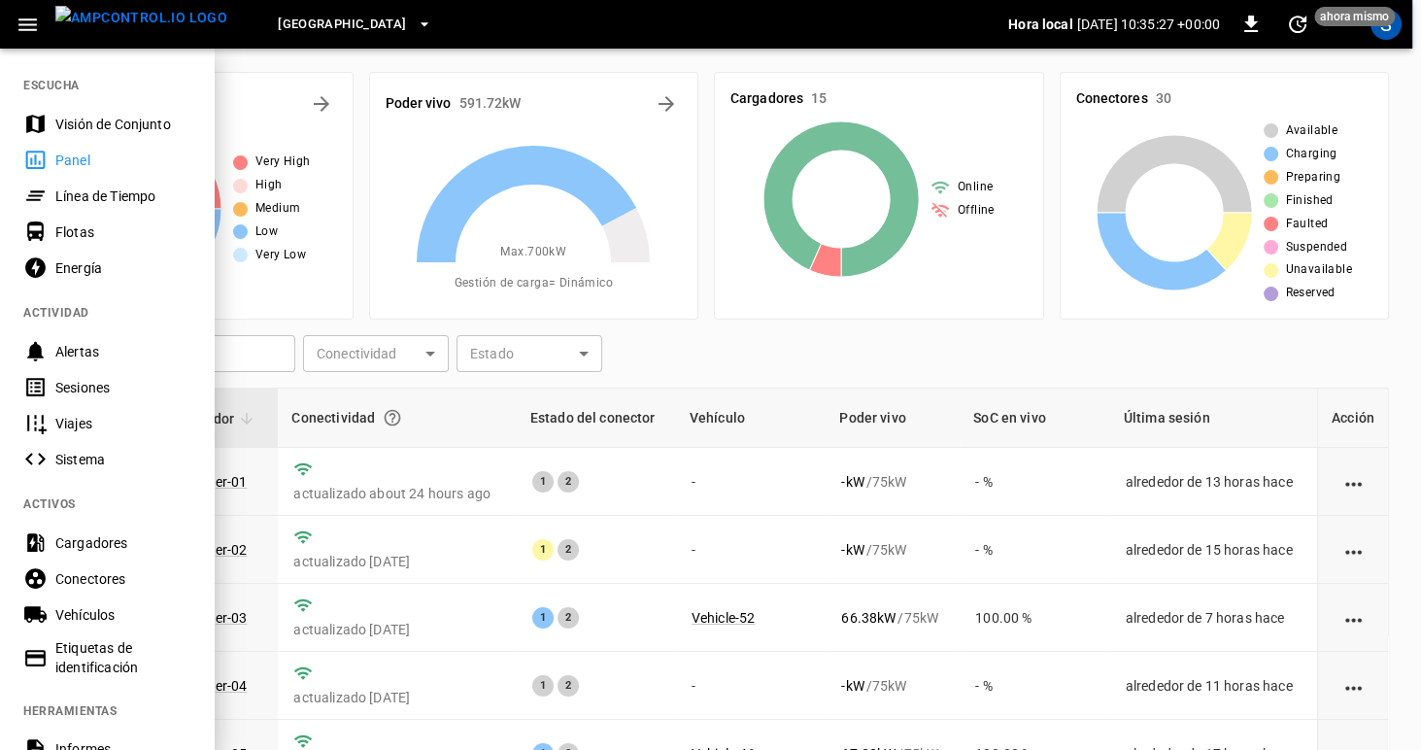
click at [63, 264] on div "Energía" at bounding box center [122, 267] width 135 height 19
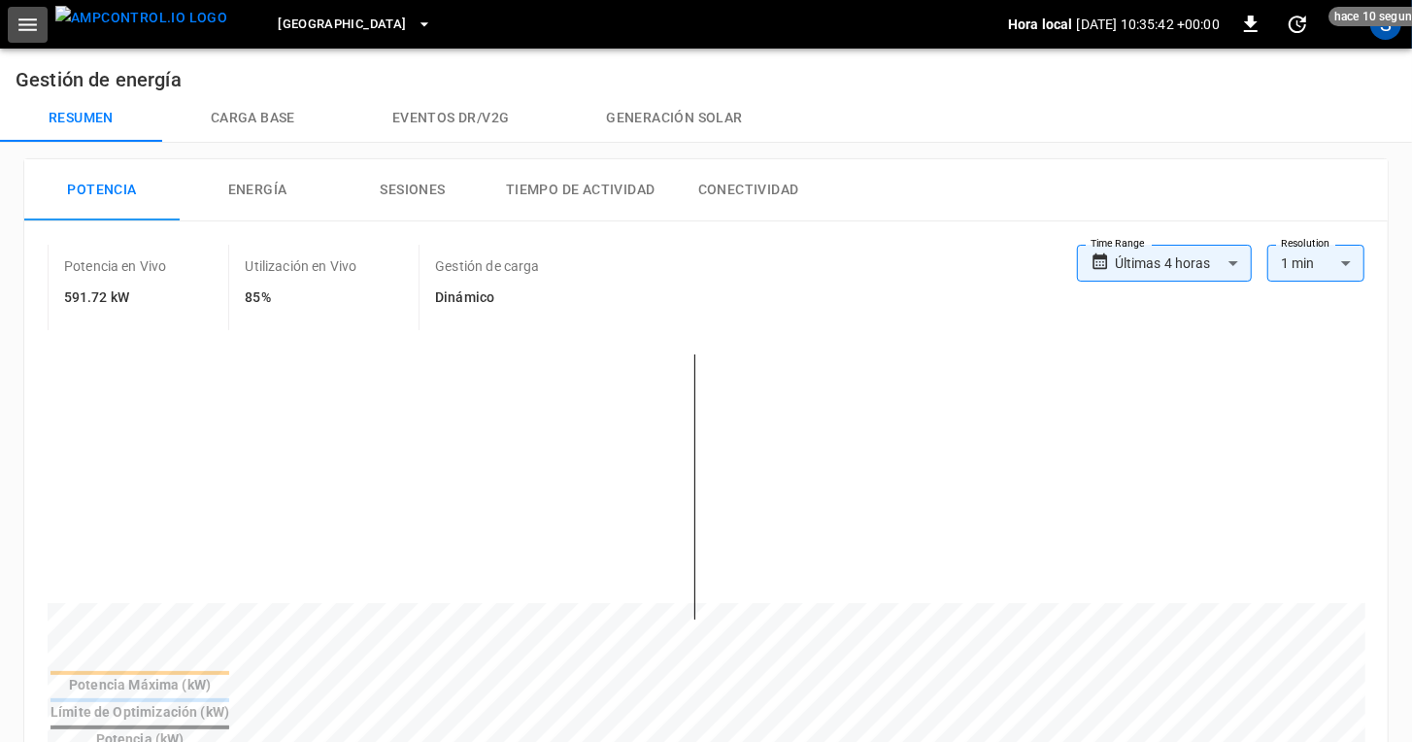
click at [20, 29] on icon "button" at bounding box center [27, 24] width 18 height 13
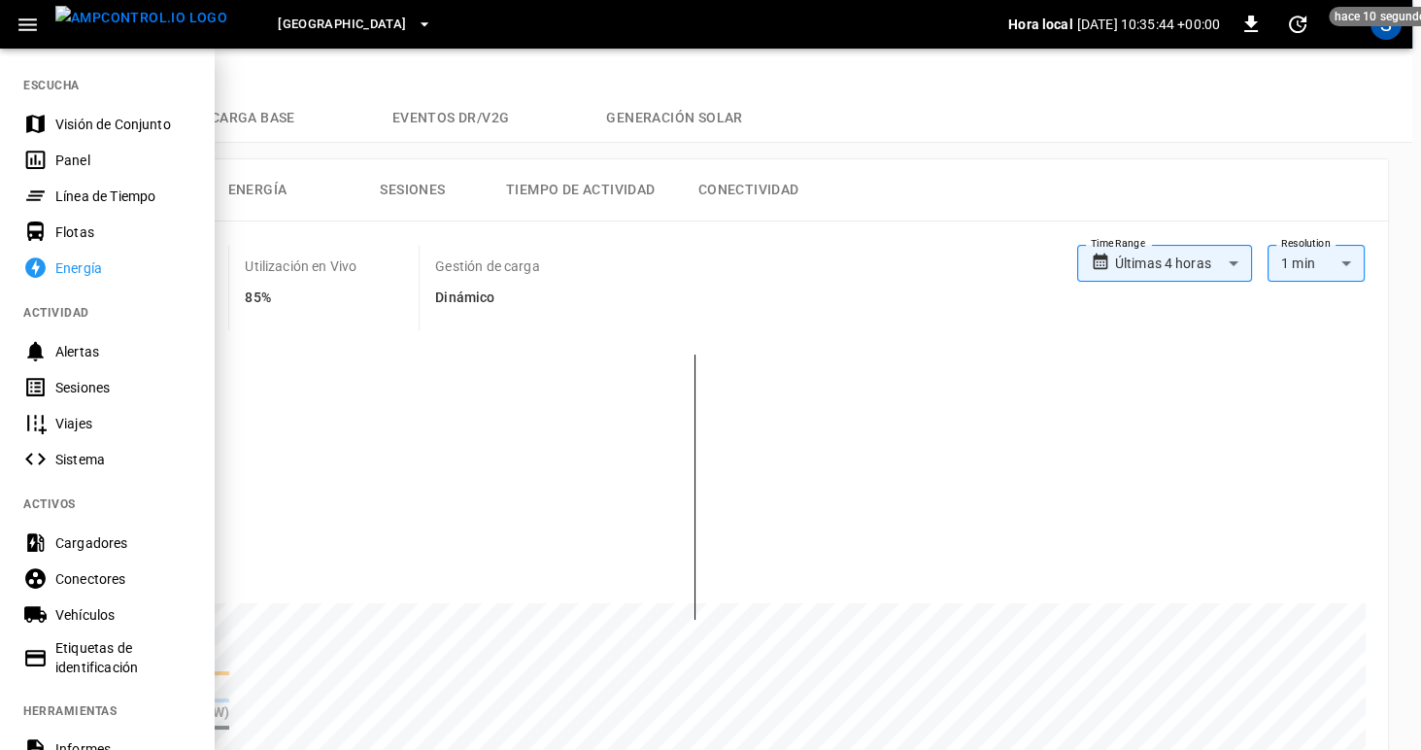
click at [74, 542] on div "Cargadores" at bounding box center [122, 542] width 135 height 19
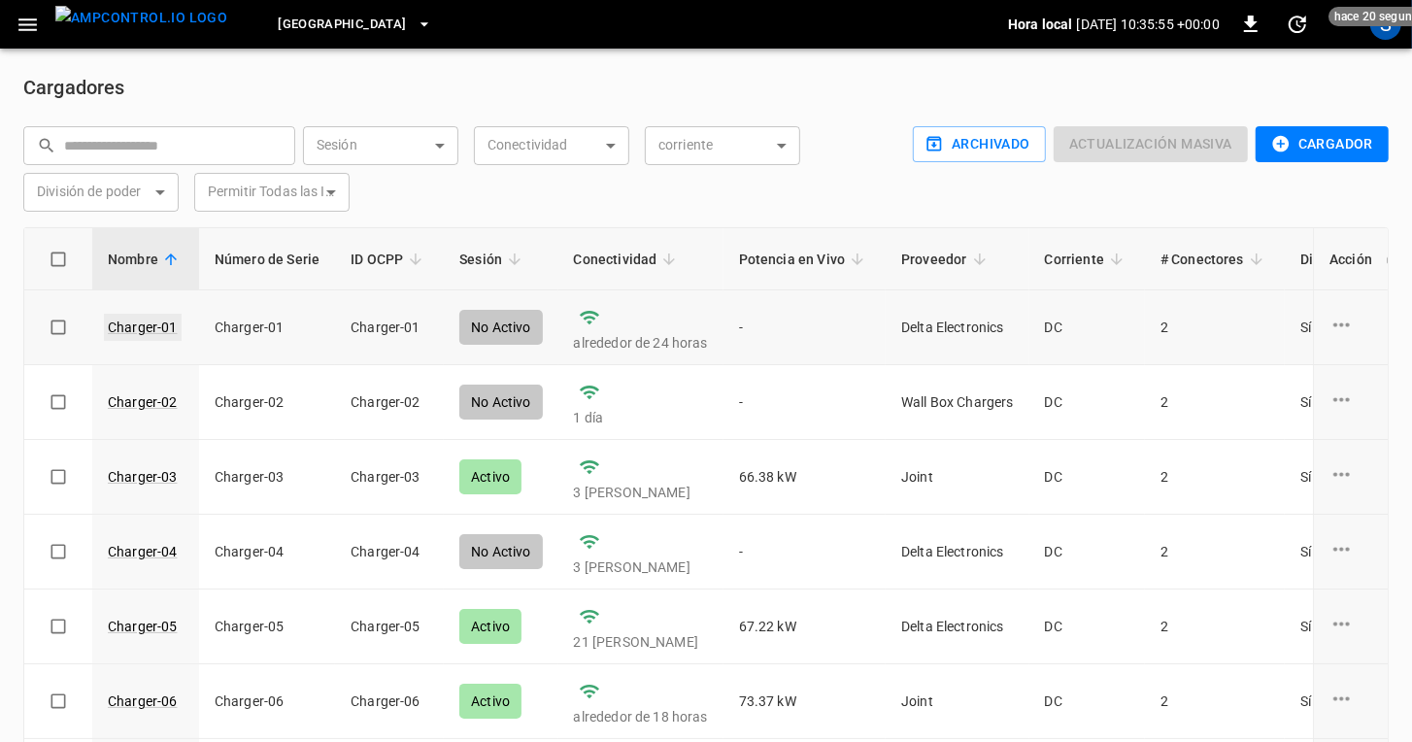
click at [126, 326] on link "Charger-01" at bounding box center [143, 327] width 78 height 27
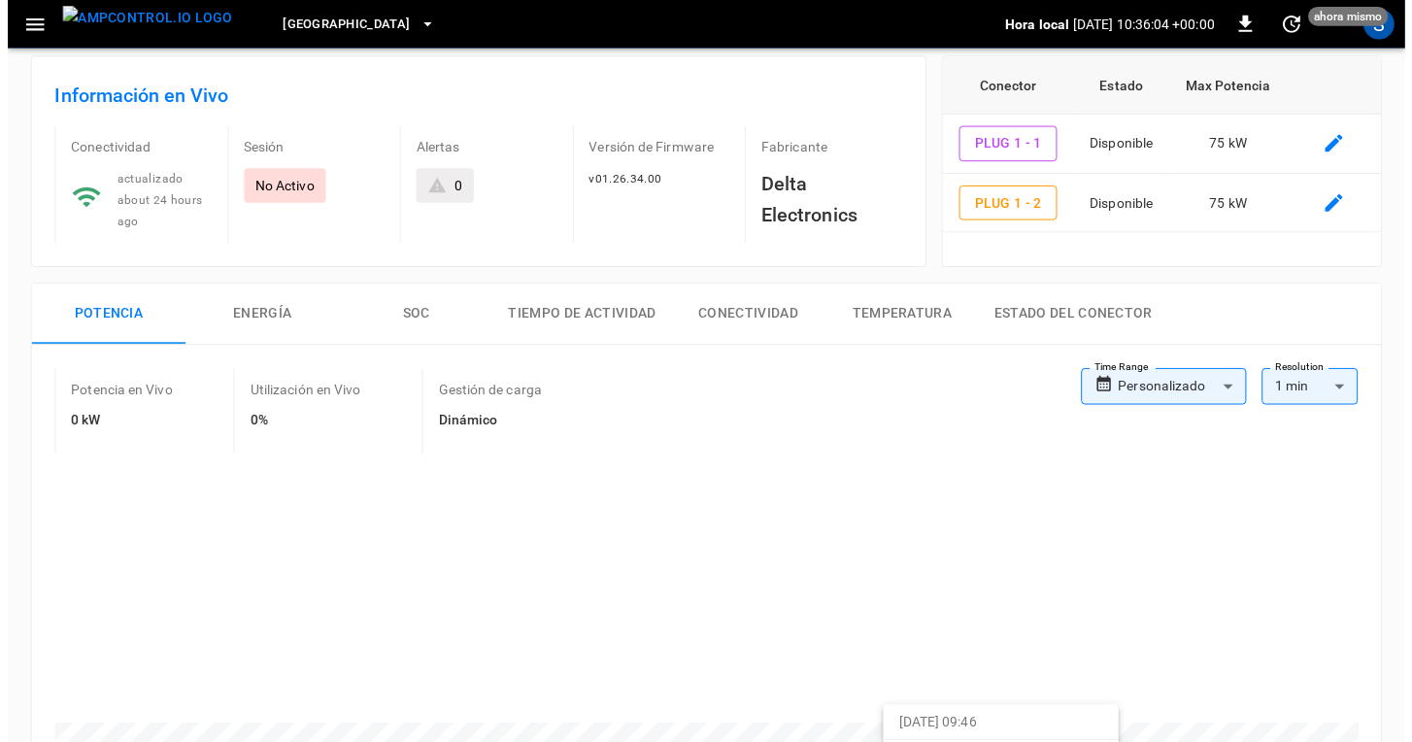
scroll to position [343, 0]
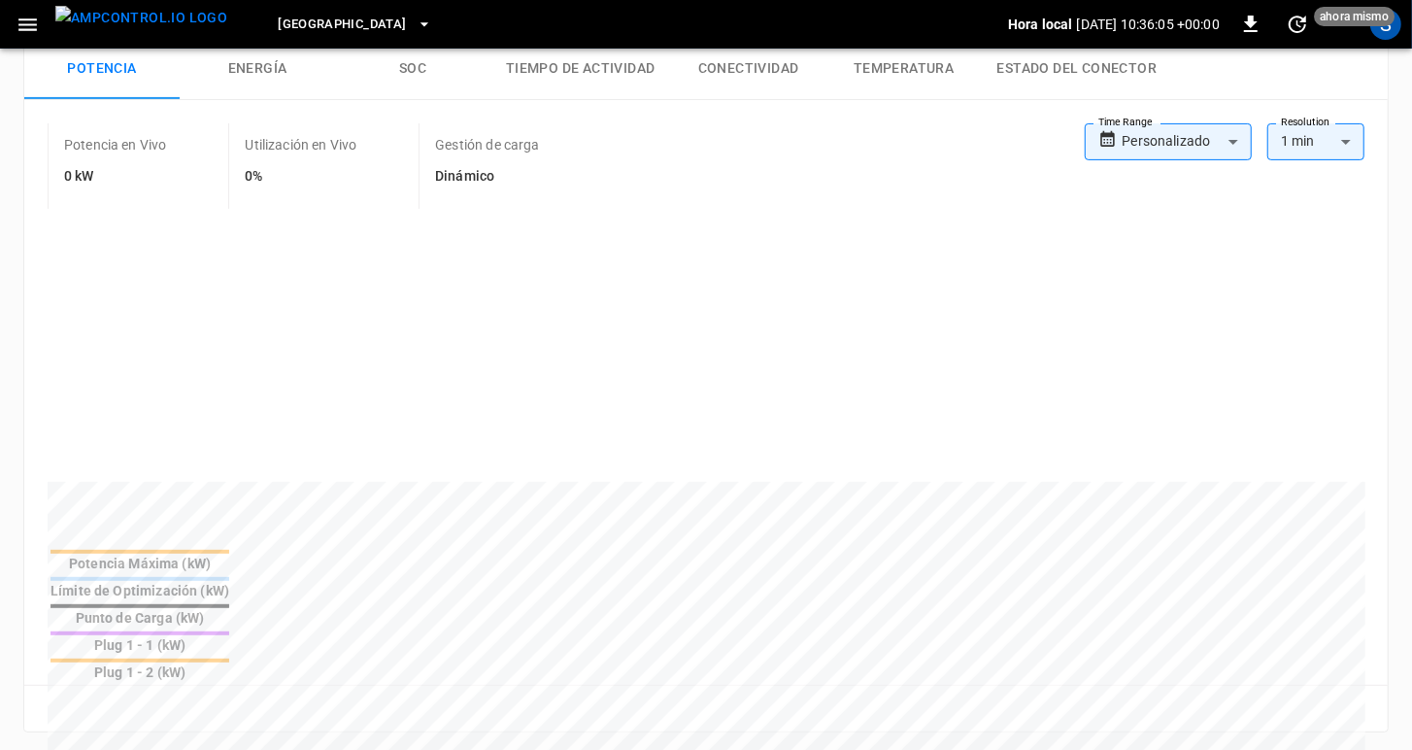
click at [229, 581] on div "Límite de Optimización (kW)" at bounding box center [140, 590] width 179 height 19
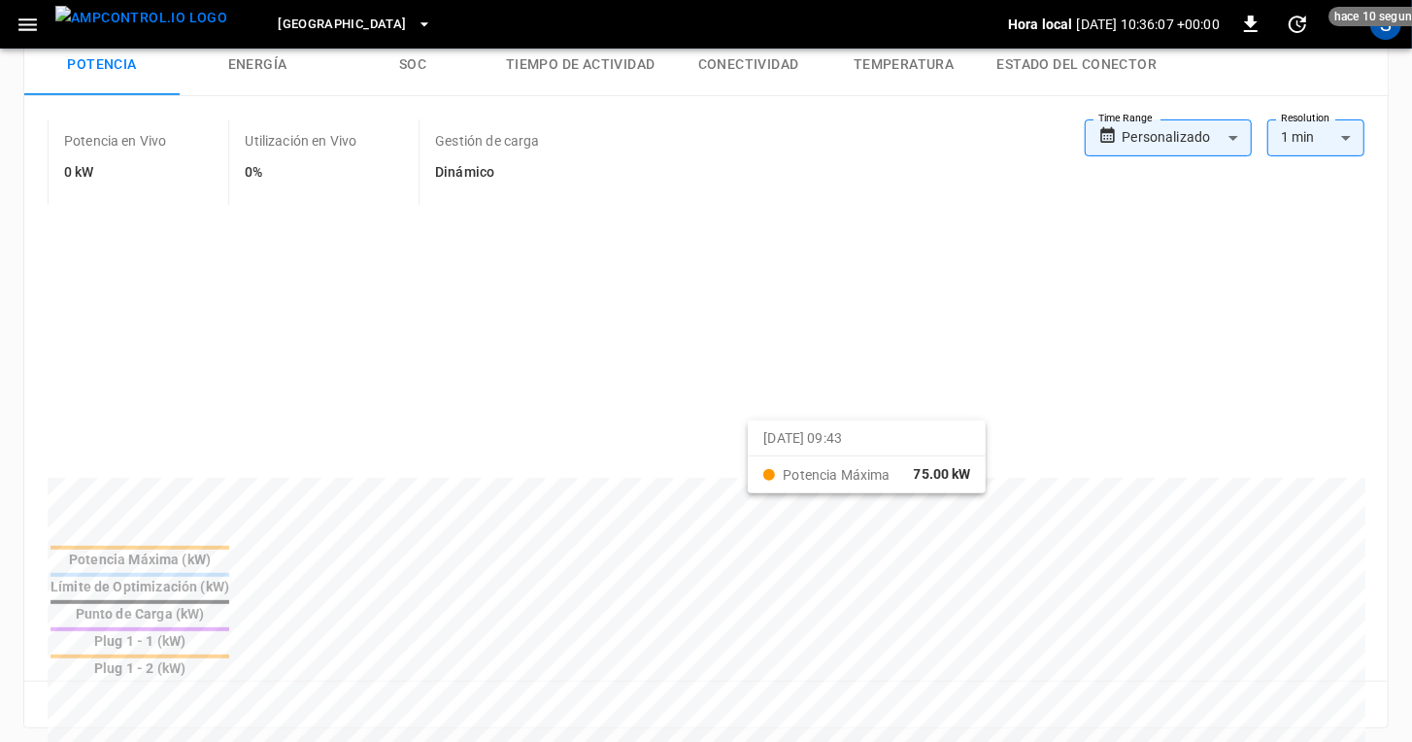
scroll to position [687, 0]
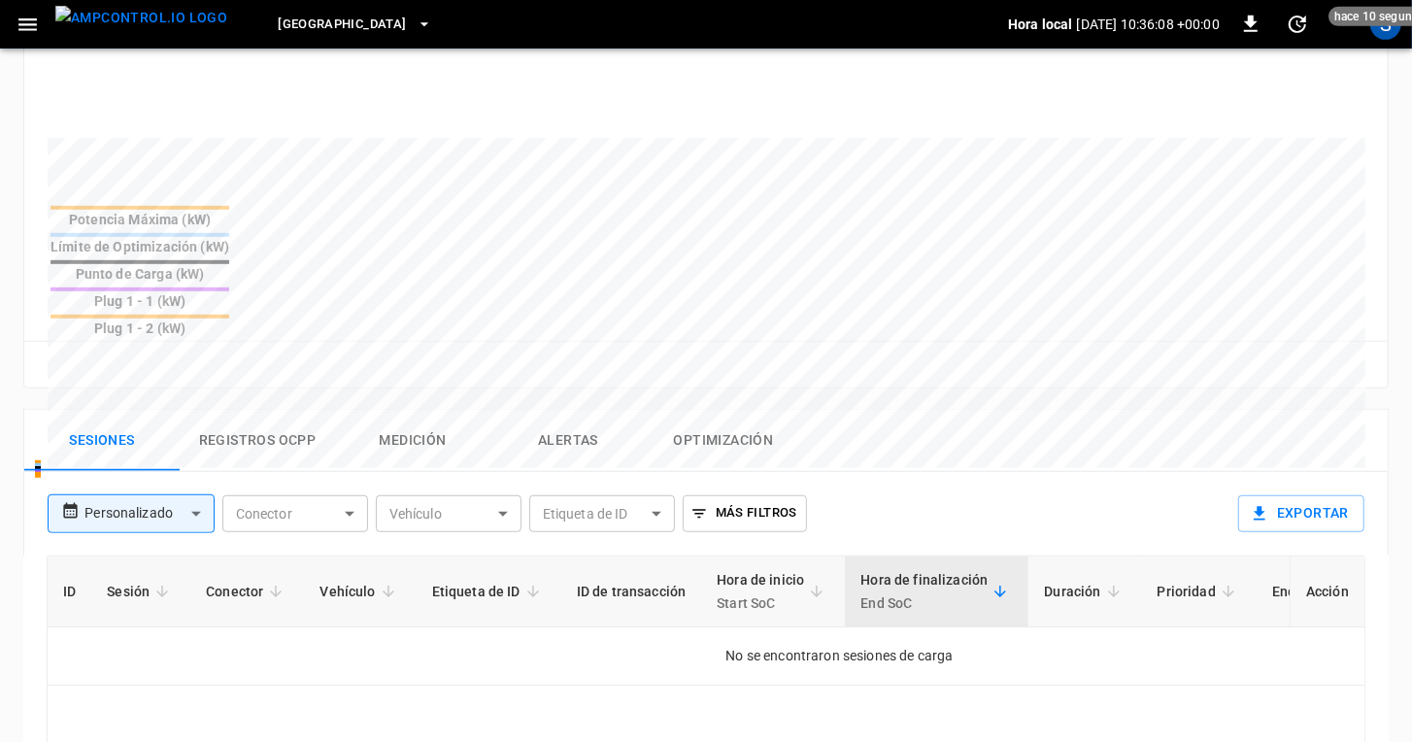
click at [328, 413] on body "Frankfurt Depot Hora local 2025-08-29 10:36:08 +00:00 0 hace 10 segundos S Char…" at bounding box center [706, 231] width 1412 height 1837
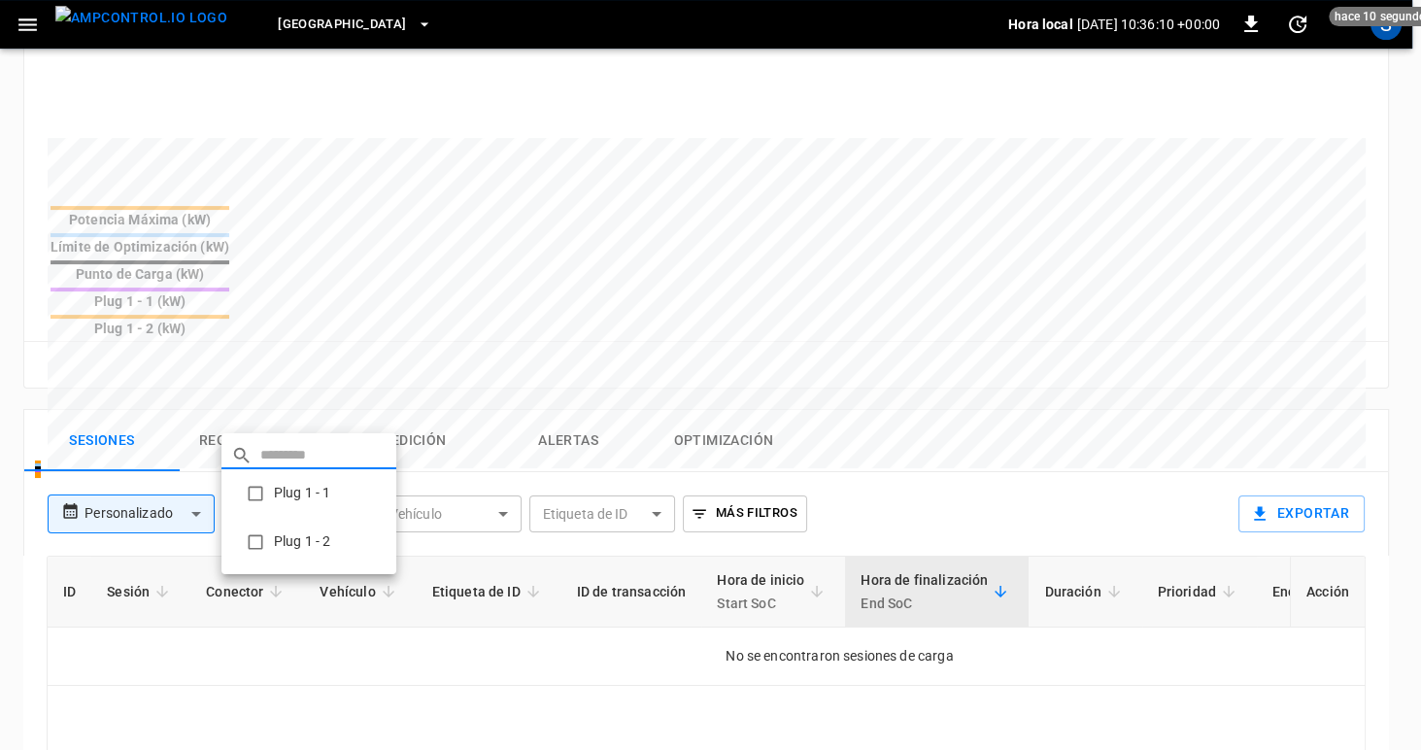
click at [298, 500] on li "Plug 1 - 1" at bounding box center [308, 493] width 175 height 49
type input "**********"
click at [169, 309] on div at bounding box center [710, 375] width 1421 height 750
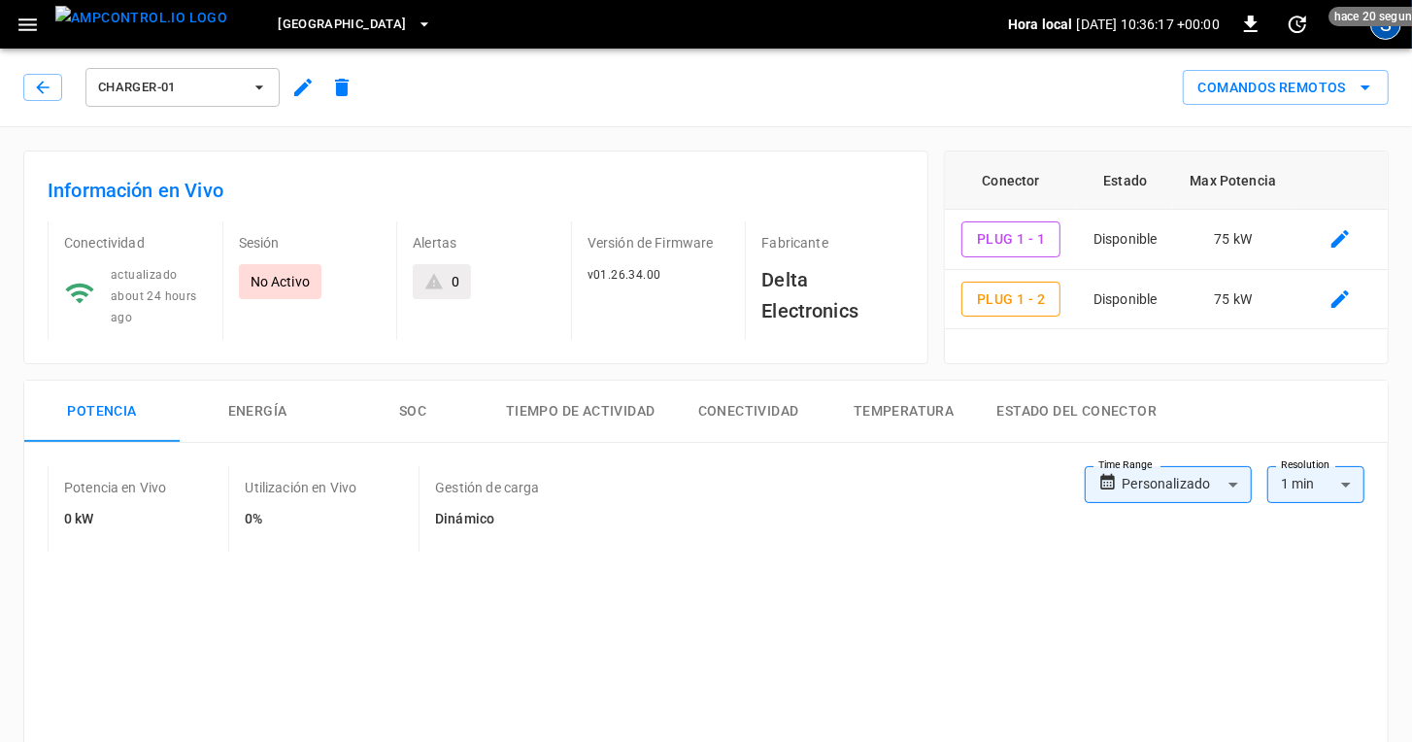
click at [1387, 32] on div "S" at bounding box center [1386, 24] width 31 height 31
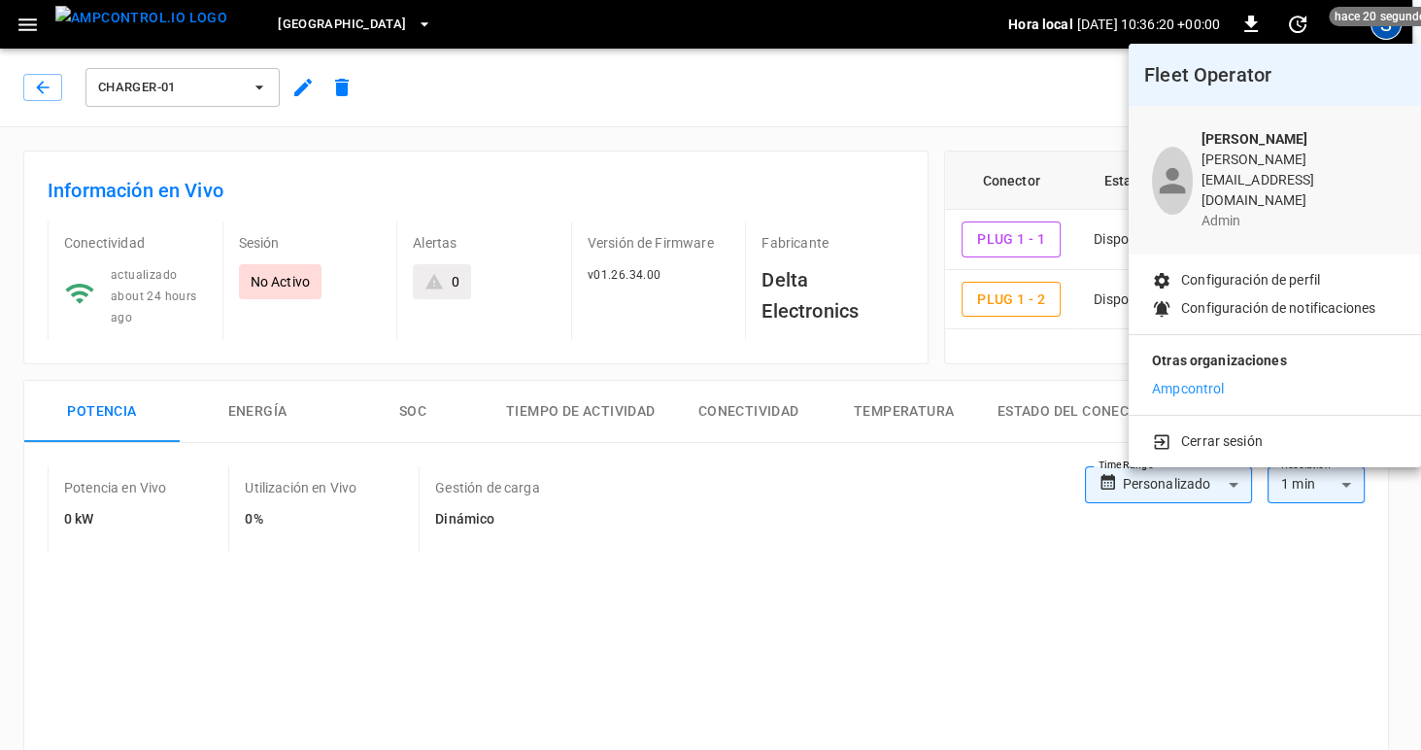
click at [1221, 270] on p "Configuración de perfil" at bounding box center [1250, 280] width 139 height 20
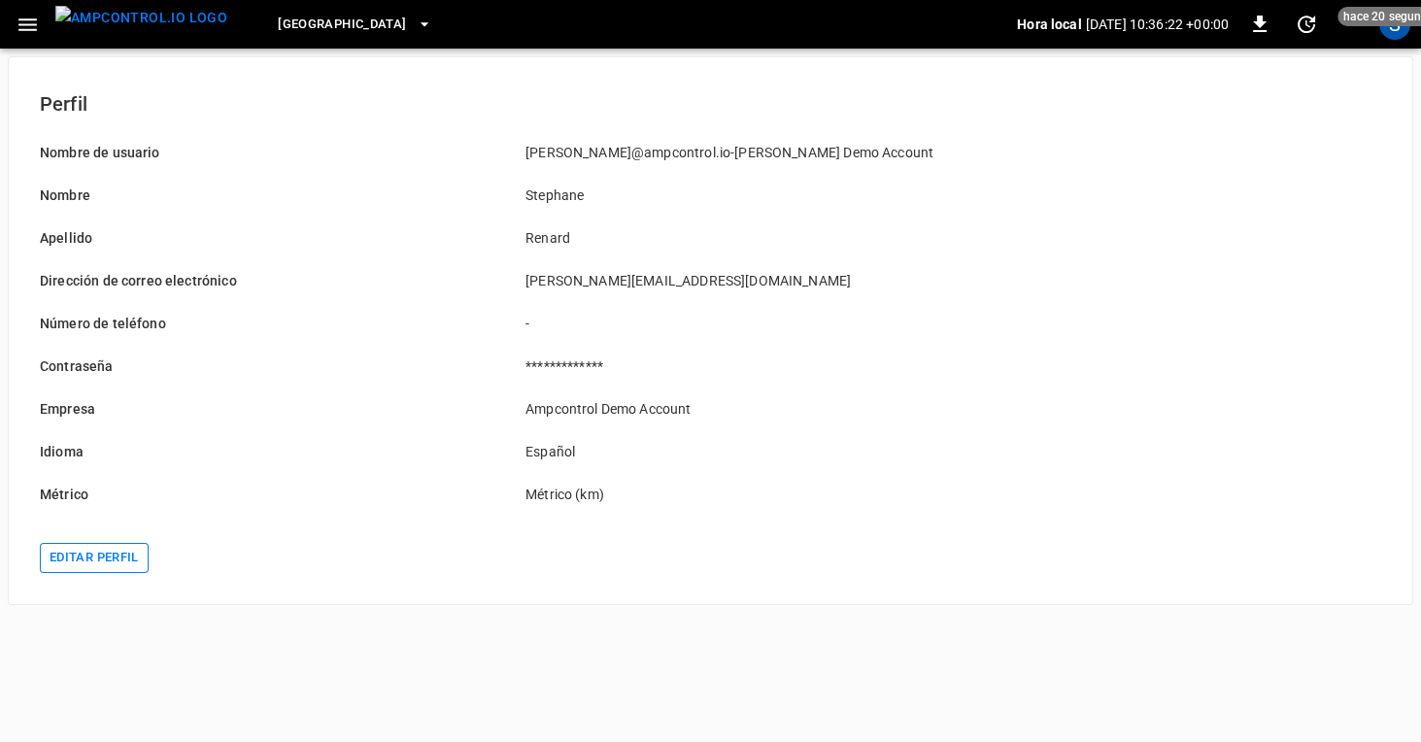
click at [71, 553] on button "Editar perfil" at bounding box center [94, 558] width 109 height 30
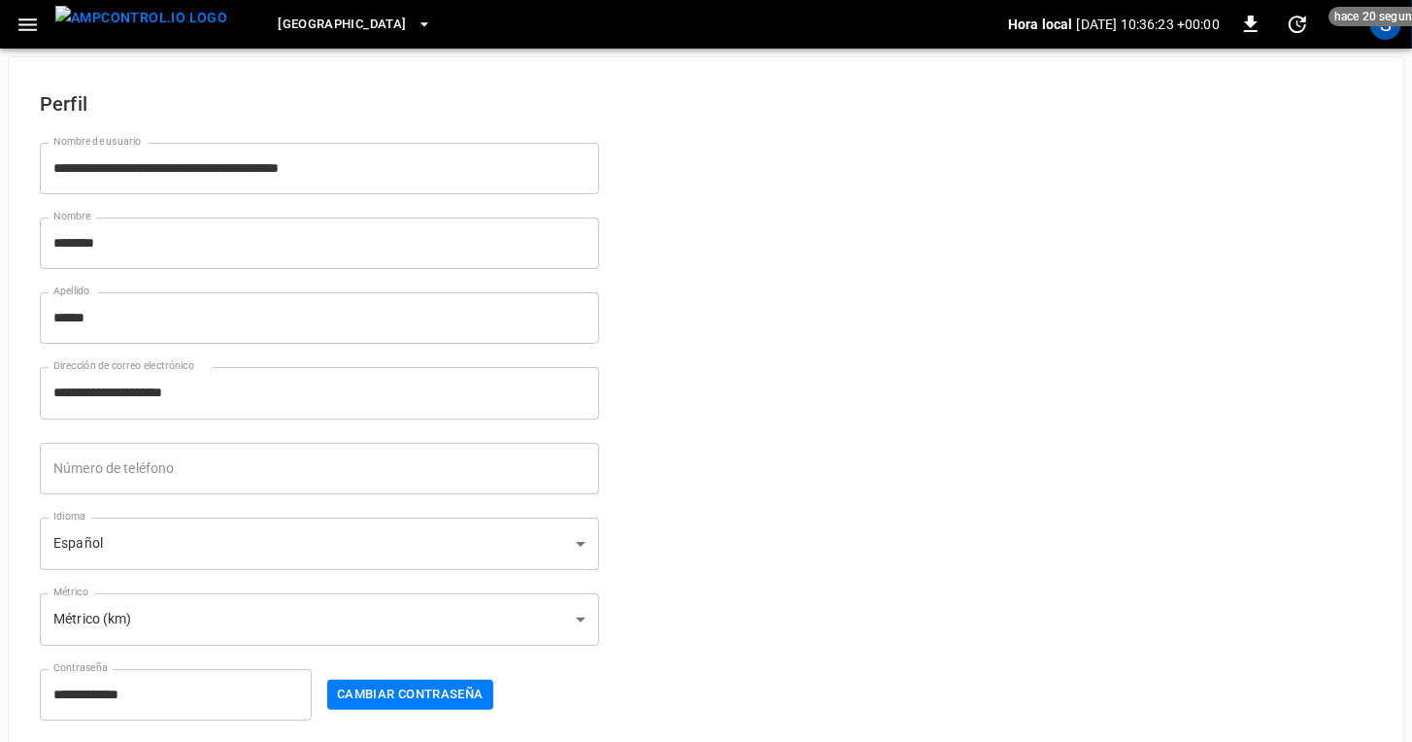
click at [245, 546] on body "**********" at bounding box center [706, 403] width 1412 height 806
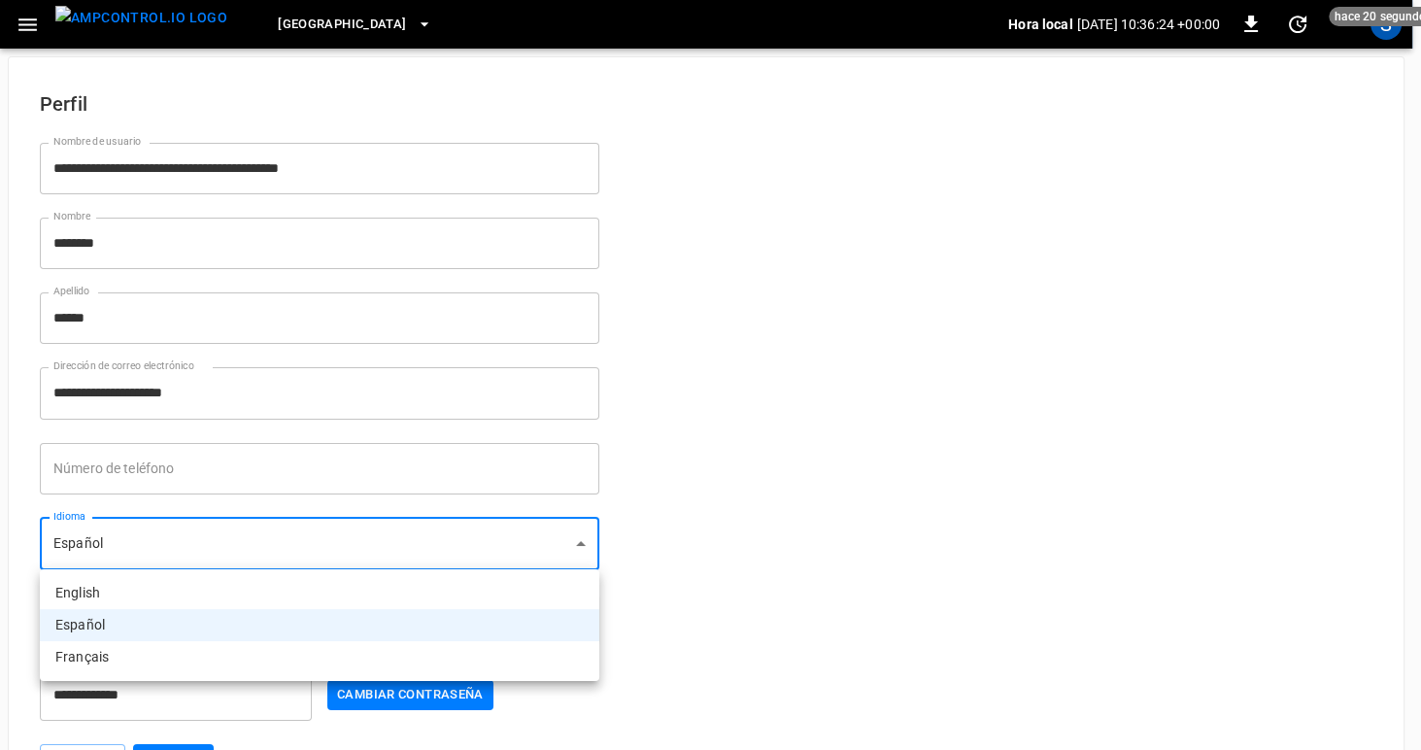
click at [218, 592] on li "English" at bounding box center [320, 593] width 560 height 32
type input "**"
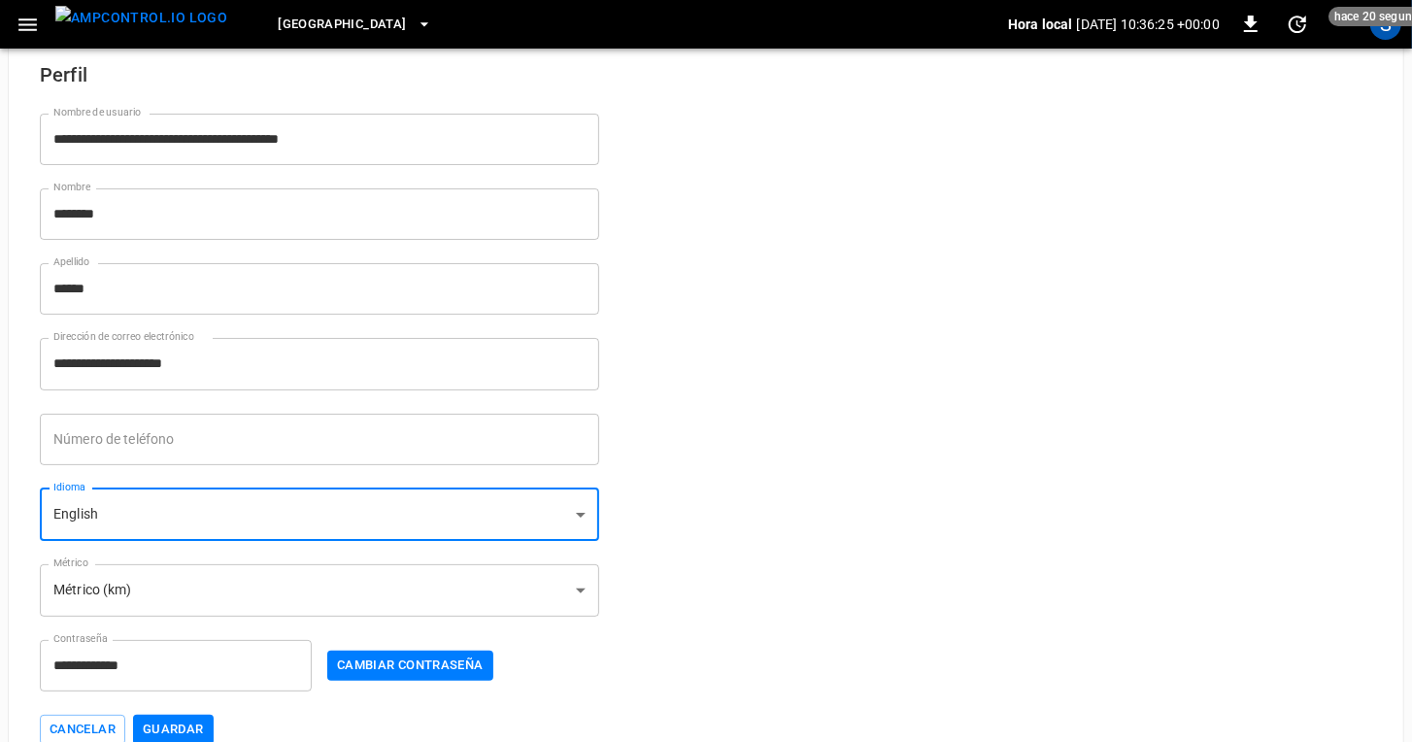
scroll to position [70, 0]
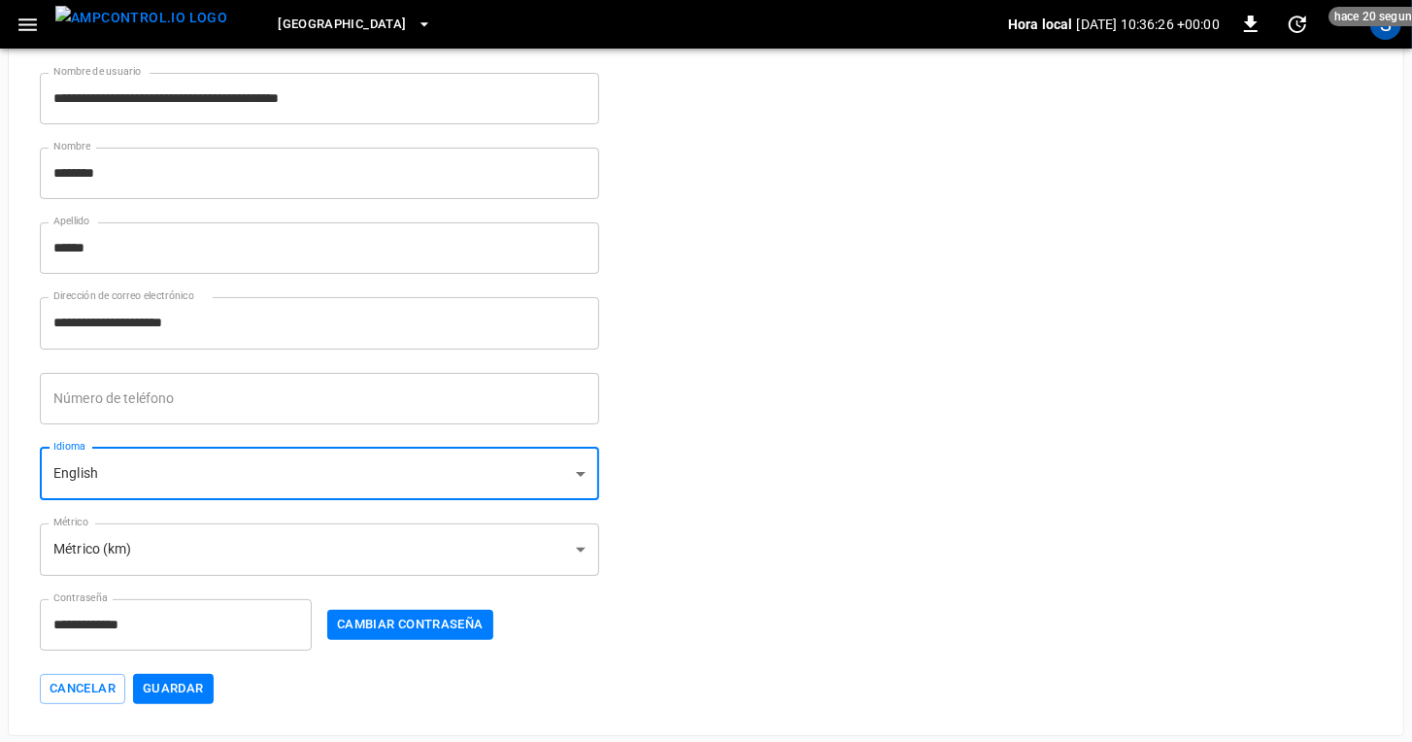
click at [162, 693] on button "Guardar" at bounding box center [173, 689] width 81 height 30
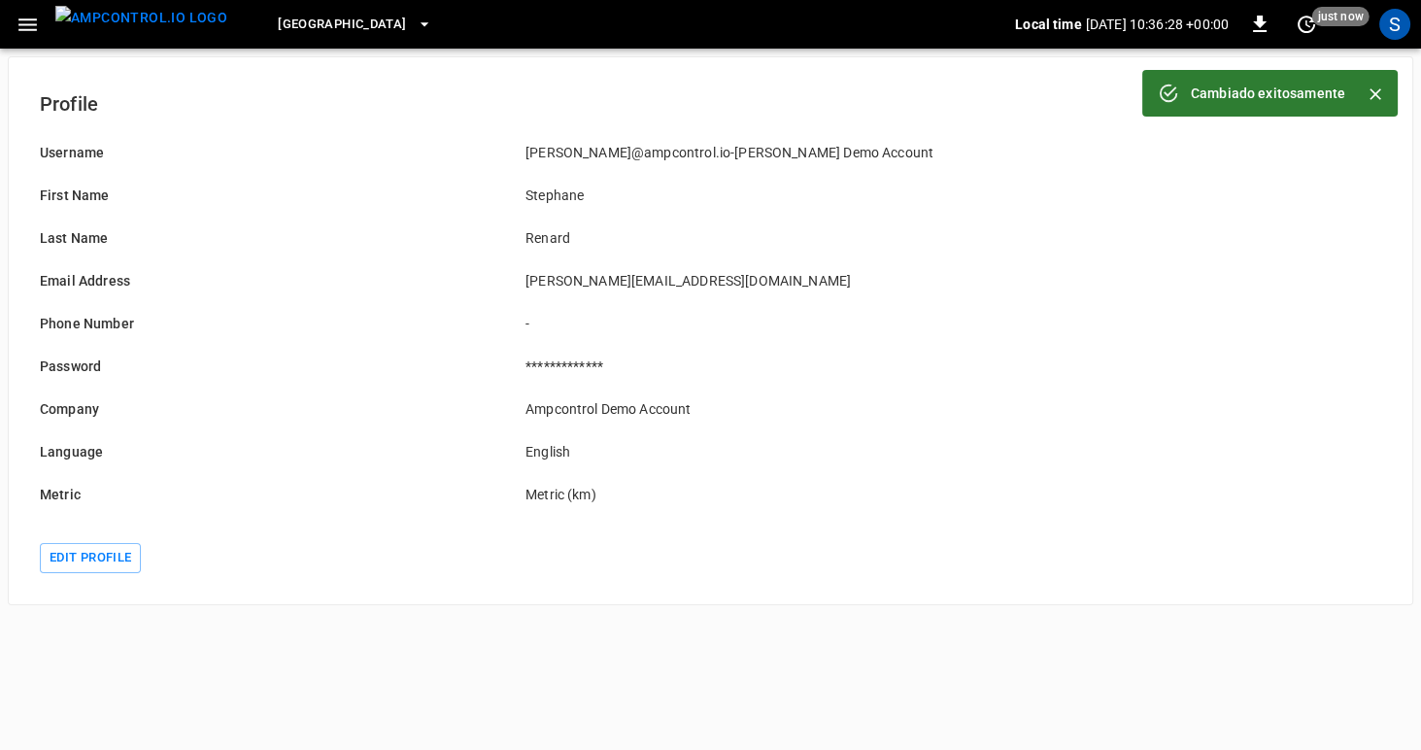
click at [26, 27] on icon "button" at bounding box center [28, 25] width 24 height 24
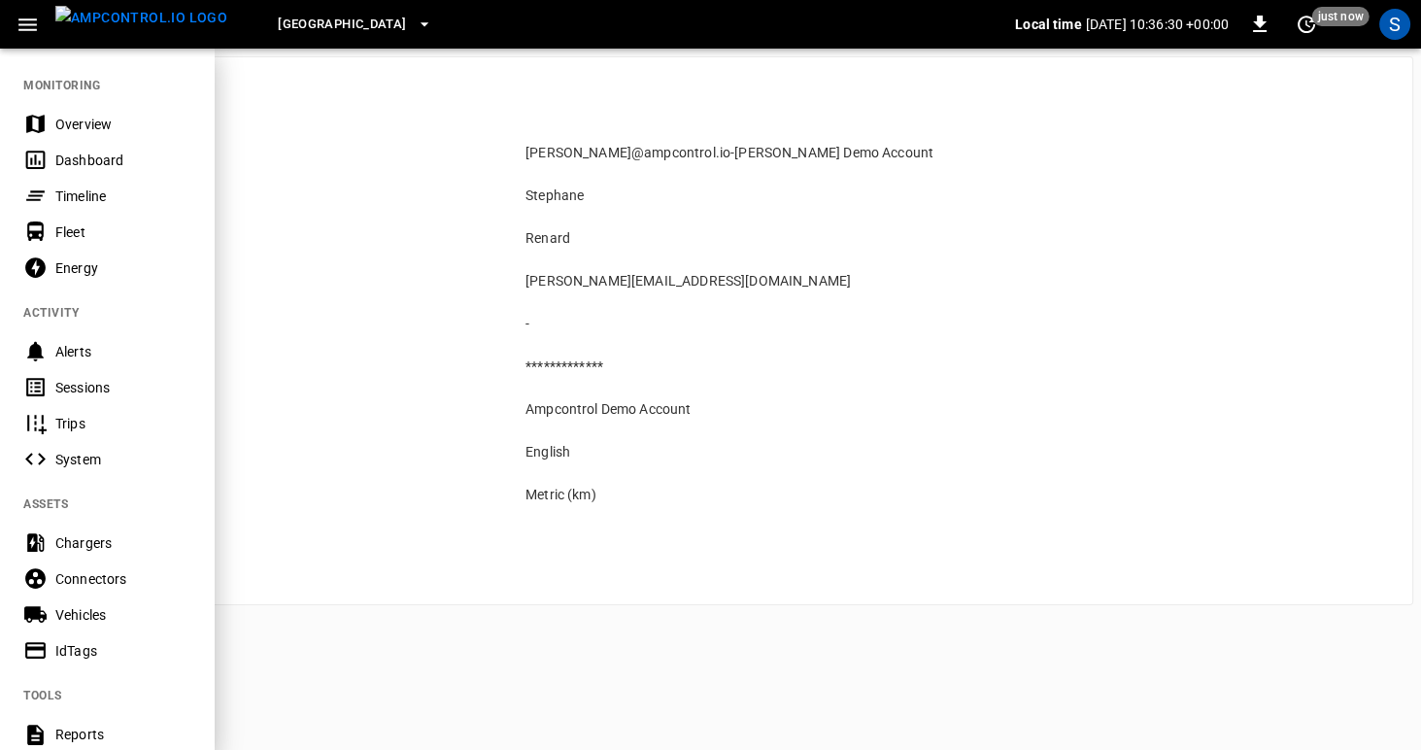
click at [63, 542] on div "Chargers" at bounding box center [122, 542] width 135 height 19
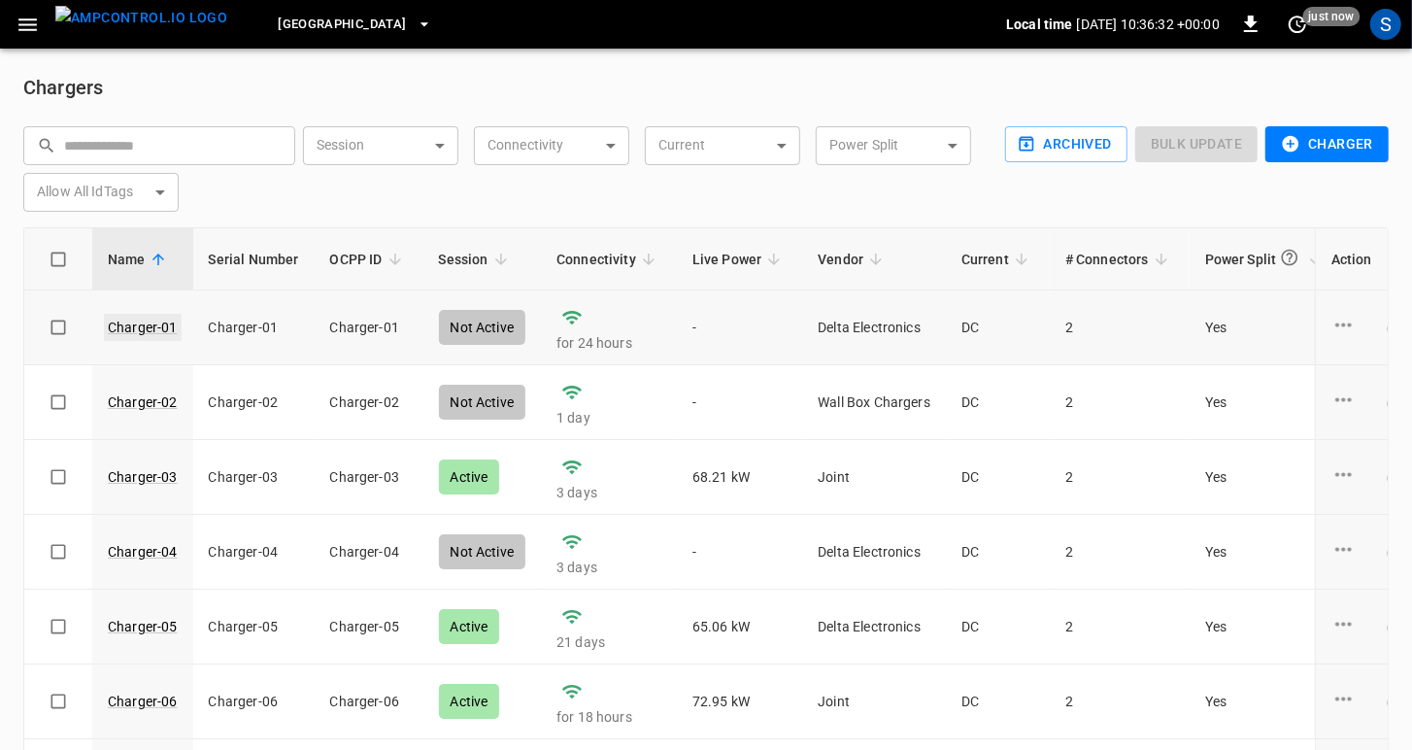
click at [110, 324] on link "Charger-01" at bounding box center [143, 327] width 78 height 27
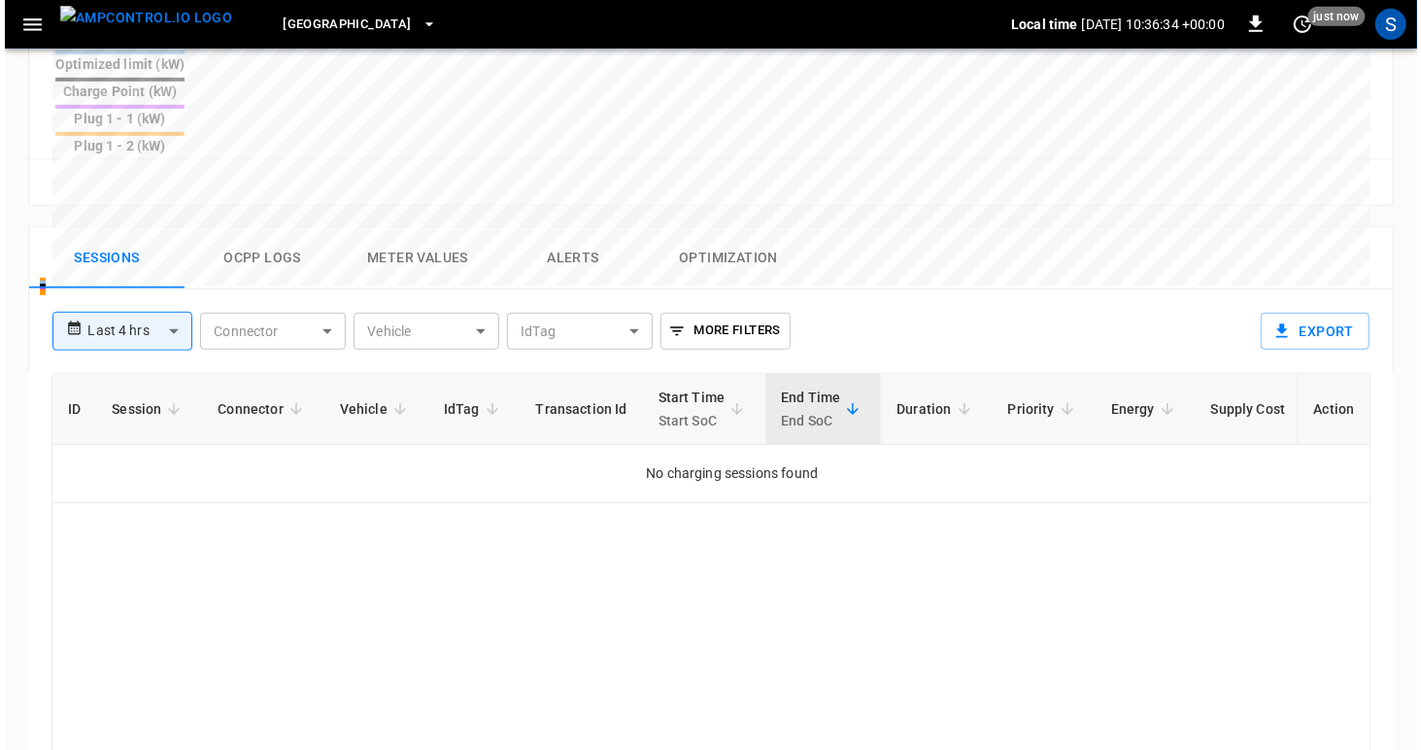
scroll to position [880, 0]
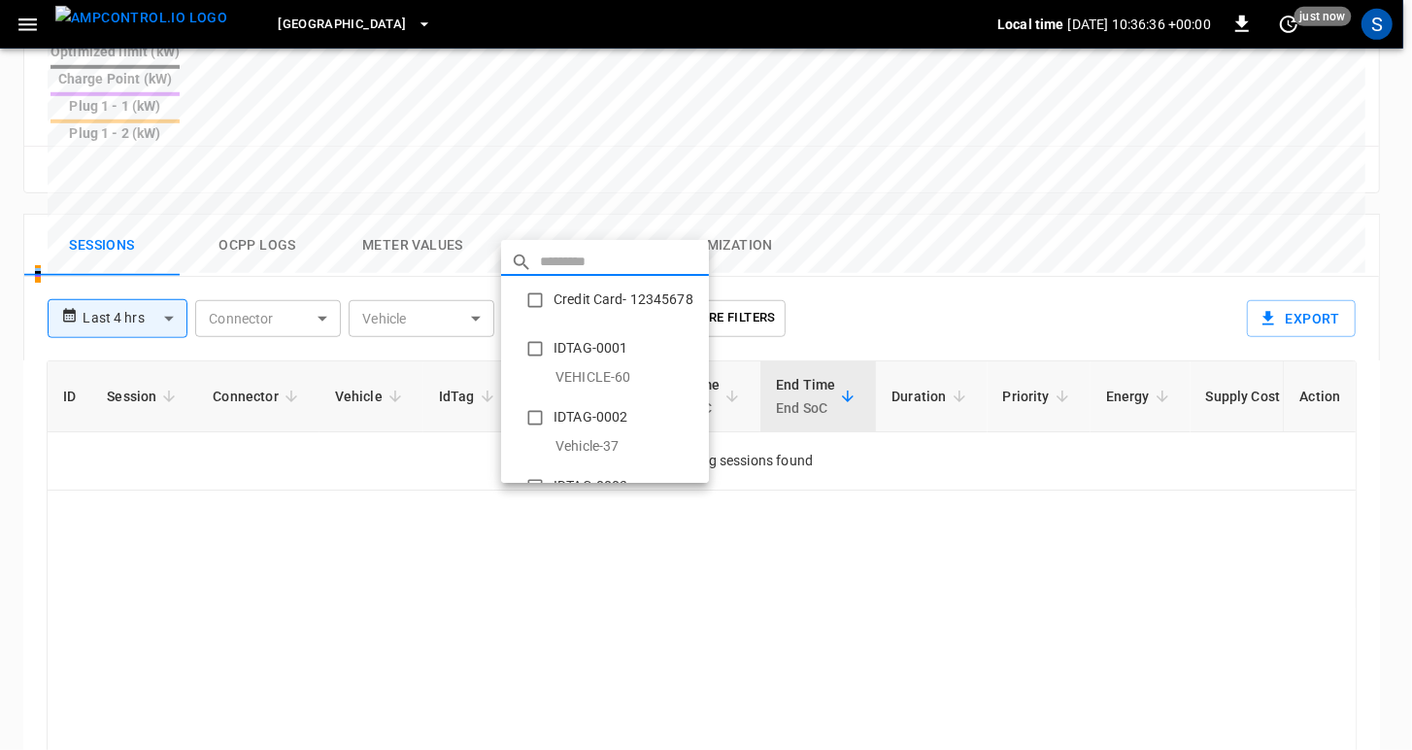
click at [546, 226] on body "**********" at bounding box center [706, 40] width 1412 height 1841
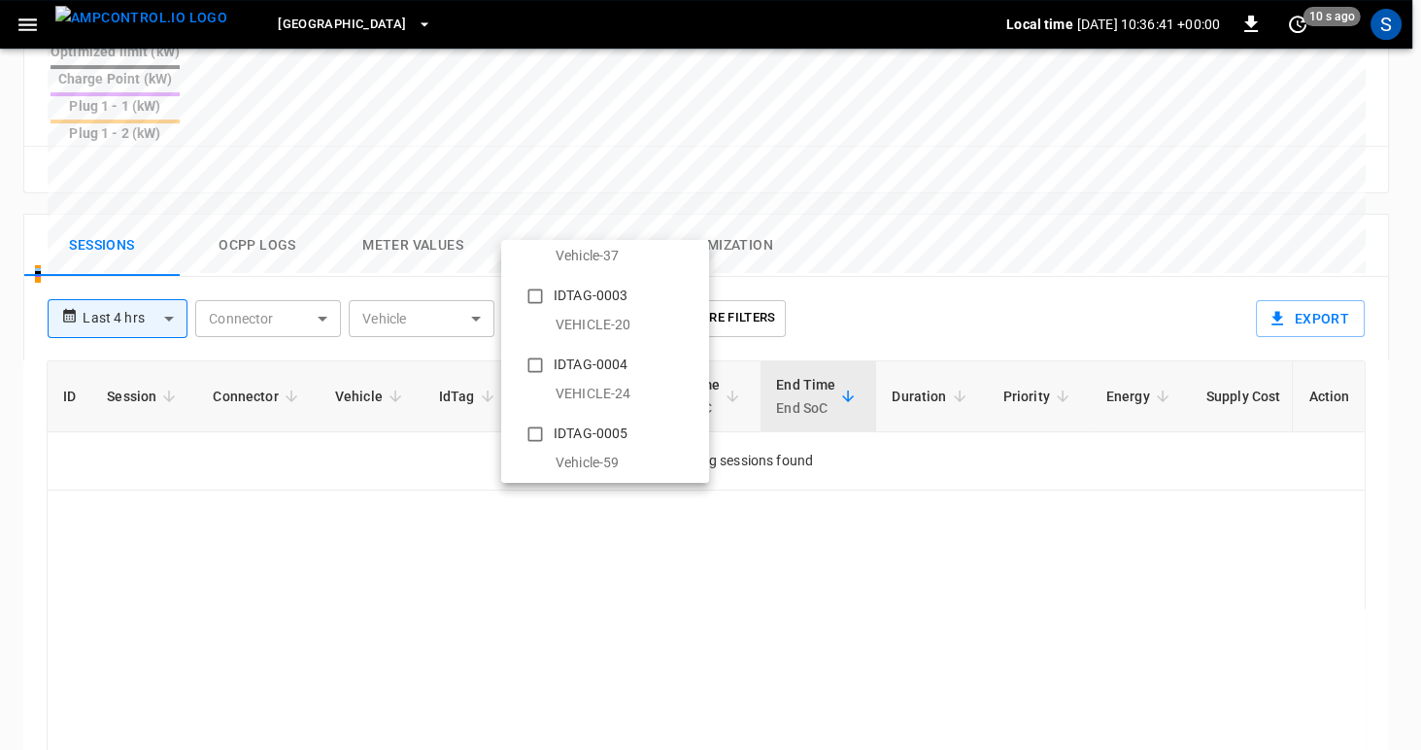
scroll to position [0, 0]
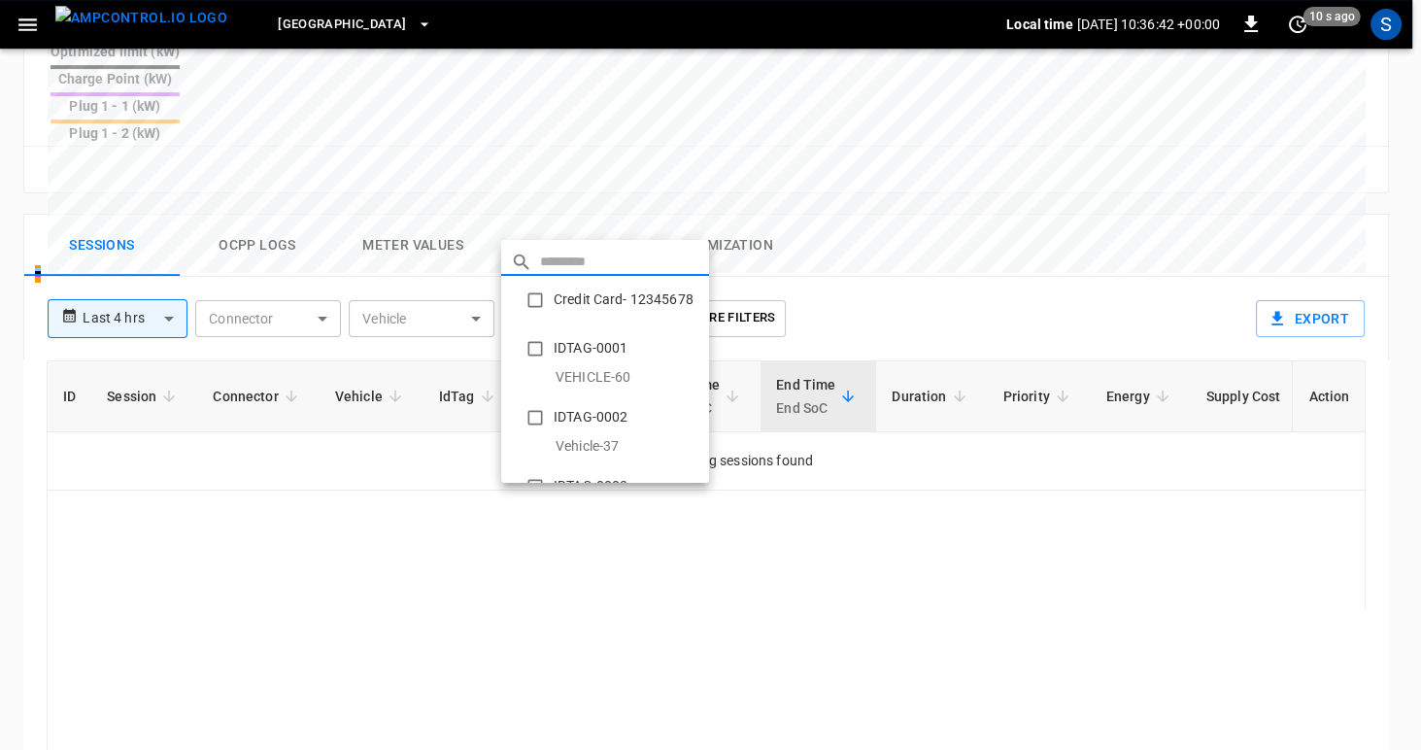
type input "**********"
click at [876, 535] on div at bounding box center [710, 375] width 1421 height 750
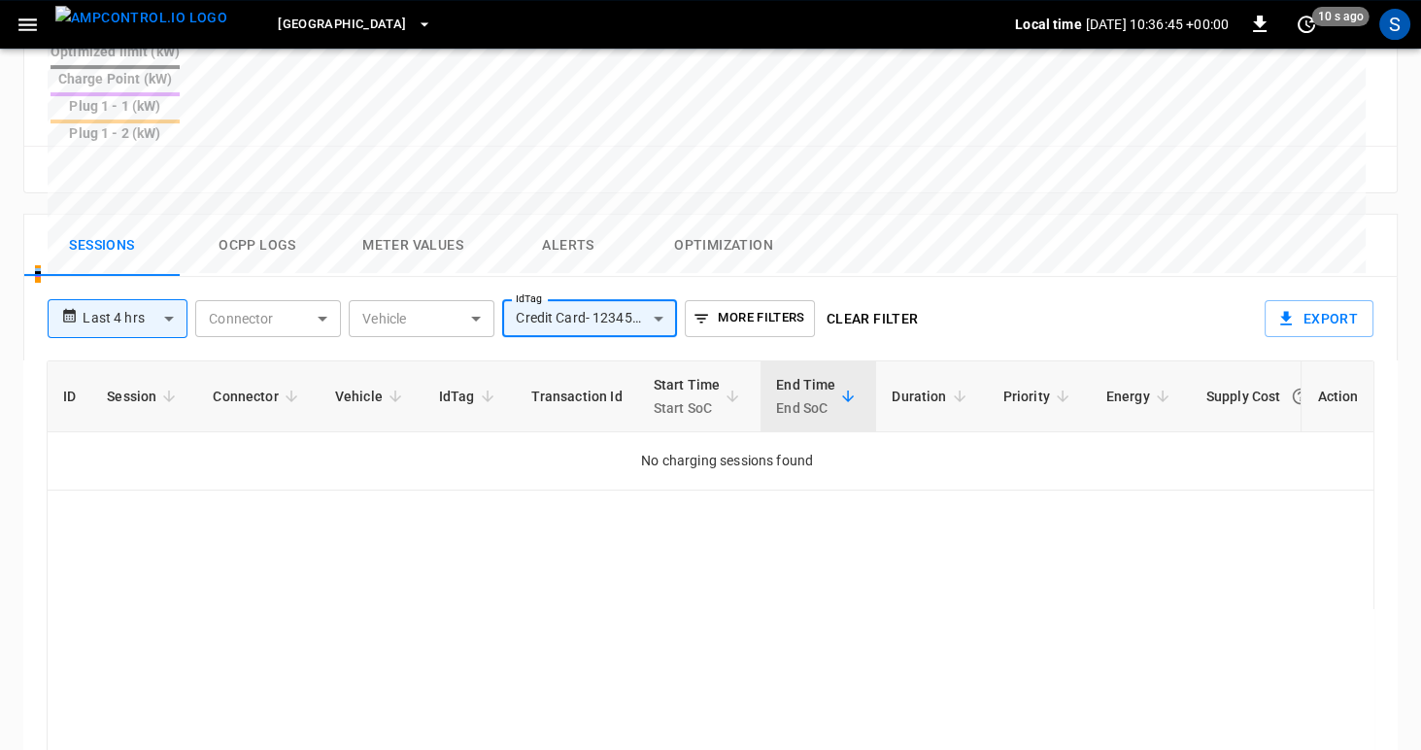
click at [577, 217] on body "**********" at bounding box center [710, 40] width 1421 height 1841
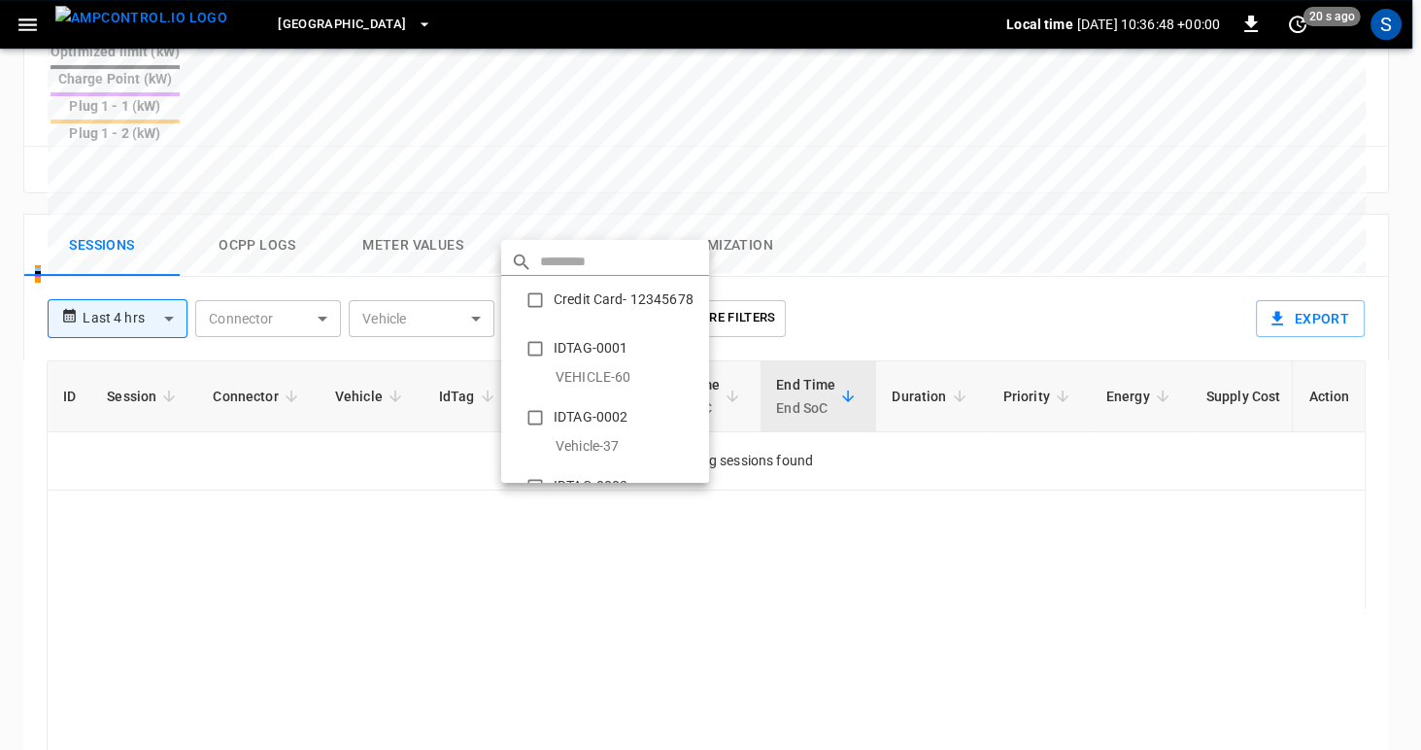
click at [22, 31] on div at bounding box center [710, 375] width 1421 height 750
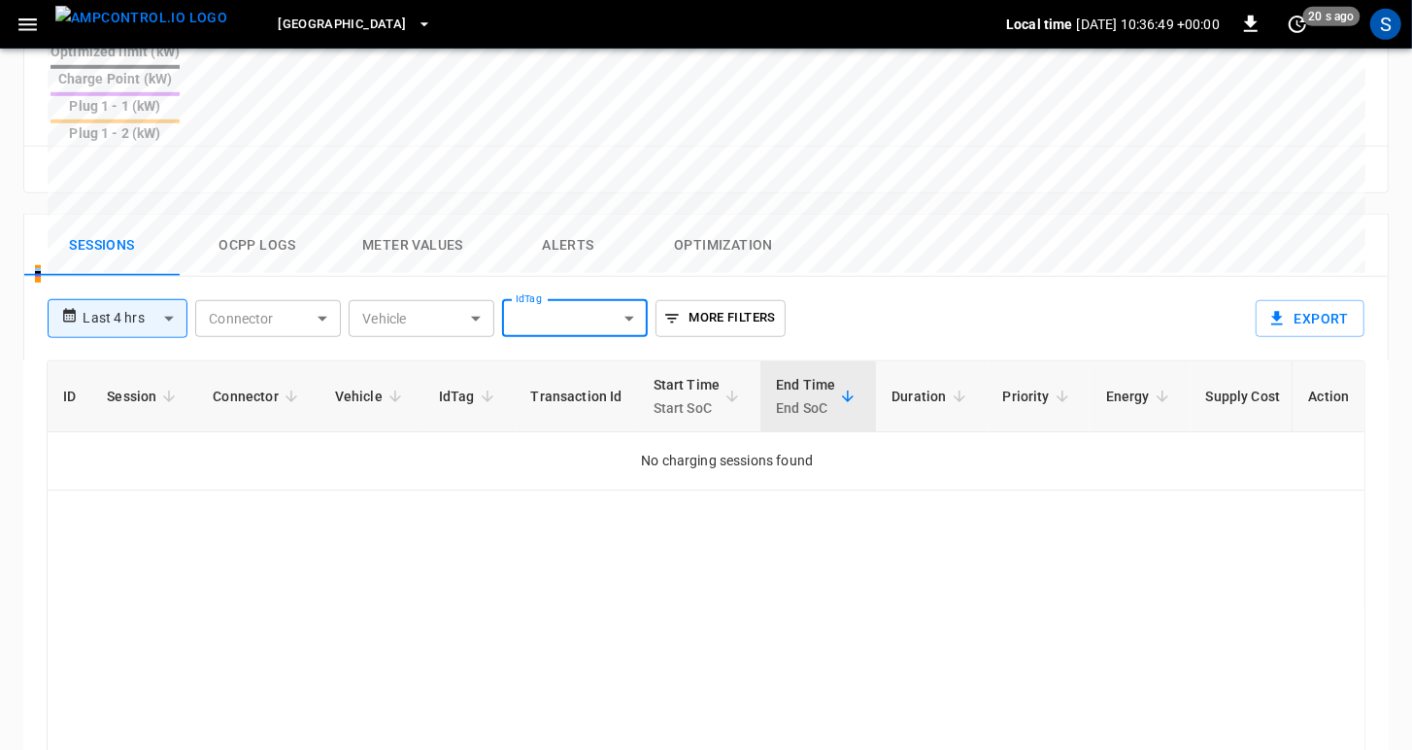
click at [26, 23] on icon "button" at bounding box center [27, 24] width 18 height 13
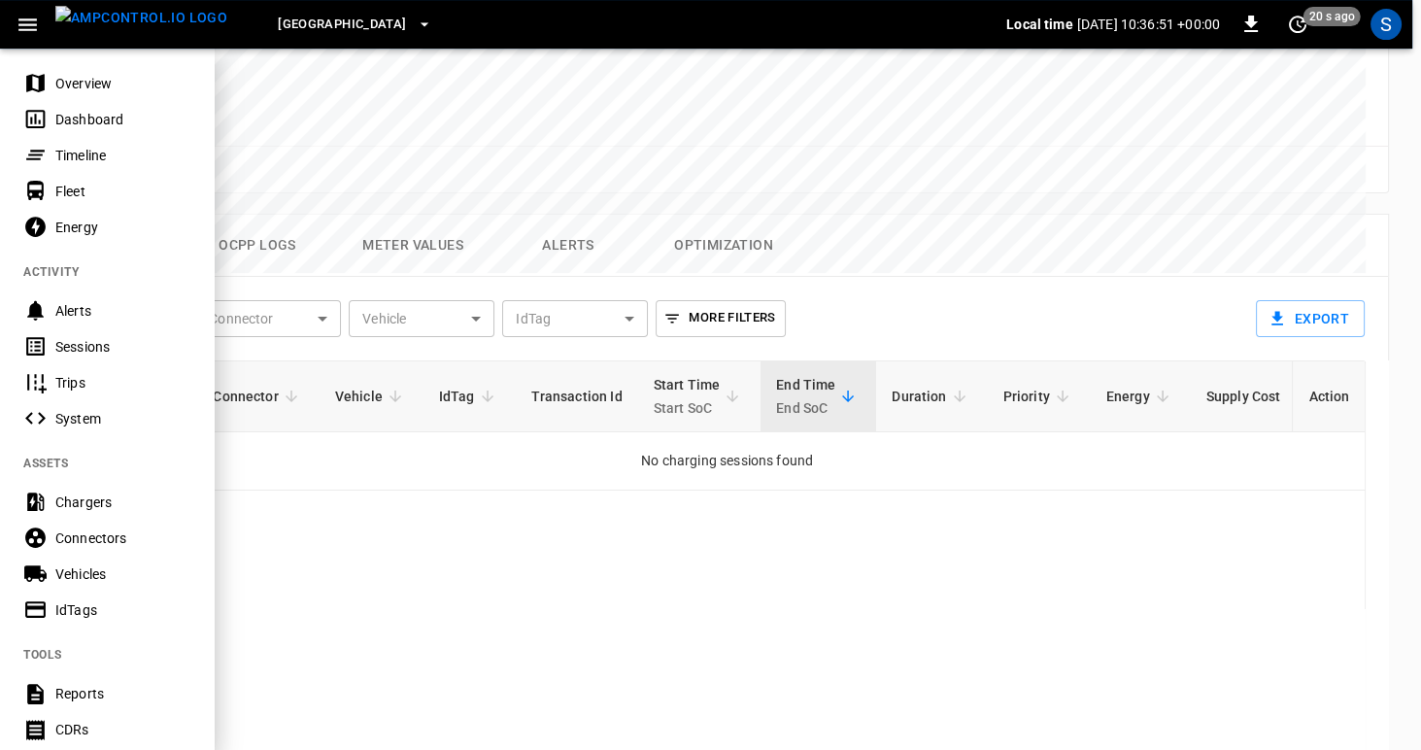
scroll to position [91, 0]
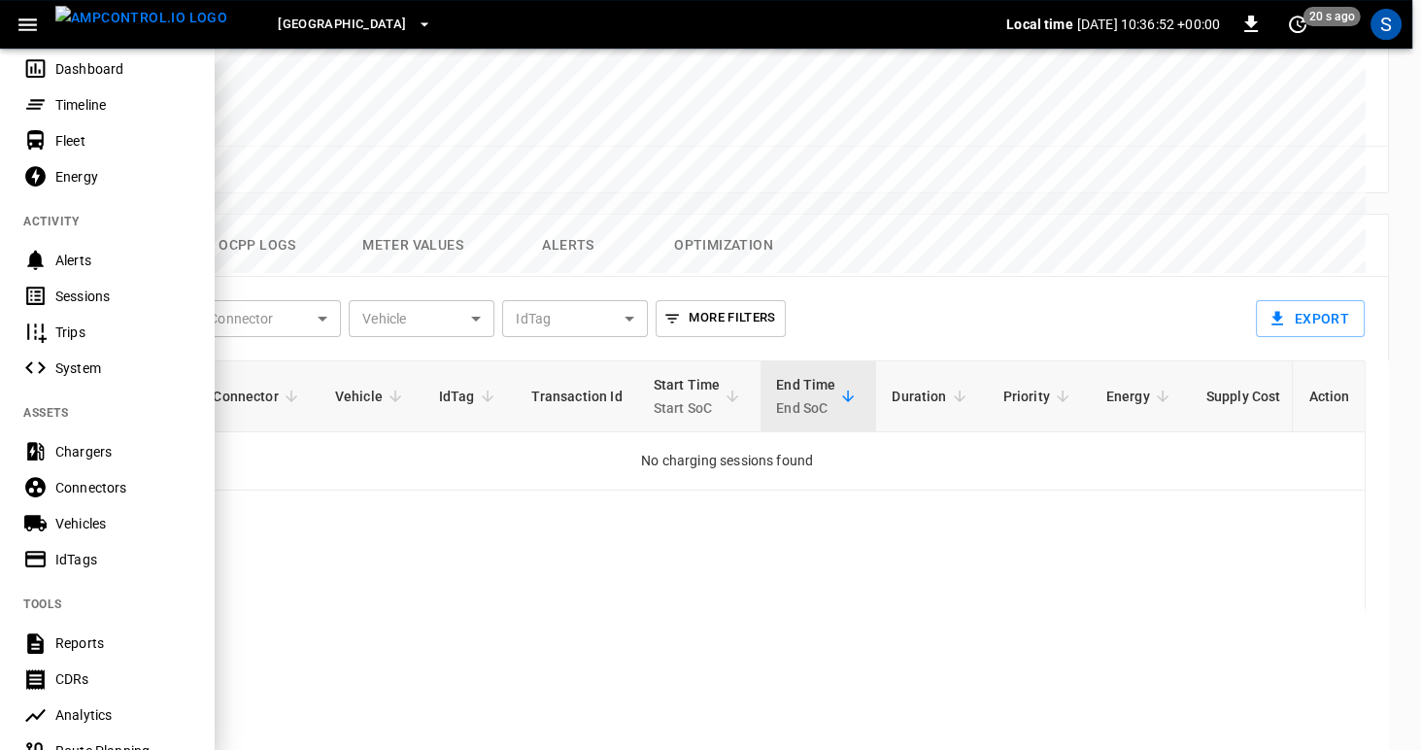
click at [92, 525] on div "Vehicles" at bounding box center [122, 523] width 135 height 19
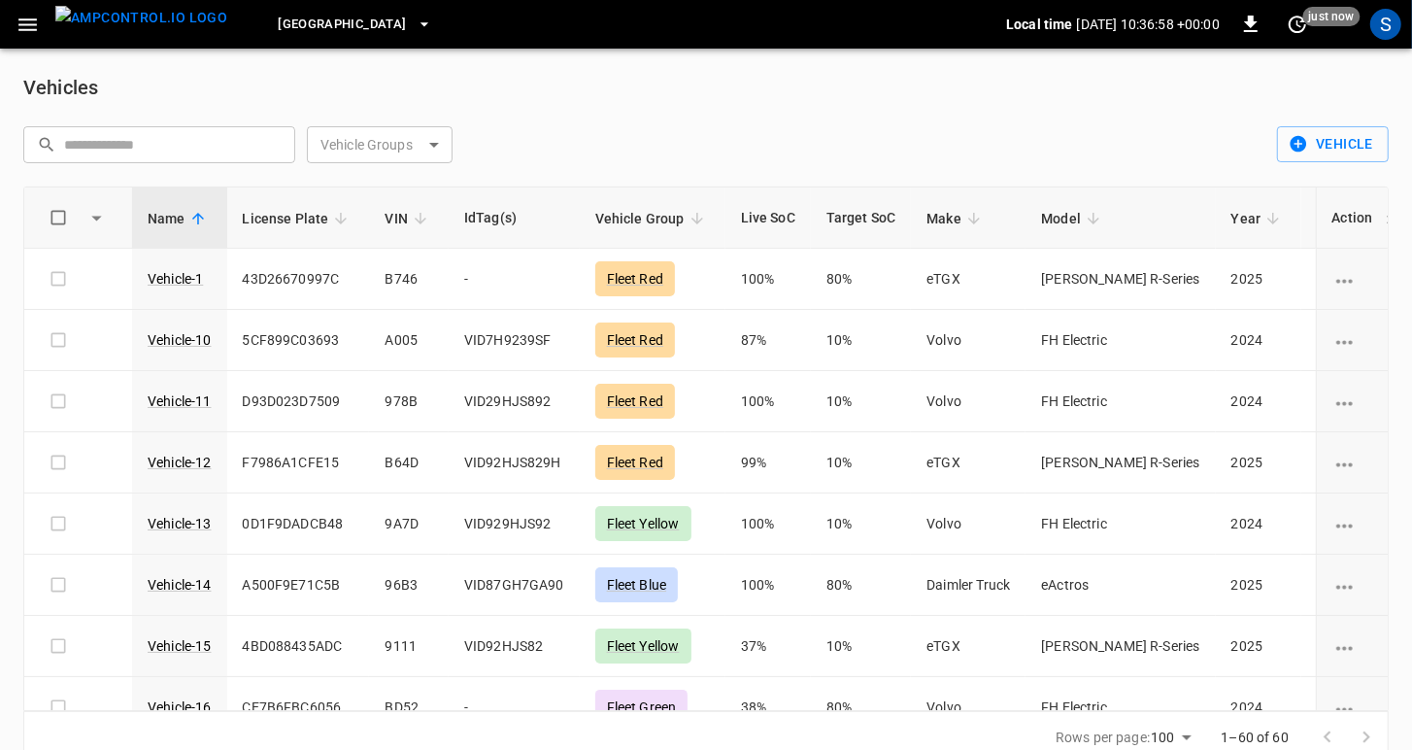
click at [22, 33] on icon "button" at bounding box center [28, 25] width 24 height 24
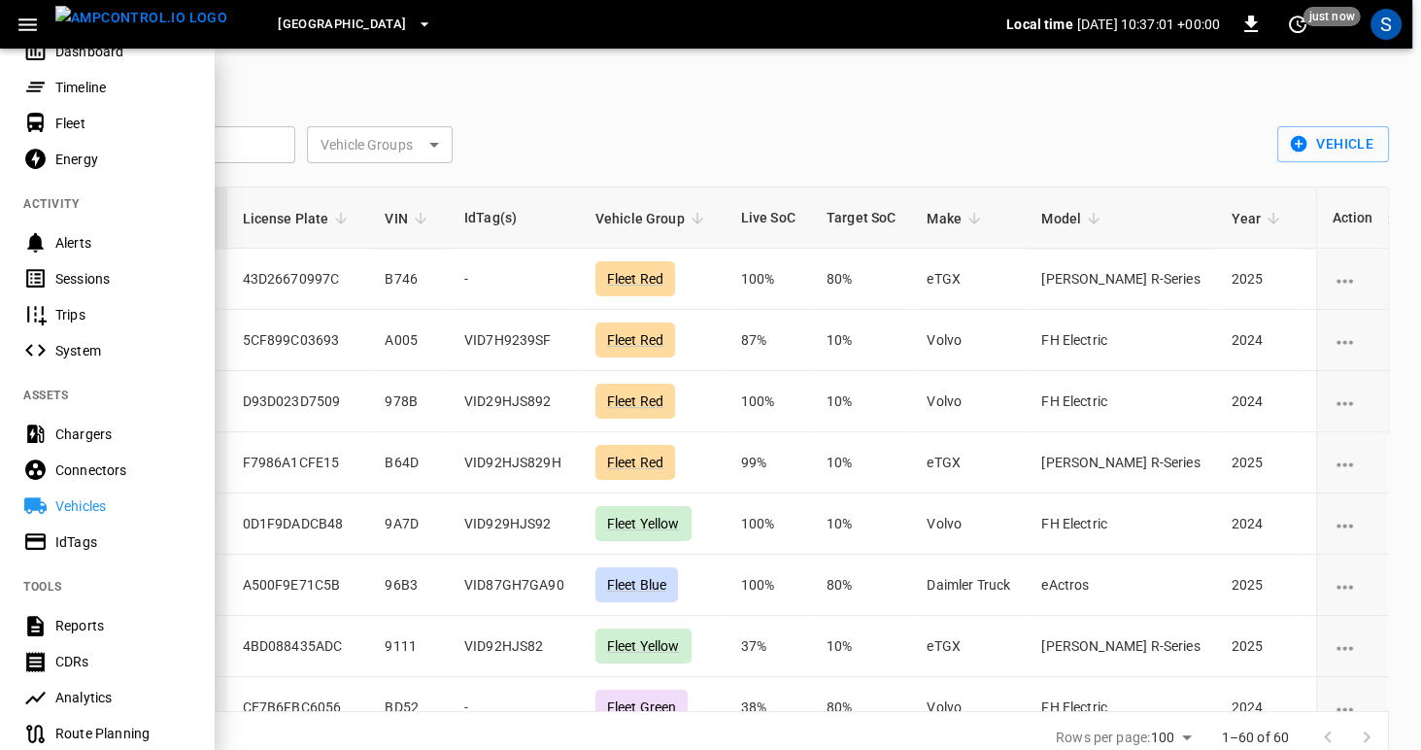
scroll to position [363, 0]
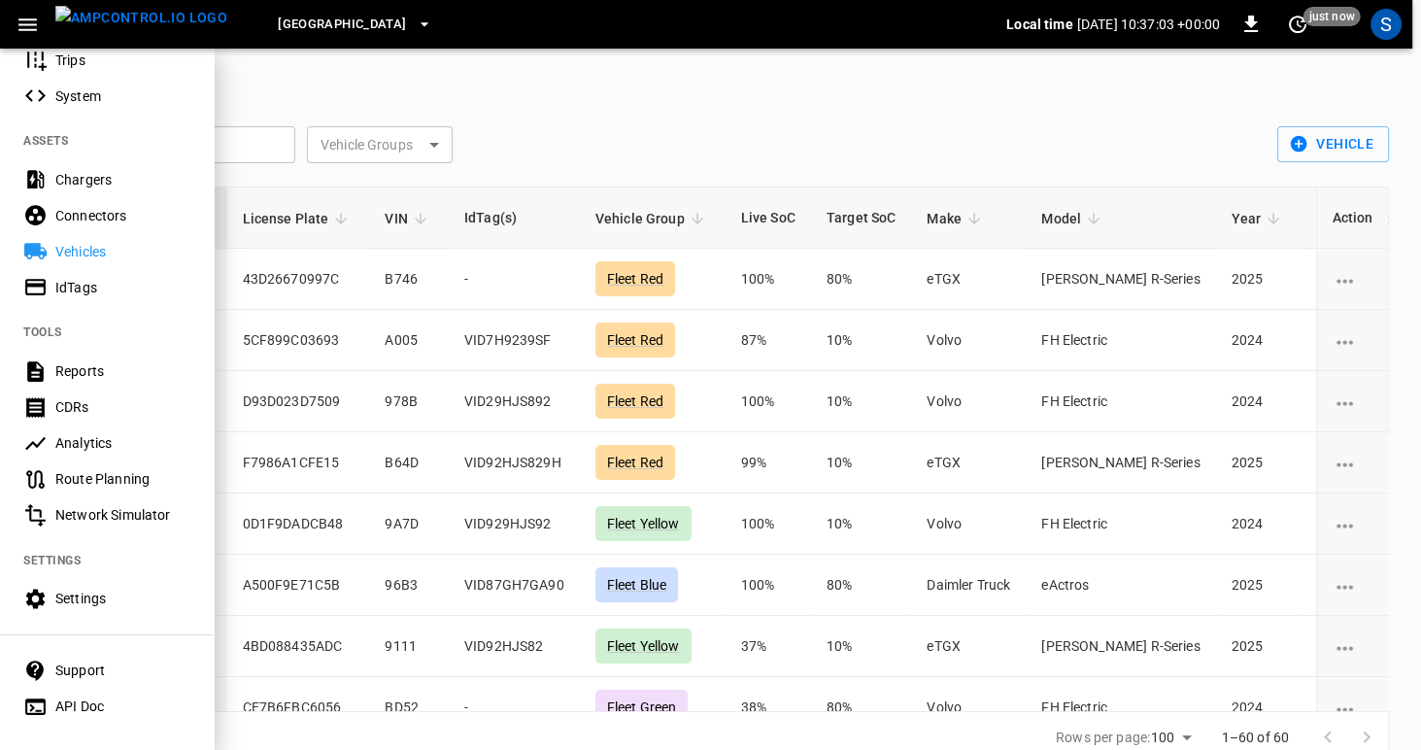
click at [69, 479] on div "Route Planning" at bounding box center [122, 478] width 135 height 19
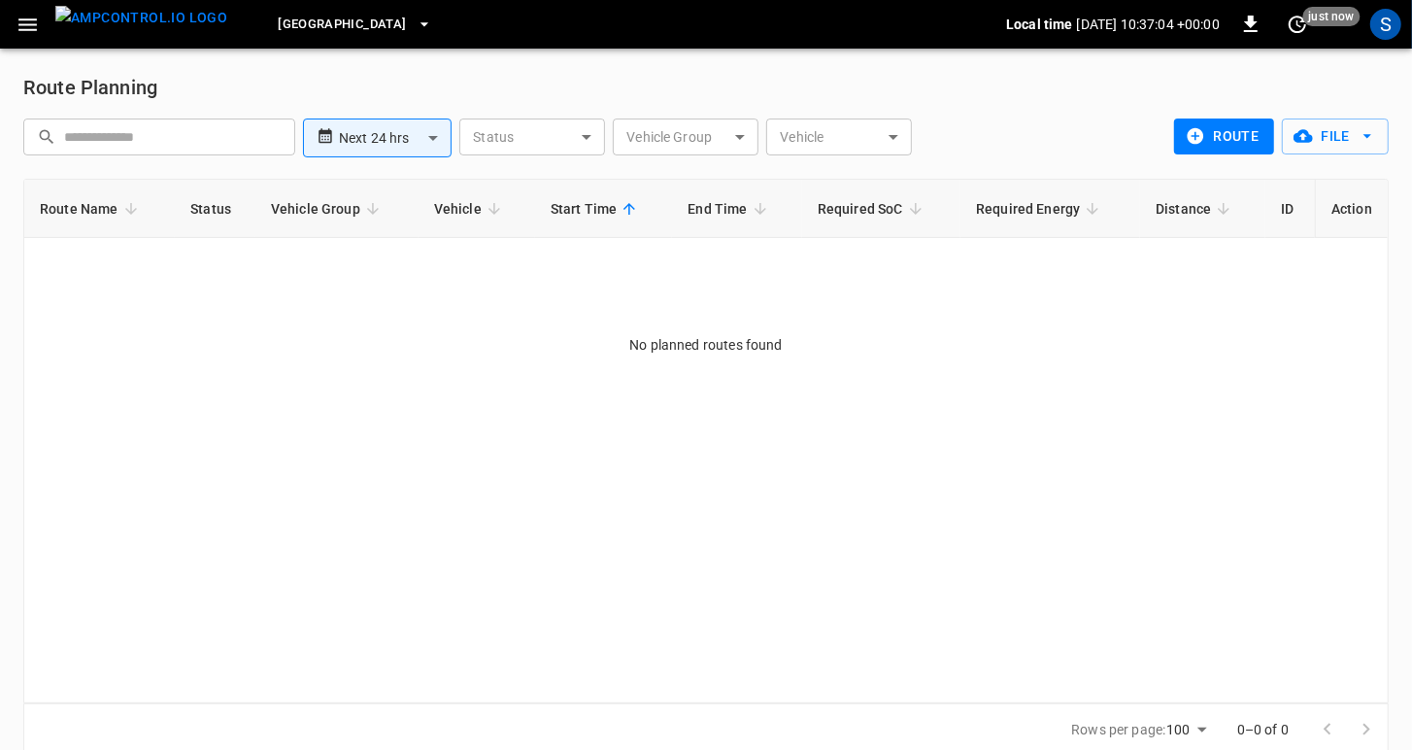
click at [23, 26] on icon "button" at bounding box center [28, 25] width 24 height 24
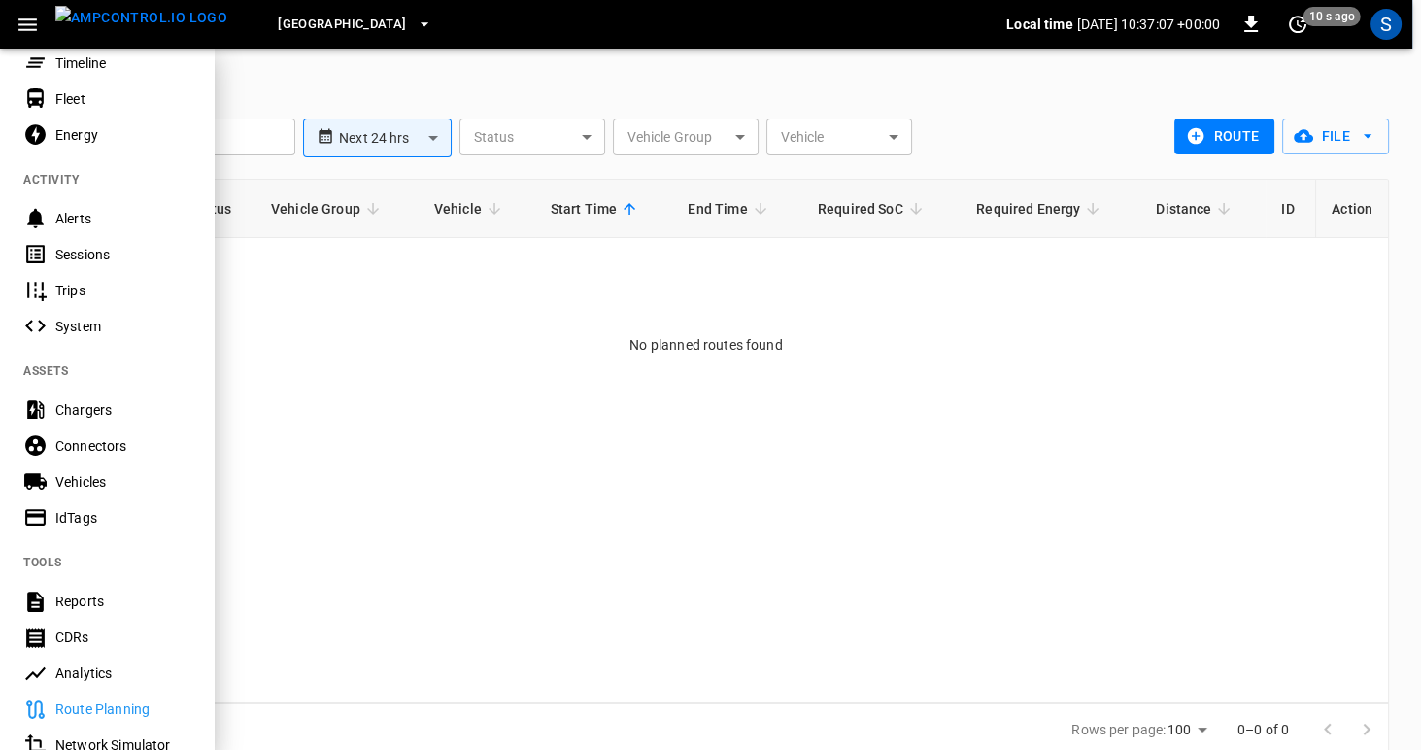
scroll to position [403, 0]
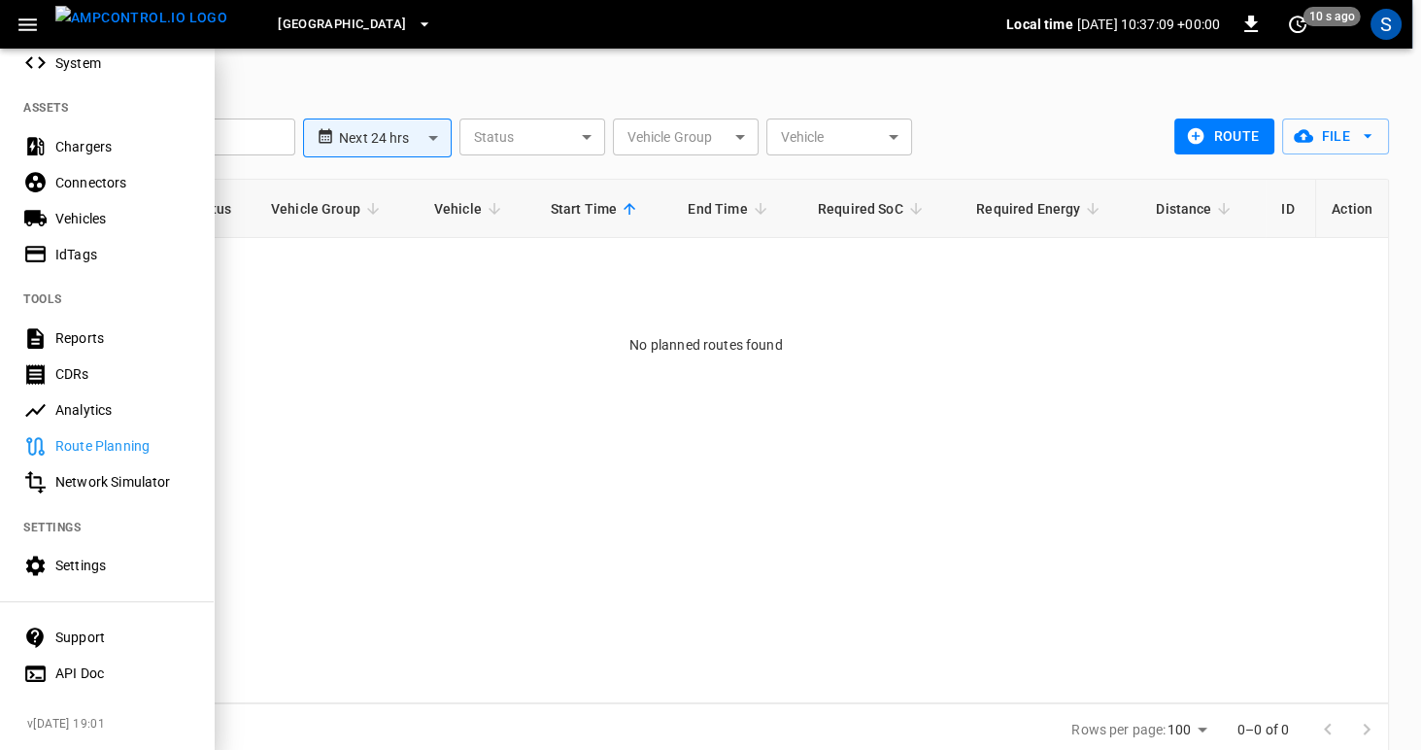
click at [65, 475] on div "Network Simulator" at bounding box center [122, 481] width 135 height 19
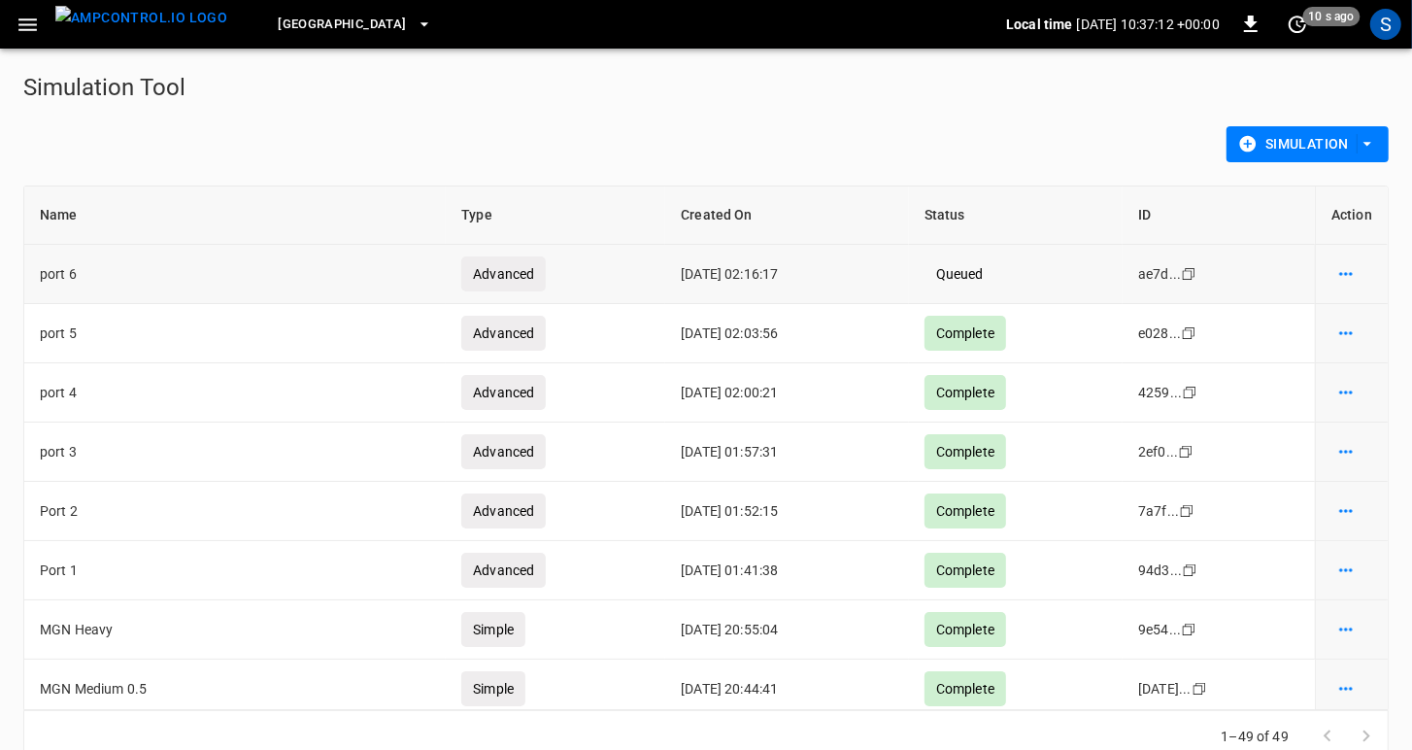
click at [107, 273] on td "port 6" at bounding box center [235, 274] width 422 height 59
click at [31, 42] on div "Frankfurt Depot Local time 2025-08-29 10:37:14 +00:00 0 10 s ago S" at bounding box center [706, 24] width 1412 height 49
click at [29, 26] on icon "button" at bounding box center [28, 25] width 24 height 24
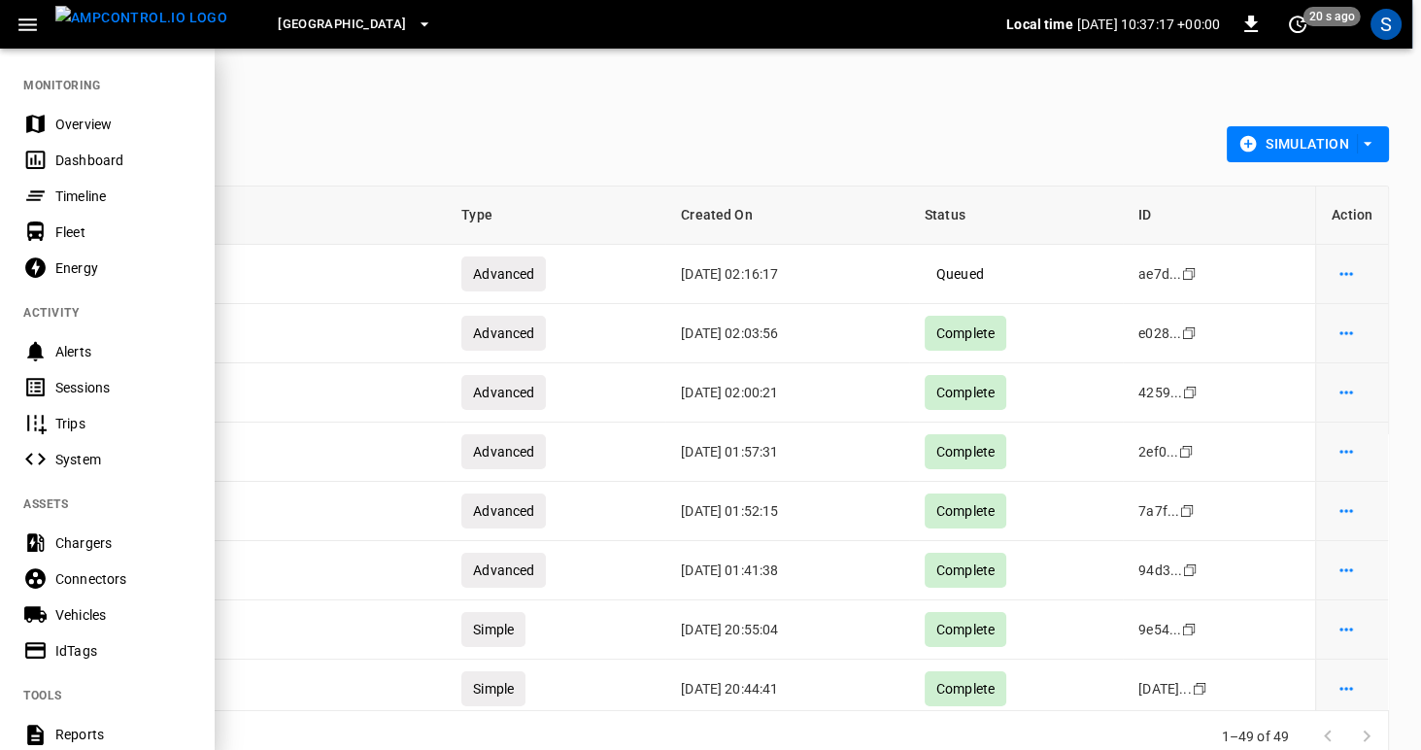
scroll to position [188, 0]
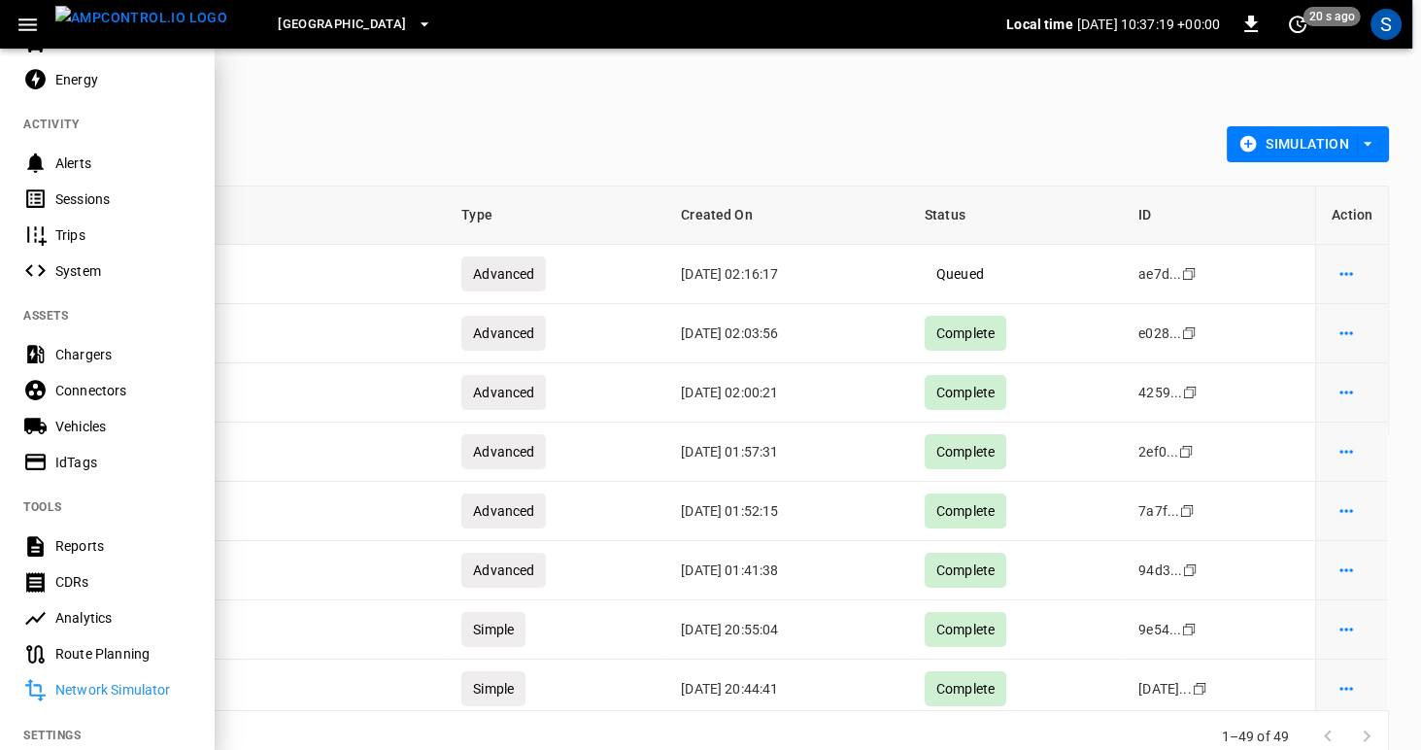
click at [59, 622] on div "Analytics" at bounding box center [122, 617] width 135 height 19
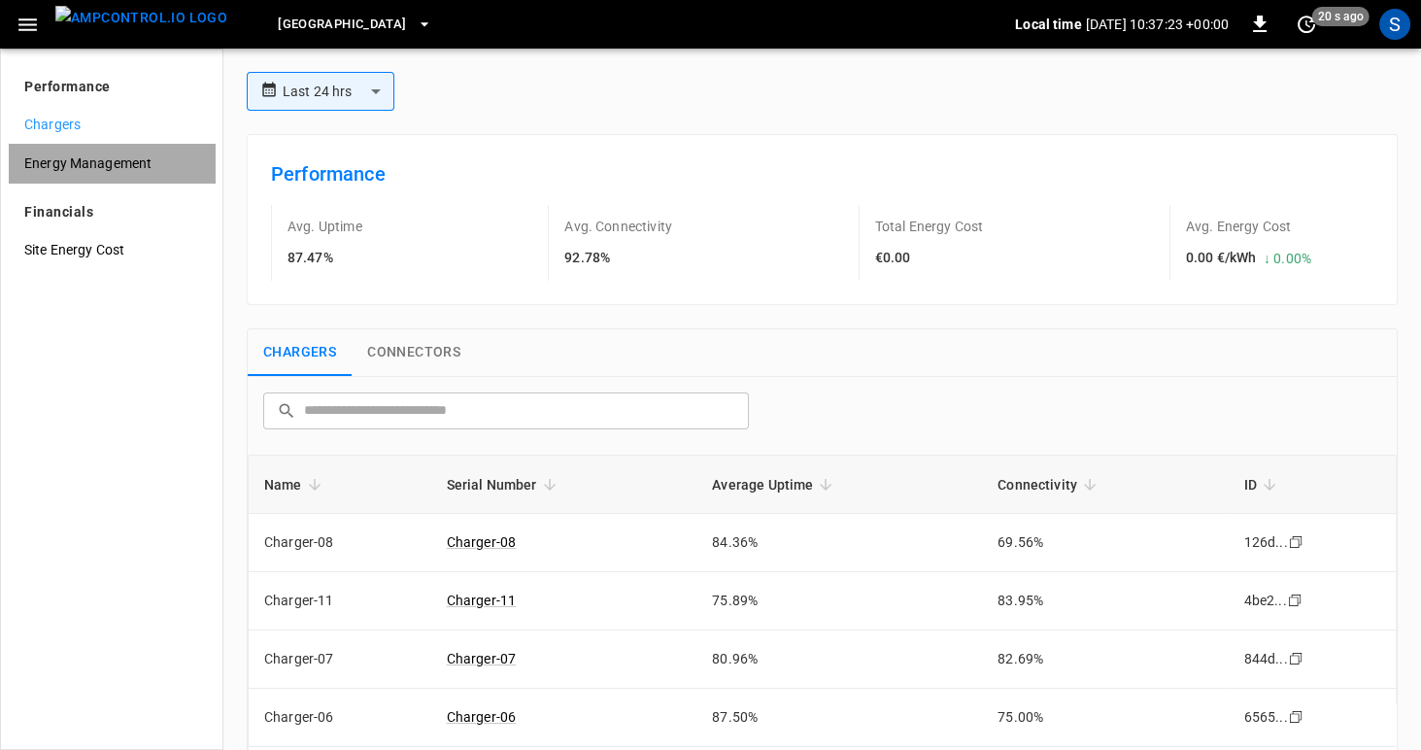
click at [65, 167] on span "Energy Management" at bounding box center [111, 163] width 175 height 20
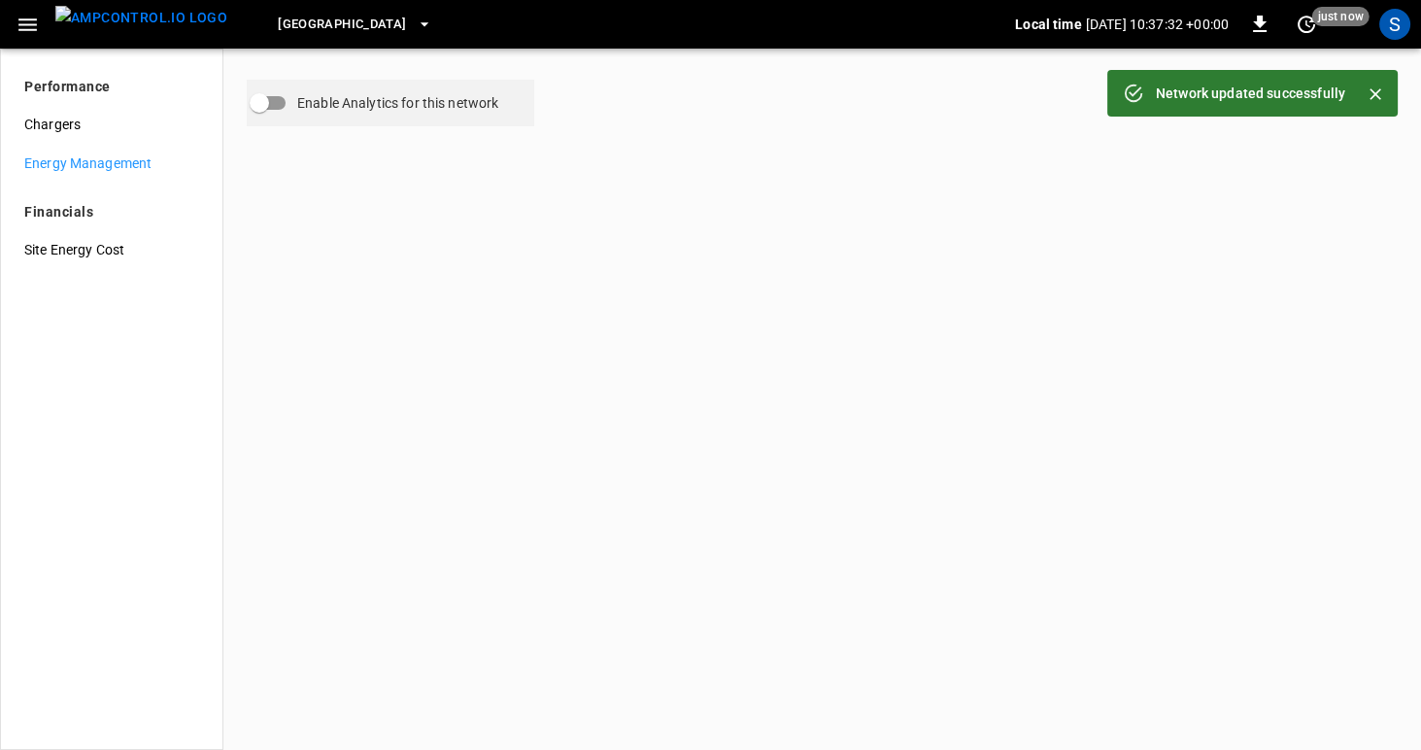
click at [42, 210] on p "Financials" at bounding box center [58, 212] width 69 height 20
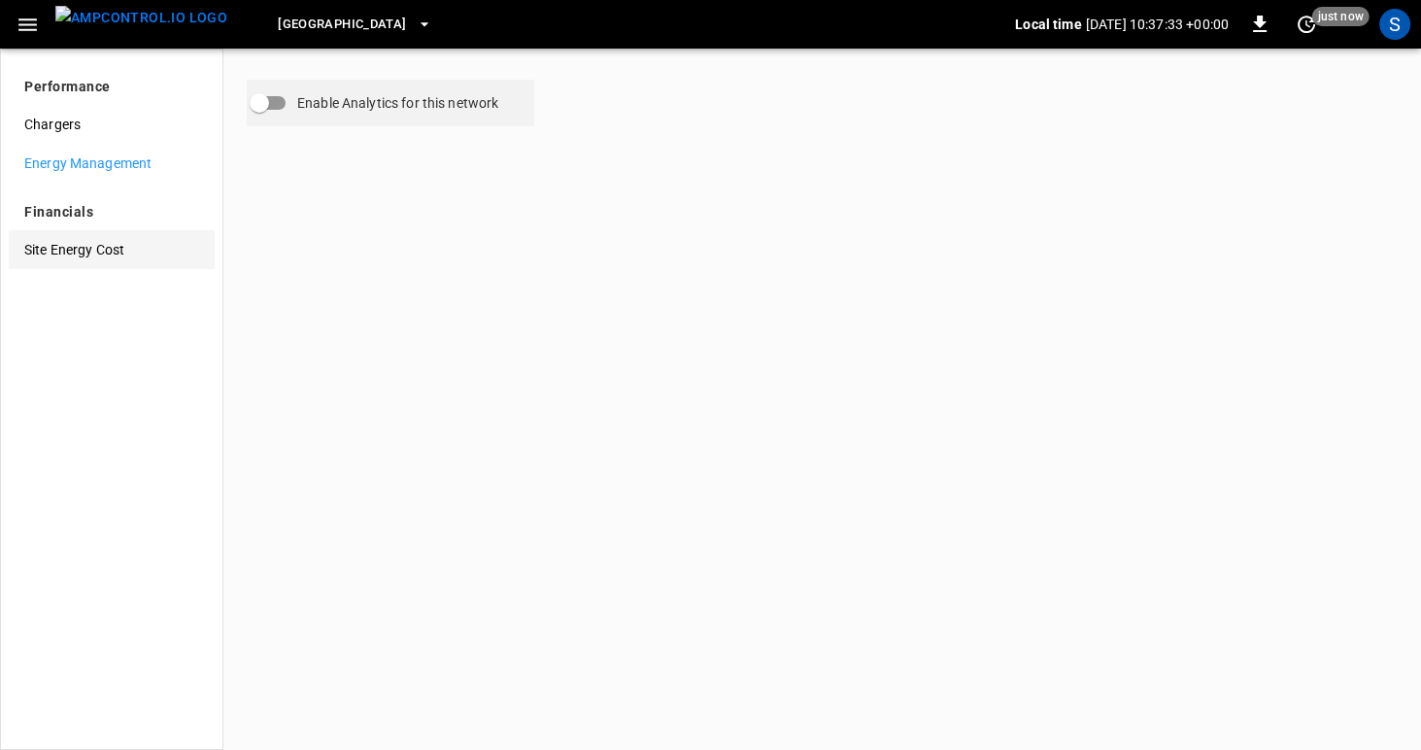
click at [68, 255] on span "Site Energy Cost" at bounding box center [111, 250] width 175 height 20
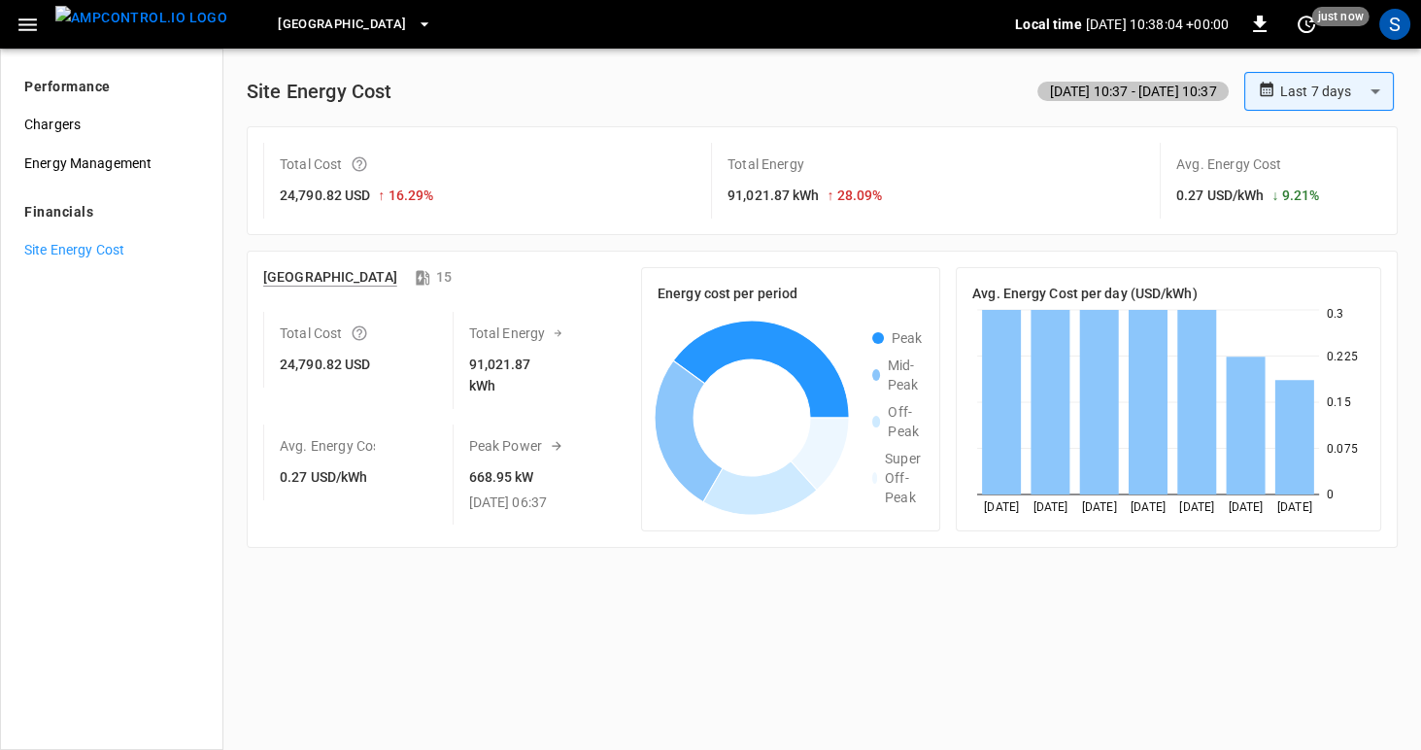
click at [1364, 85] on body "**********" at bounding box center [710, 375] width 1421 height 750
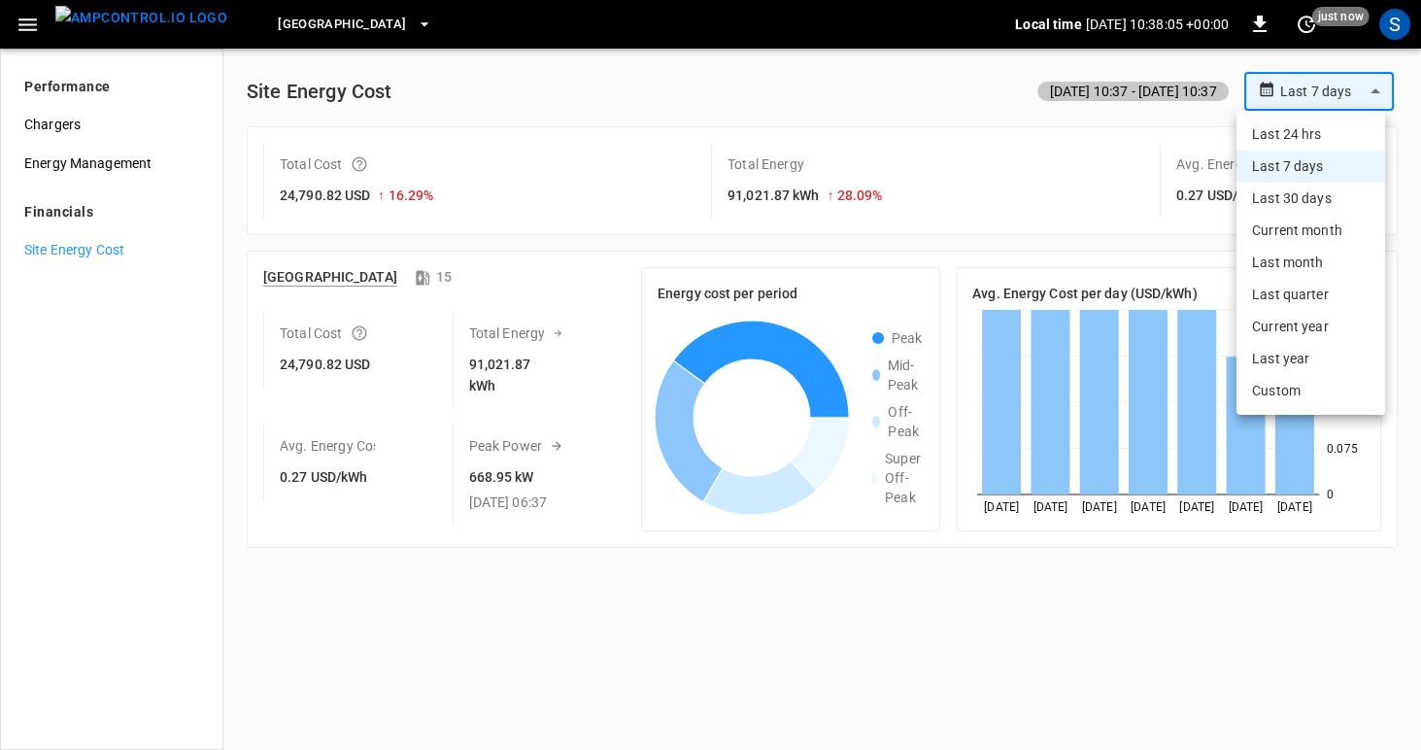
click at [1288, 201] on li "Last 30 days" at bounding box center [1311, 199] width 149 height 32
type input "**********"
